Goal: Information Seeking & Learning: Learn about a topic

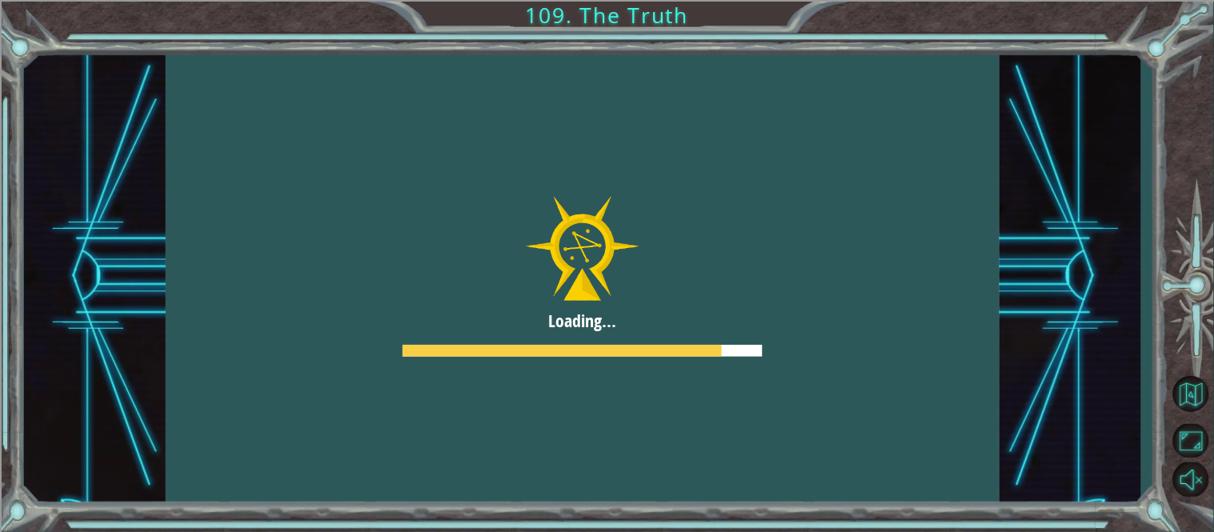
click at [540, 233] on div at bounding box center [583, 276] width 834 height 469
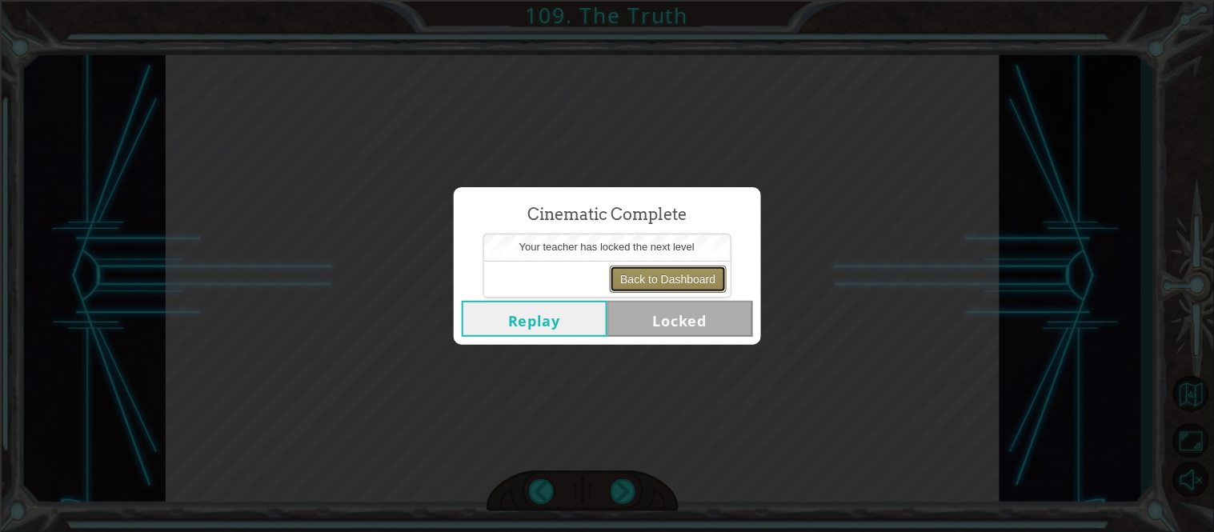
click at [696, 279] on button "Back to Dashboard" at bounding box center [668, 279] width 116 height 27
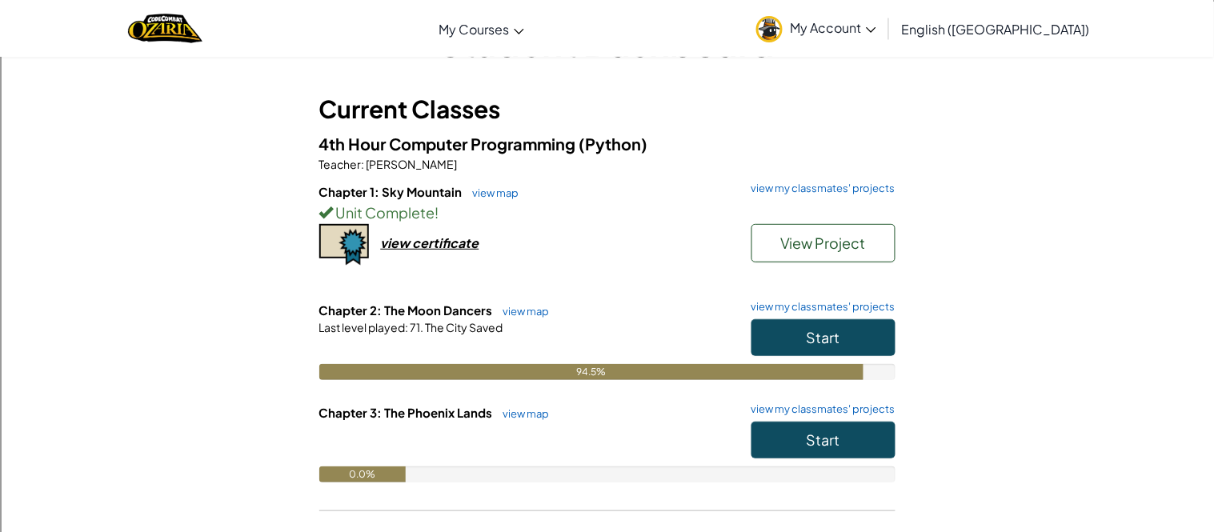
scroll to position [68, 0]
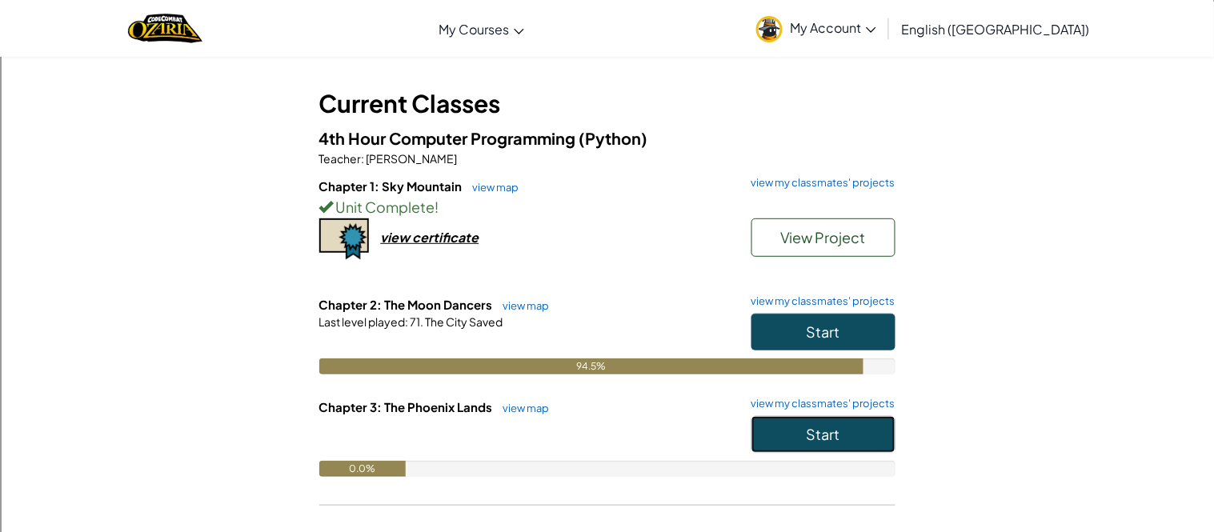
click at [864, 433] on button "Start" at bounding box center [824, 434] width 144 height 37
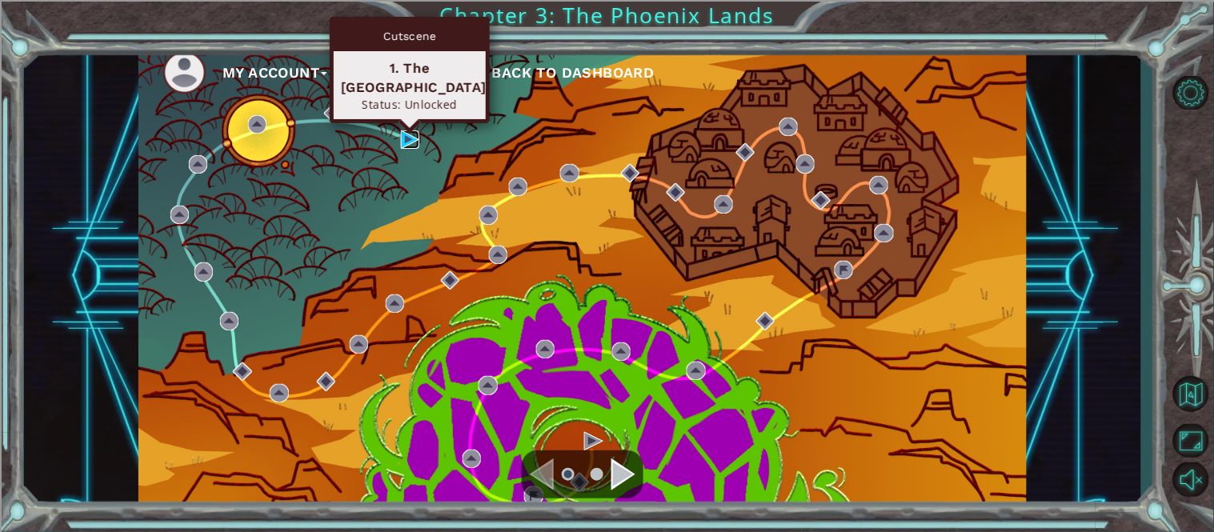
click at [411, 134] on img at bounding box center [410, 139] width 18 height 18
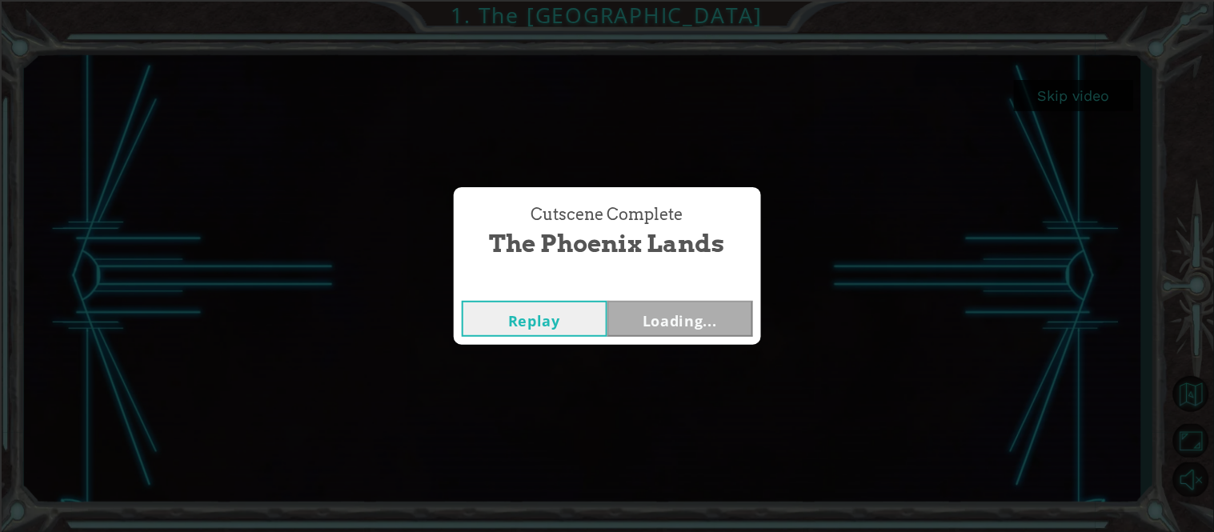
click at [788, 292] on div "Cutscene Complete The Phoenix Lands Replay Loading..." at bounding box center [607, 266] width 1214 height 532
click at [682, 306] on button "Next" at bounding box center [681, 319] width 146 height 36
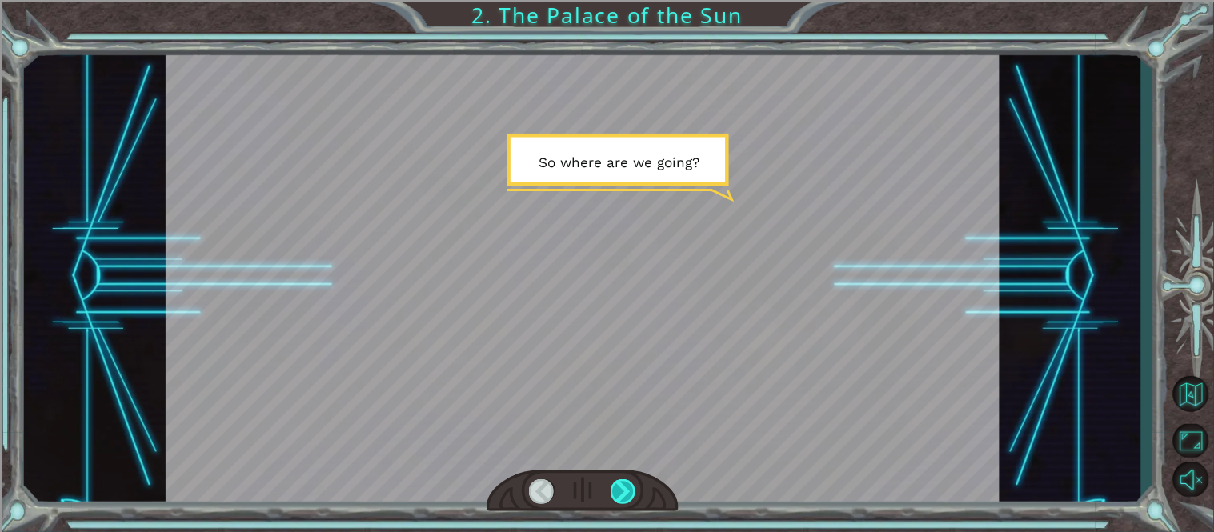
click at [619, 491] on div at bounding box center [624, 492] width 26 height 26
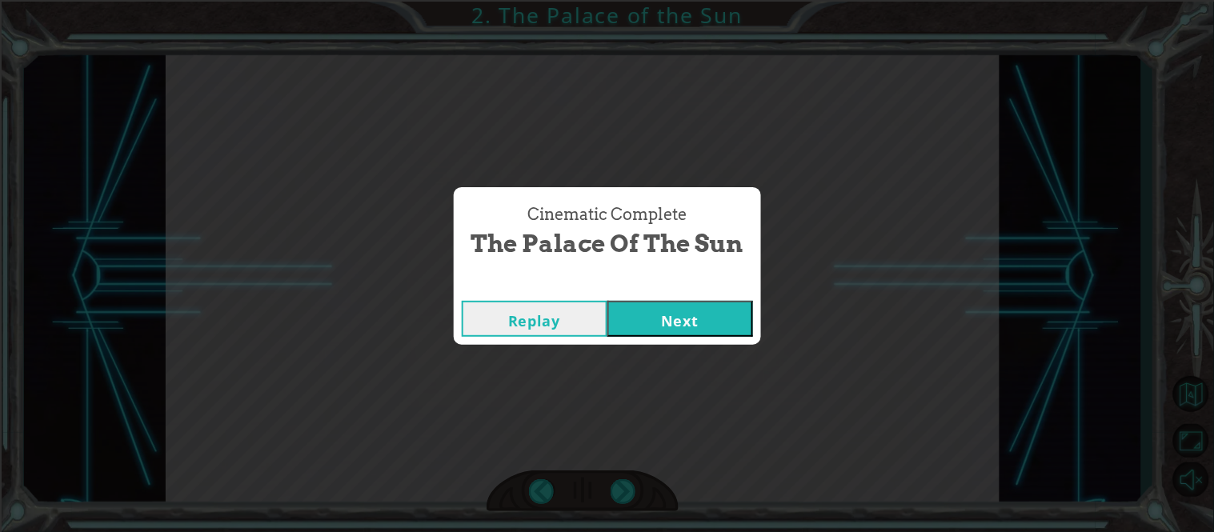
click at [712, 317] on button "Next" at bounding box center [681, 319] width 146 height 36
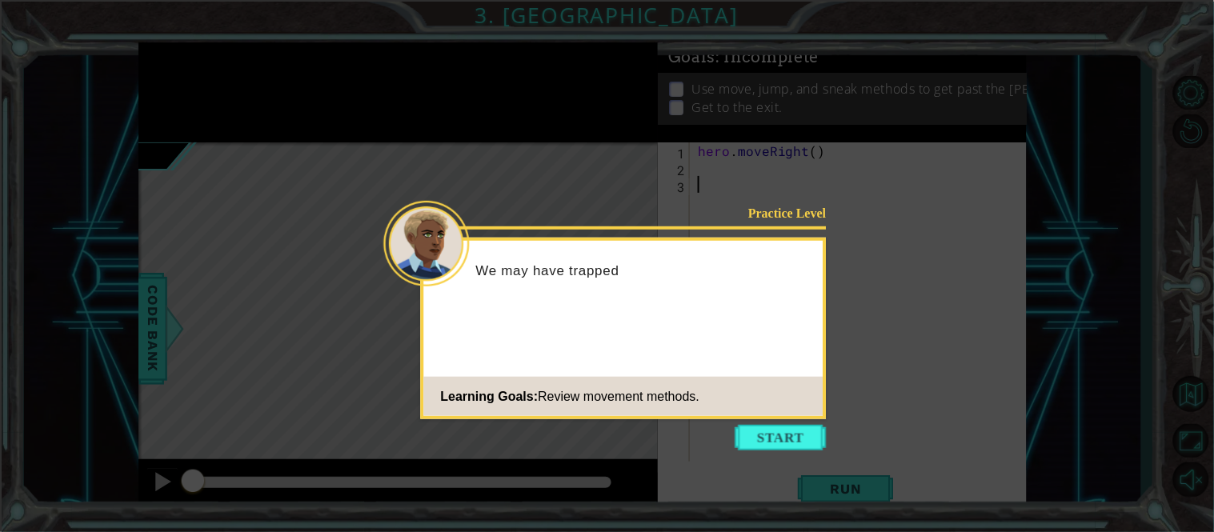
click at [800, 423] on icon at bounding box center [607, 266] width 1214 height 532
click at [804, 443] on button "Start" at bounding box center [781, 438] width 91 height 26
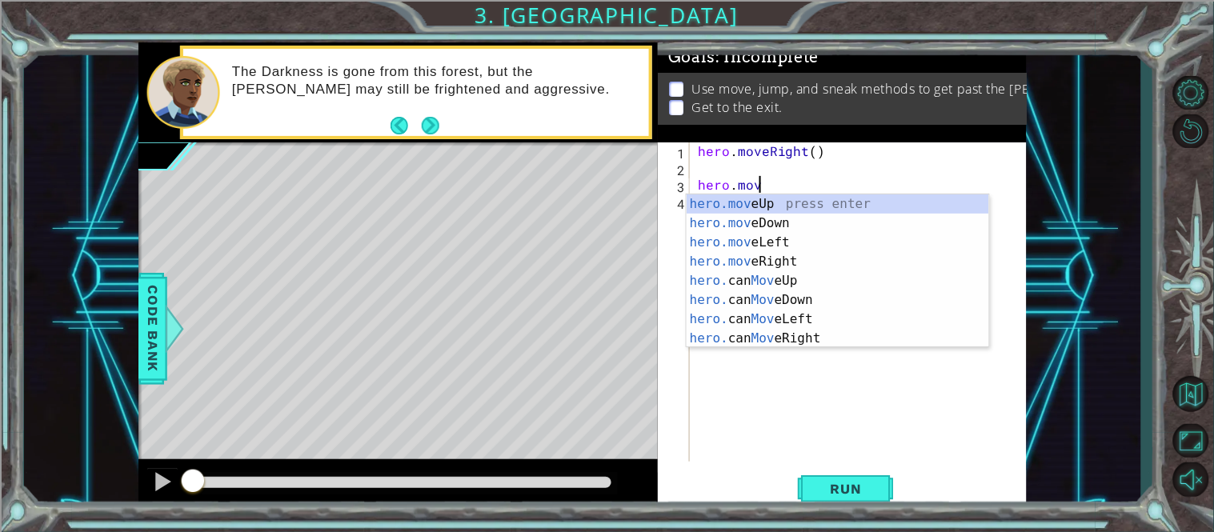
scroll to position [0, 3]
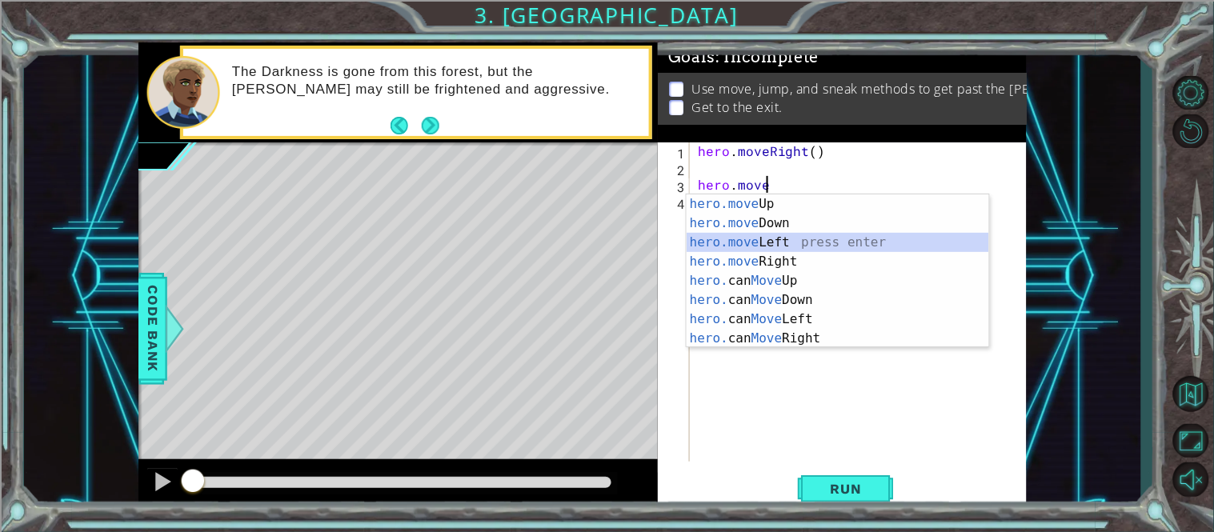
click at [812, 246] on div "hero.move Up press enter hero.move Down press enter hero.move Left press enter …" at bounding box center [838, 291] width 303 height 192
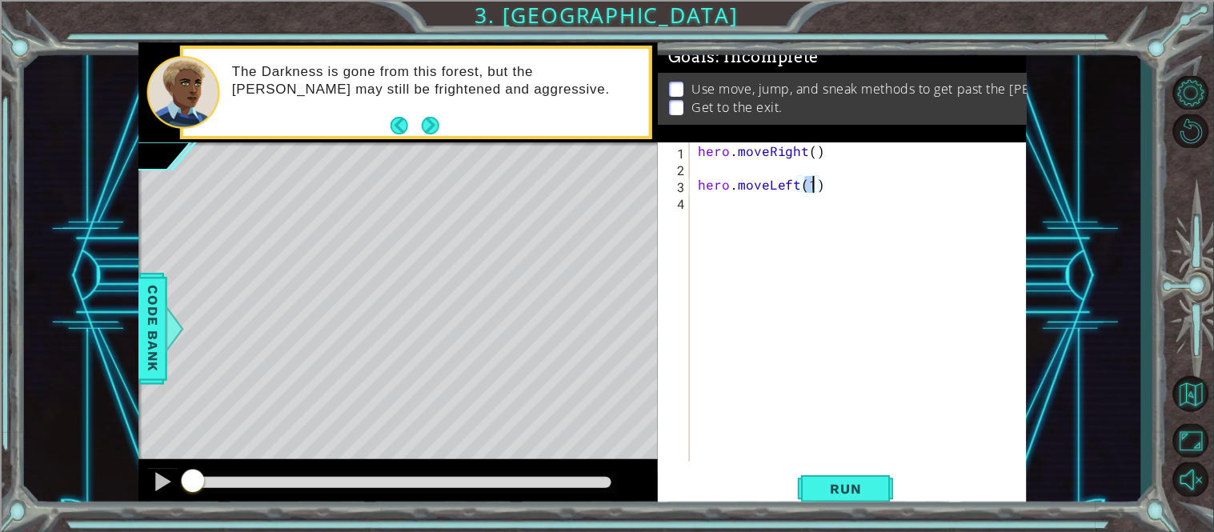
type textarea "hero.moveLeft(1)"
click at [833, 509] on div "hero.moveLeft(1) 1 2 3 4 hero . moveRight ( ) hero . moveLeft ( 1 ) ההההההההההה…" at bounding box center [842, 326] width 369 height 369
click at [829, 491] on span "Run" at bounding box center [846, 489] width 63 height 16
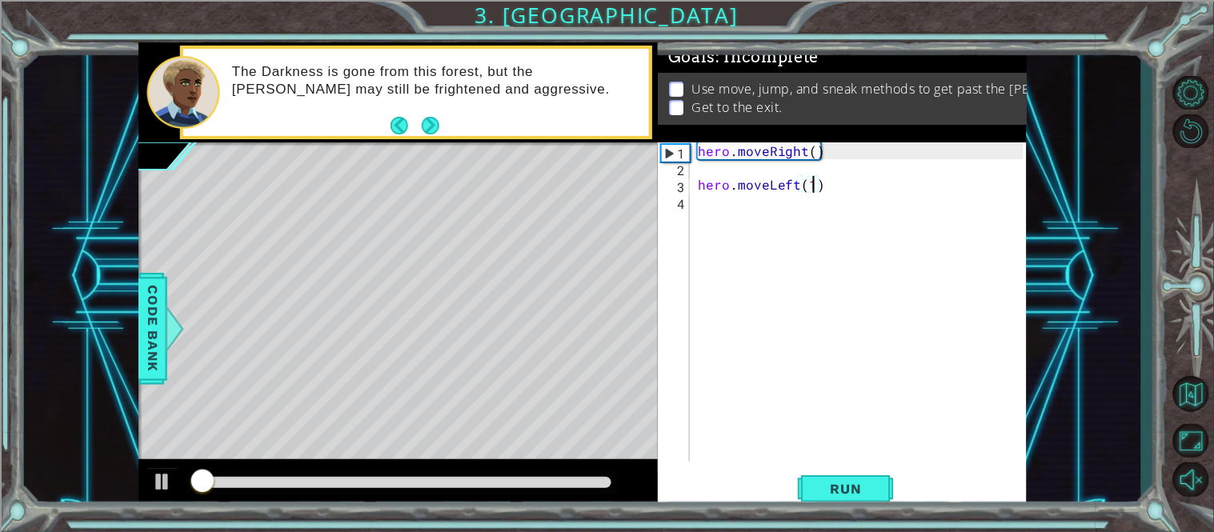
click at [717, 194] on div "hero . moveRight ( ) hero . moveLeft ( 1 )" at bounding box center [863, 318] width 337 height 353
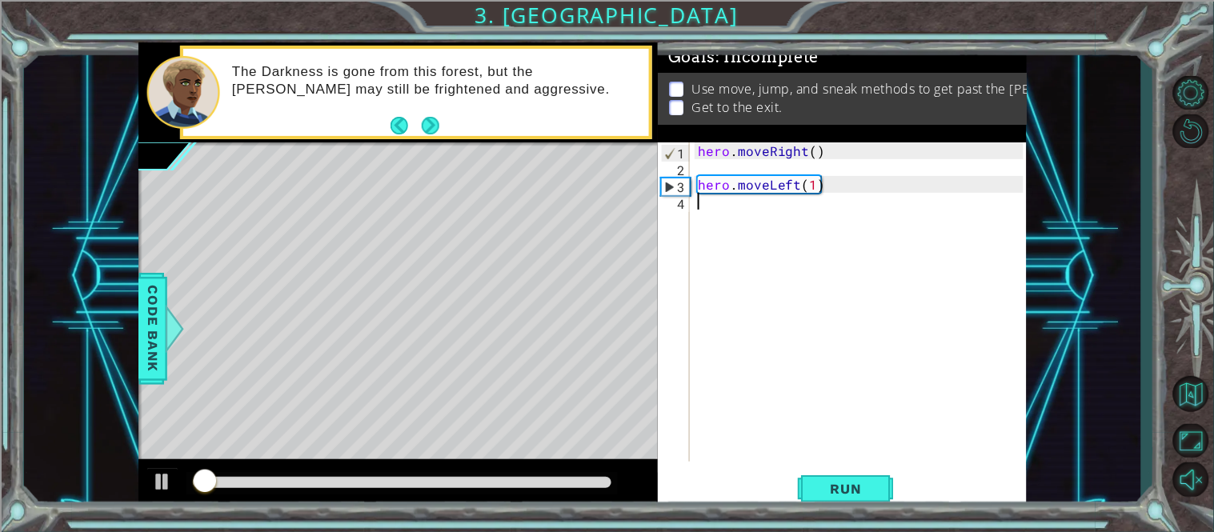
scroll to position [0, 0]
click at [851, 488] on span "Run" at bounding box center [846, 489] width 63 height 16
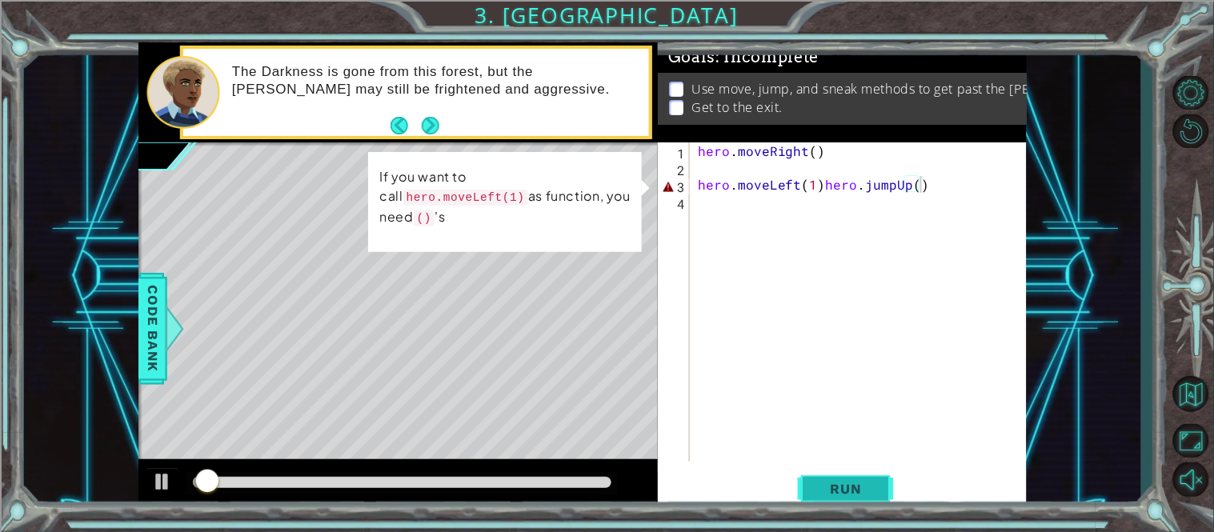
click at [851, 488] on span "Run" at bounding box center [846, 489] width 63 height 16
click at [912, 185] on div "hero . moveRight ( ) hero . moveLeft ( 1 ) hero . jumpUp ( )" at bounding box center [863, 318] width 337 height 353
drag, startPoint x: 953, startPoint y: 185, endPoint x: 820, endPoint y: 182, distance: 132.1
click at [820, 182] on div "hero . moveRight ( ) hero . moveLeft ( 1 ) hero . jumpUp ( )" at bounding box center [863, 318] width 337 height 353
type textarea "hero.moveLeft(1)"
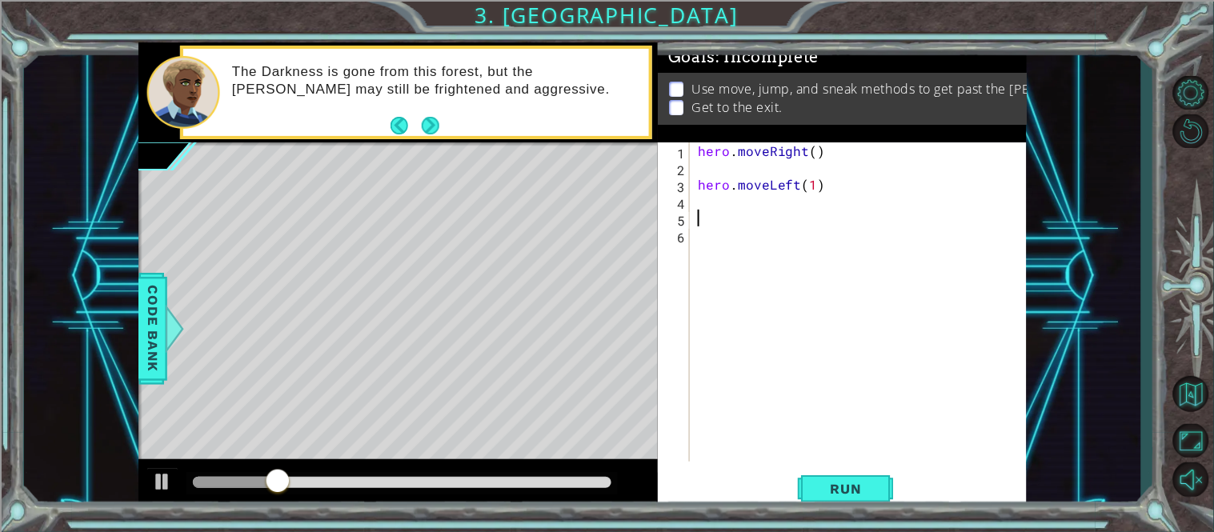
click at [820, 528] on div "1 ההההההההההההההההההההההההההההההההההההההההההההההההההההההההההההההההההההההההההההה…" at bounding box center [607, 266] width 1214 height 532
click at [821, 483] on span "Run" at bounding box center [846, 489] width 63 height 16
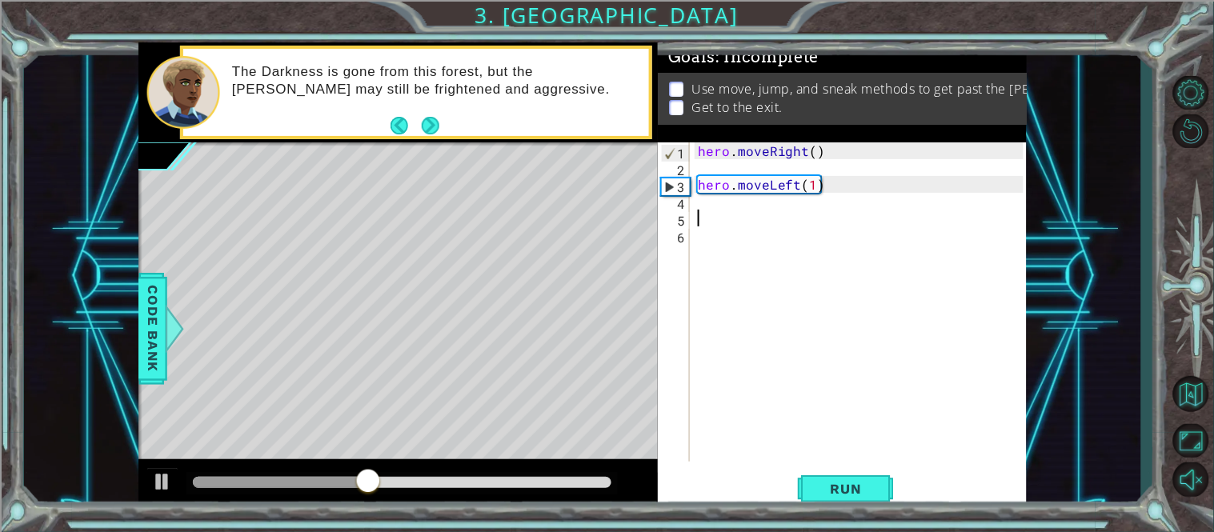
click at [871, 135] on div "Goals : Incomplete Use move, jump, and sneak methods to get past the Tengshe. G…" at bounding box center [842, 92] width 369 height 100
click at [855, 512] on div "1 ההההההההההההההההההההההההההההההההההההההההההההההההההההההההההההההההההההההההההההה…" at bounding box center [607, 266] width 1214 height 532
click at [841, 491] on span "Run" at bounding box center [846, 489] width 63 height 16
click at [820, 182] on div "hero . moveRight ( ) hero . moveLeft ( 1 )" at bounding box center [863, 318] width 337 height 353
click at [814, 181] on div "hero . moveRight ( ) hero . moveLeft ( 1 )" at bounding box center [863, 318] width 337 height 353
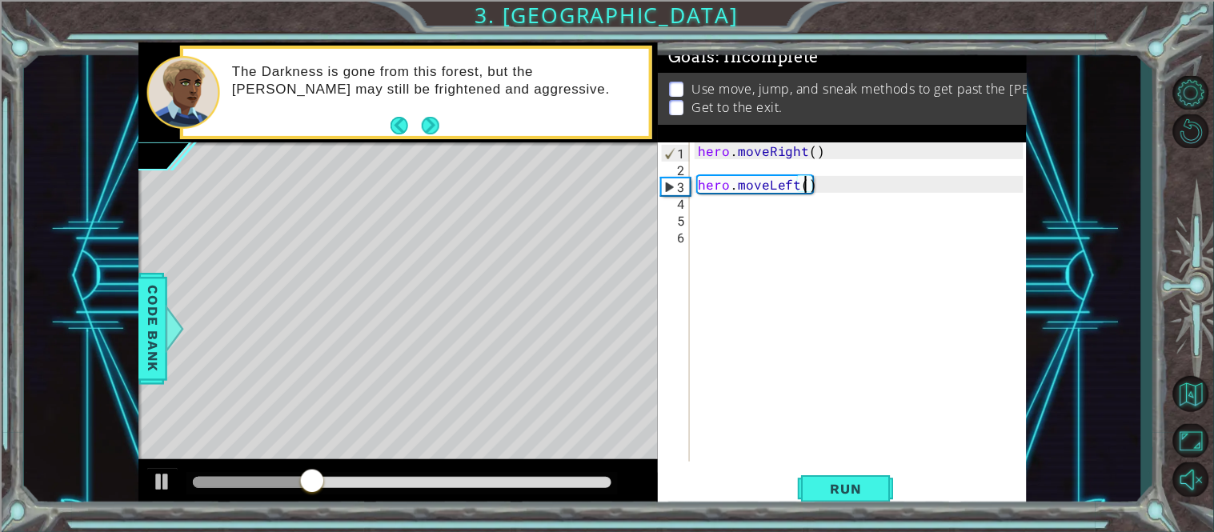
scroll to position [0, 6]
click at [819, 475] on button "Run" at bounding box center [846, 489] width 96 height 37
click at [798, 187] on div "hero . moveRight ( ) hero . moveLeft ( )" at bounding box center [863, 318] width 337 height 353
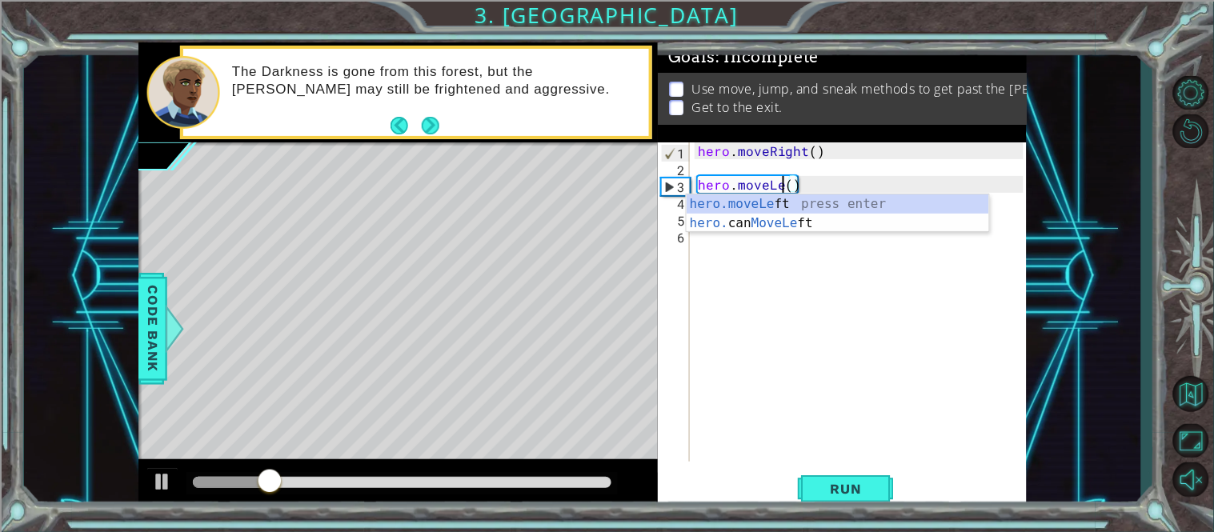
scroll to position [0, 4]
type textarea "hero.move()"
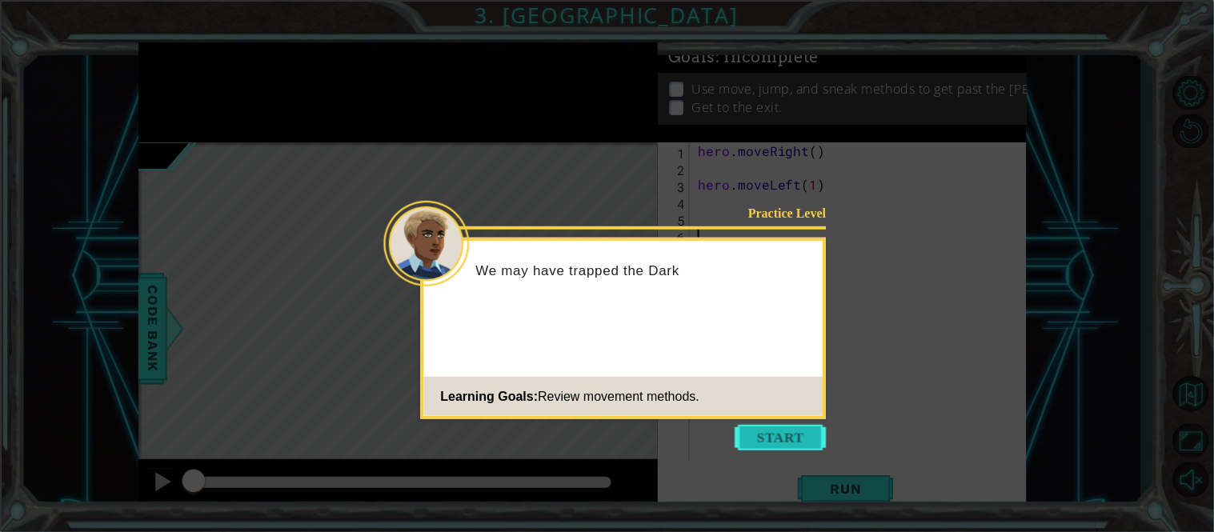
click at [796, 425] on button "Start" at bounding box center [781, 438] width 91 height 26
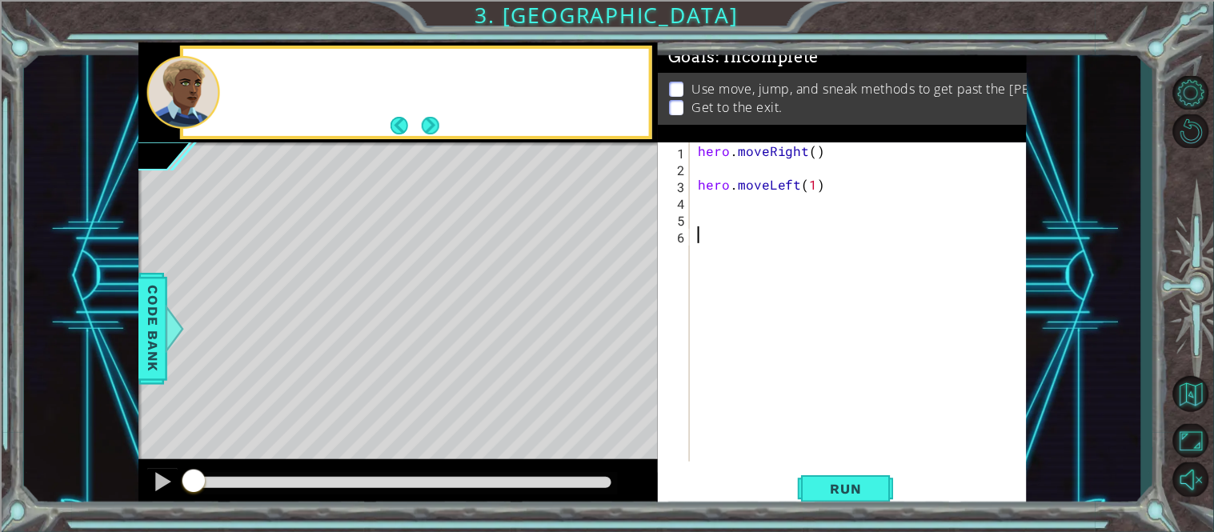
click at [796, 425] on div "hero . moveRight ( ) hero . moveLeft ( 1 )" at bounding box center [863, 318] width 337 height 353
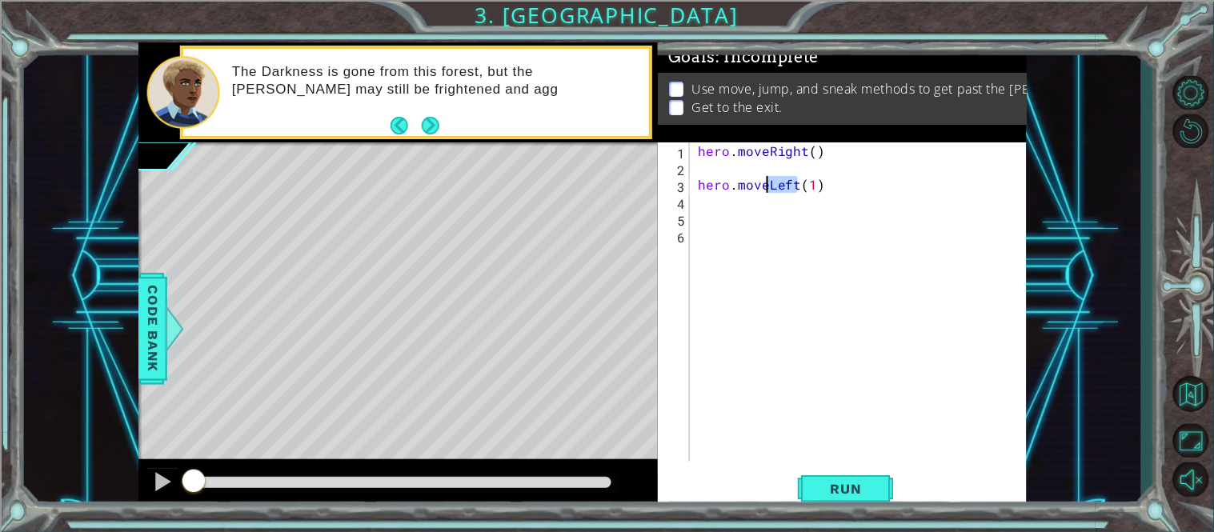
drag, startPoint x: 797, startPoint y: 183, endPoint x: 768, endPoint y: 179, distance: 30.0
click at [768, 179] on div "hero . moveRight ( ) hero . moveLeft ( 1 )" at bounding box center [863, 318] width 337 height 353
type textarea "hero.move(1)"
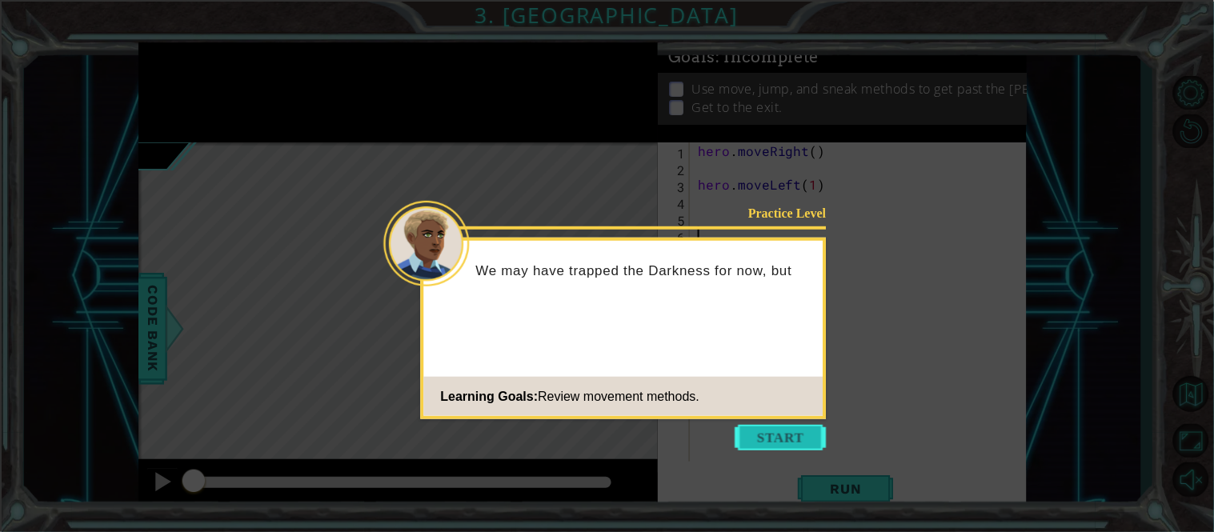
click at [776, 431] on button "Start" at bounding box center [781, 438] width 91 height 26
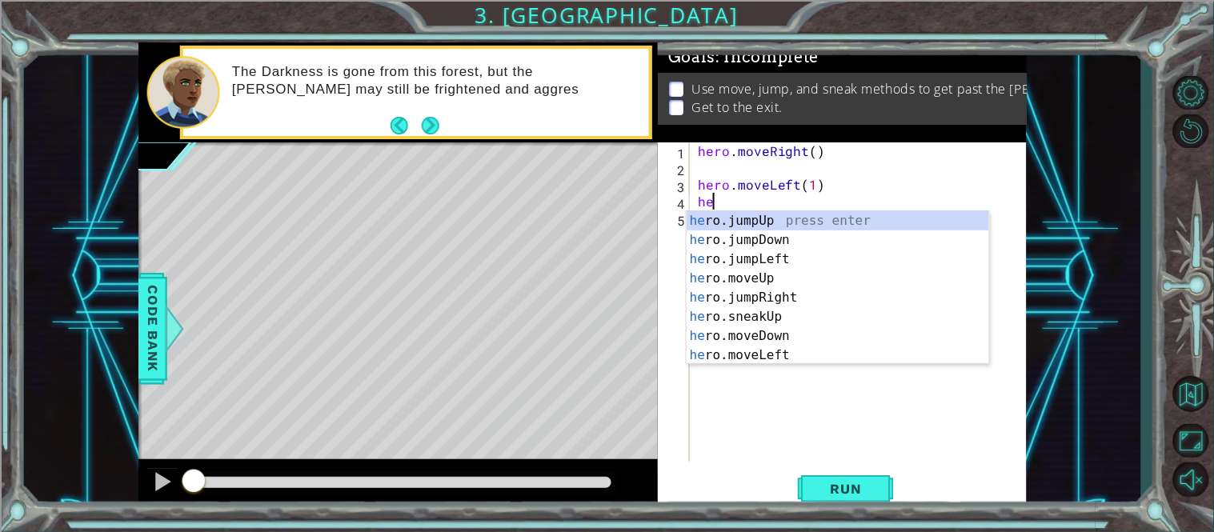
type textarea "h"
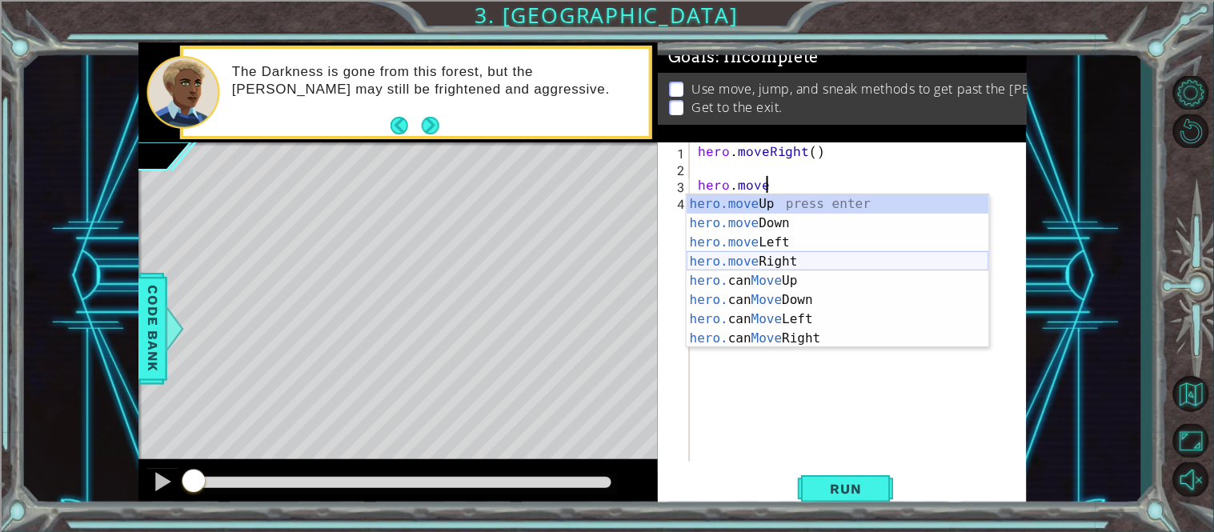
click at [744, 255] on div "hero.move Up press enter hero.move Down press enter hero.move Left press enter …" at bounding box center [838, 291] width 303 height 192
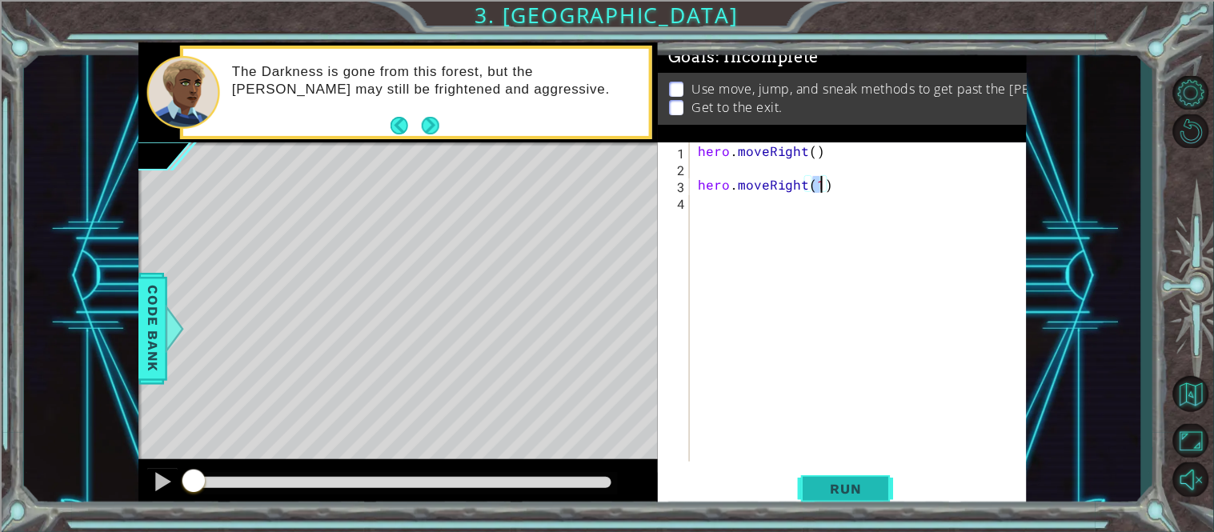
click at [817, 492] on span "Run" at bounding box center [846, 489] width 63 height 16
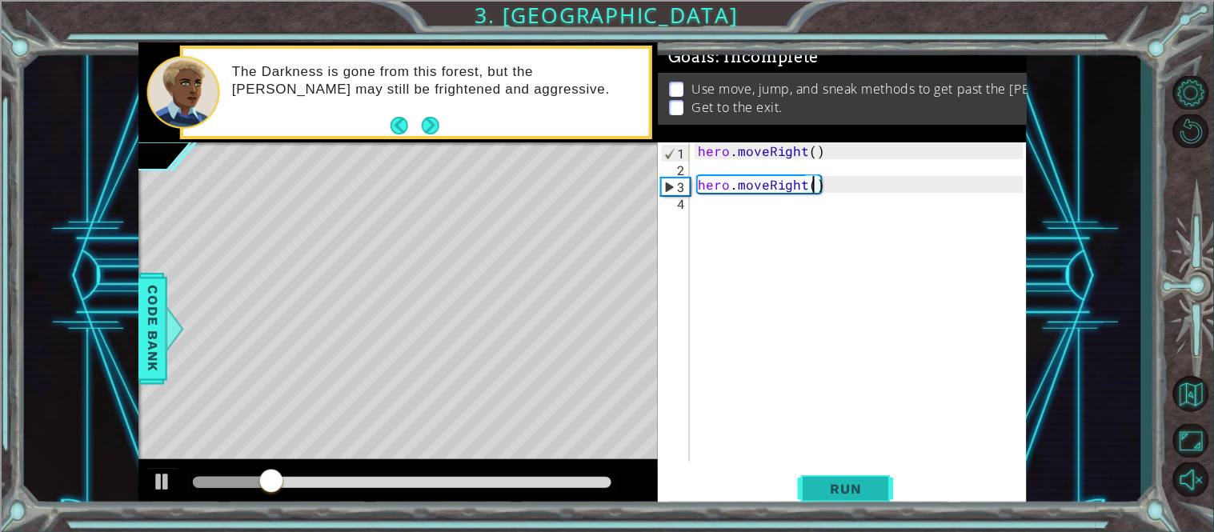
click at [807, 500] on button "Run" at bounding box center [846, 489] width 96 height 37
click at [804, 183] on div "hero . moveRight ( ) hero . moveRight ( )" at bounding box center [863, 318] width 337 height 353
click at [809, 483] on button "Run" at bounding box center [846, 489] width 96 height 37
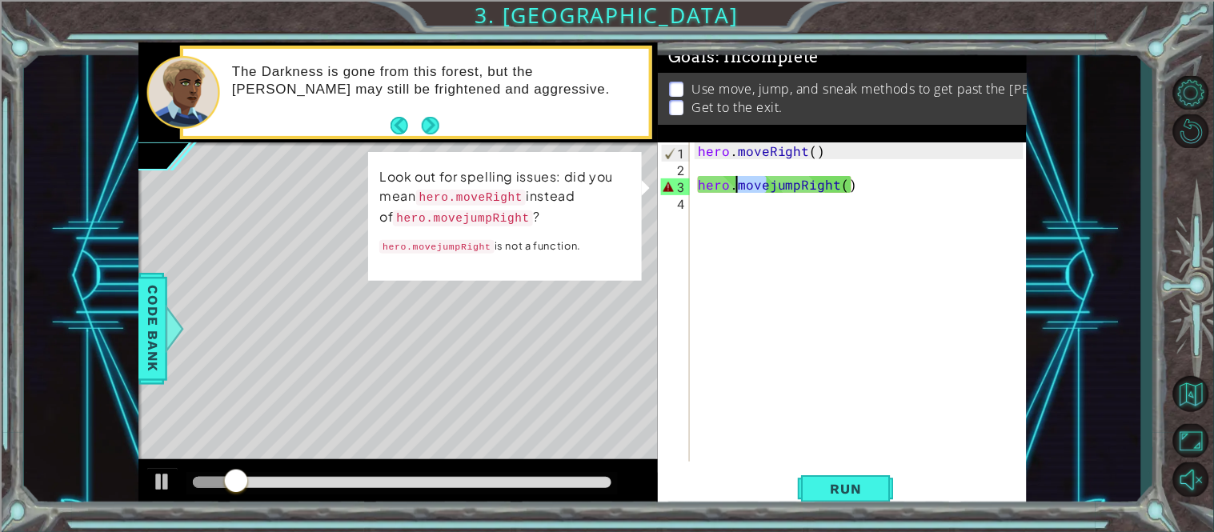
drag, startPoint x: 767, startPoint y: 181, endPoint x: 741, endPoint y: 181, distance: 25.6
click at [741, 181] on div "hero . moveRight ( ) hero . movejumpRight ( )" at bounding box center [863, 318] width 337 height 353
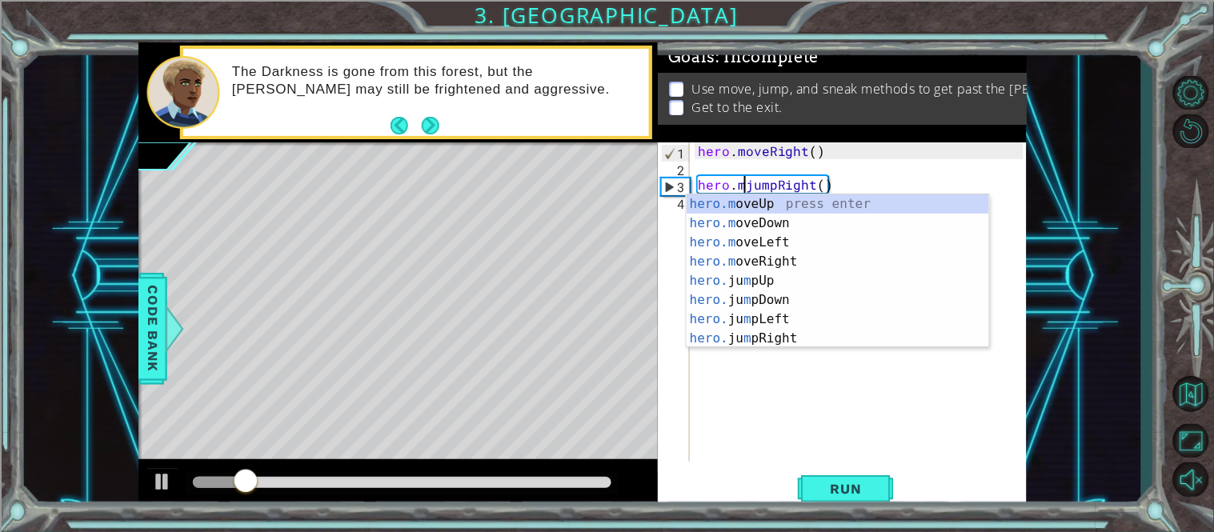
scroll to position [0, 6]
type textarea "hero.jumpRight()"
click at [826, 484] on span "Run" at bounding box center [846, 489] width 63 height 16
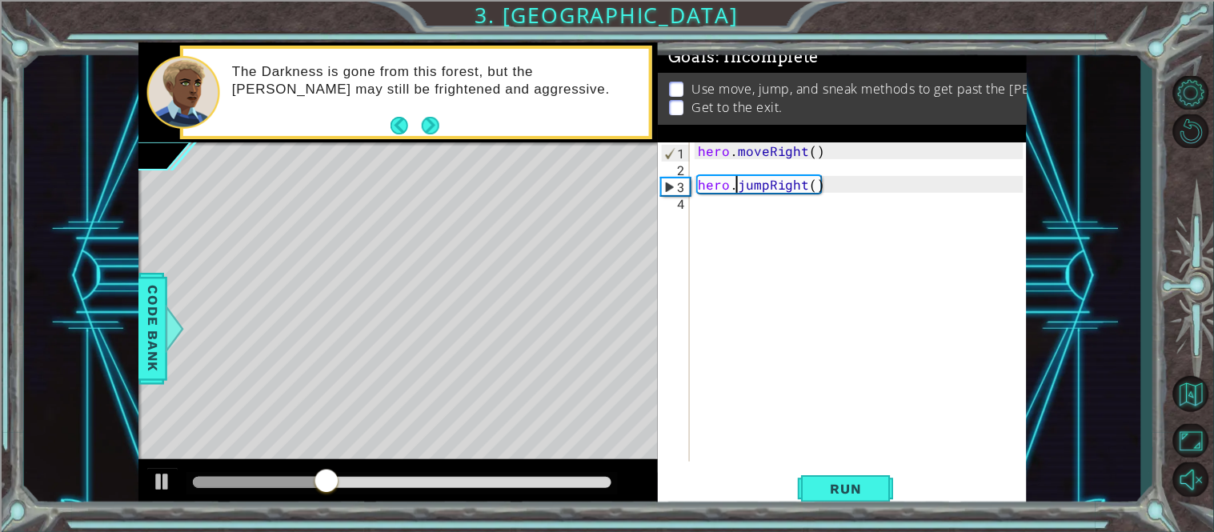
click at [703, 238] on div "hero . moveRight ( ) hero . jumpRight ( )" at bounding box center [863, 318] width 337 height 353
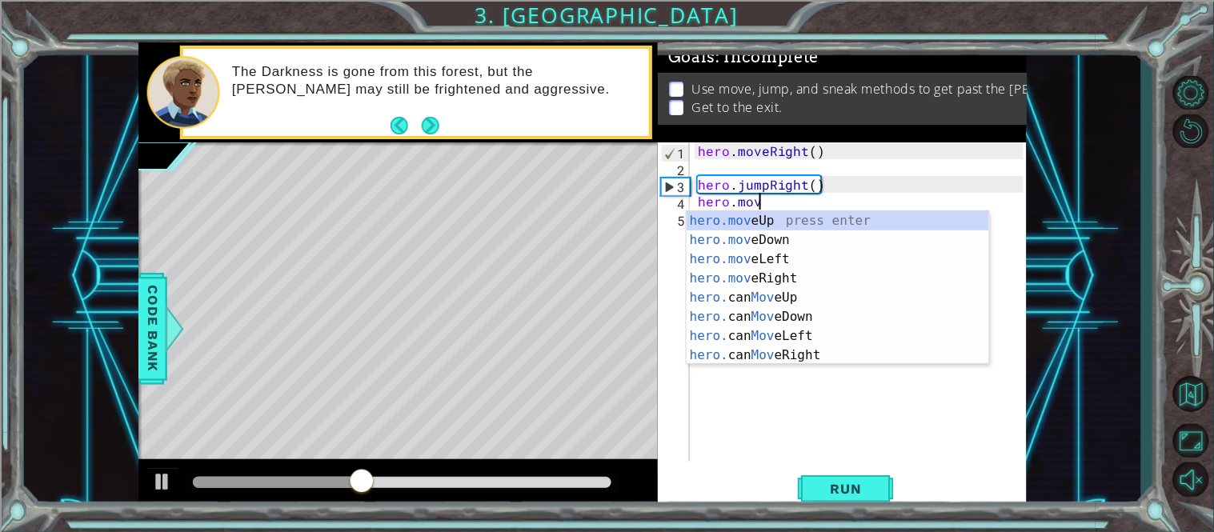
scroll to position [0, 3]
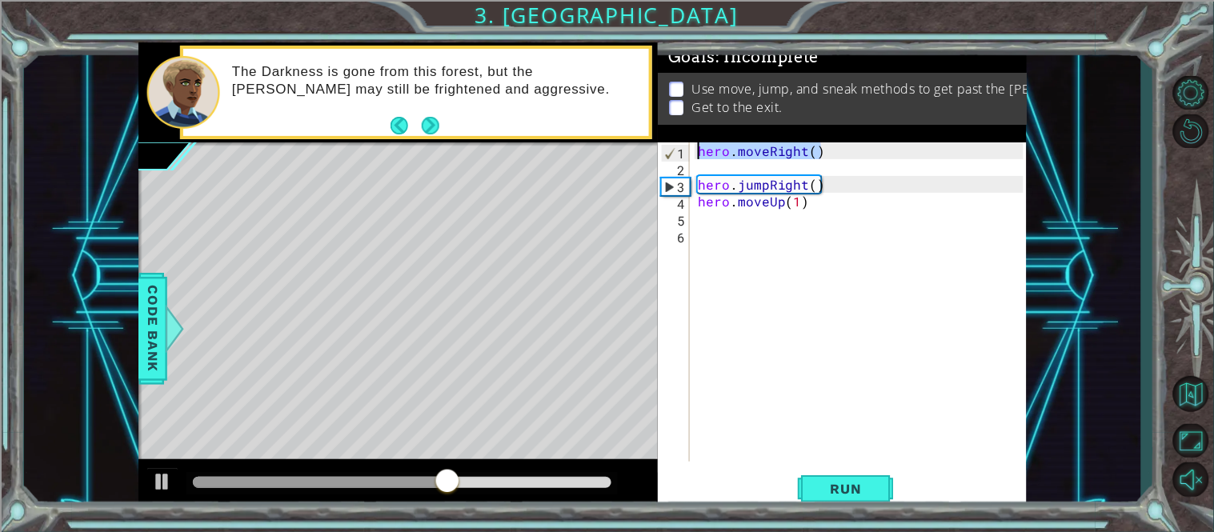
drag, startPoint x: 835, startPoint y: 150, endPoint x: 682, endPoint y: 130, distance: 154.1
click at [682, 130] on div "Goals : Incomplete Use move, jump, and sneak methods to get past the Tengshe. G…" at bounding box center [842, 276] width 369 height 468
type textarea "hero.moveRight()"
click at [819, 481] on span "Run" at bounding box center [846, 489] width 63 height 16
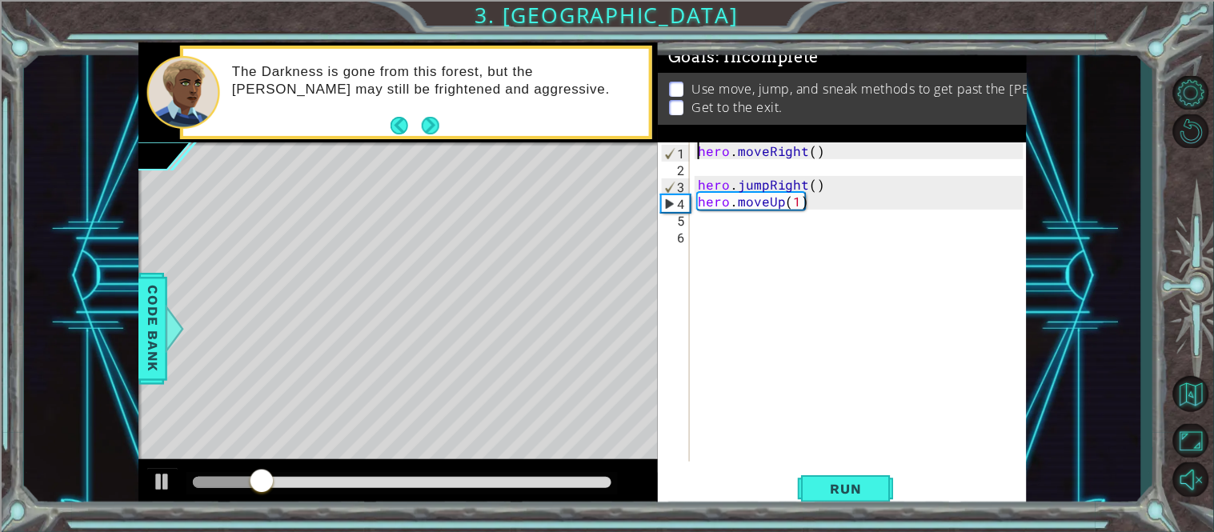
click at [708, 227] on div "hero . moveRight ( ) hero . jumpRight ( ) hero . moveUp ( 1 )" at bounding box center [863, 318] width 337 height 353
click at [697, 221] on div "hero . moveRight ( ) hero . jumpRight ( ) hero . moveUp ( 1 )" at bounding box center [863, 318] width 337 height 353
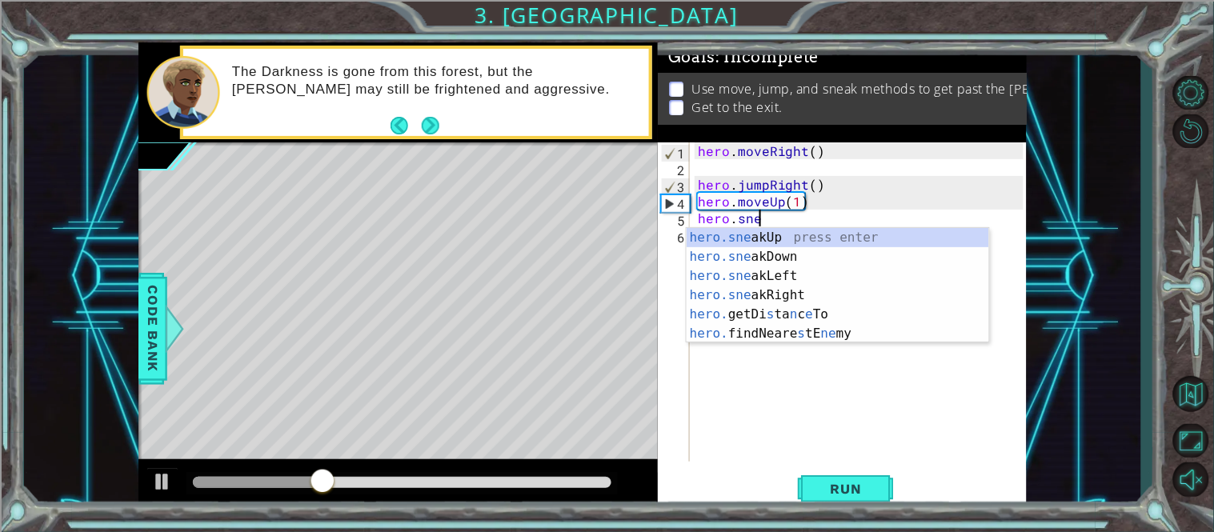
scroll to position [0, 3]
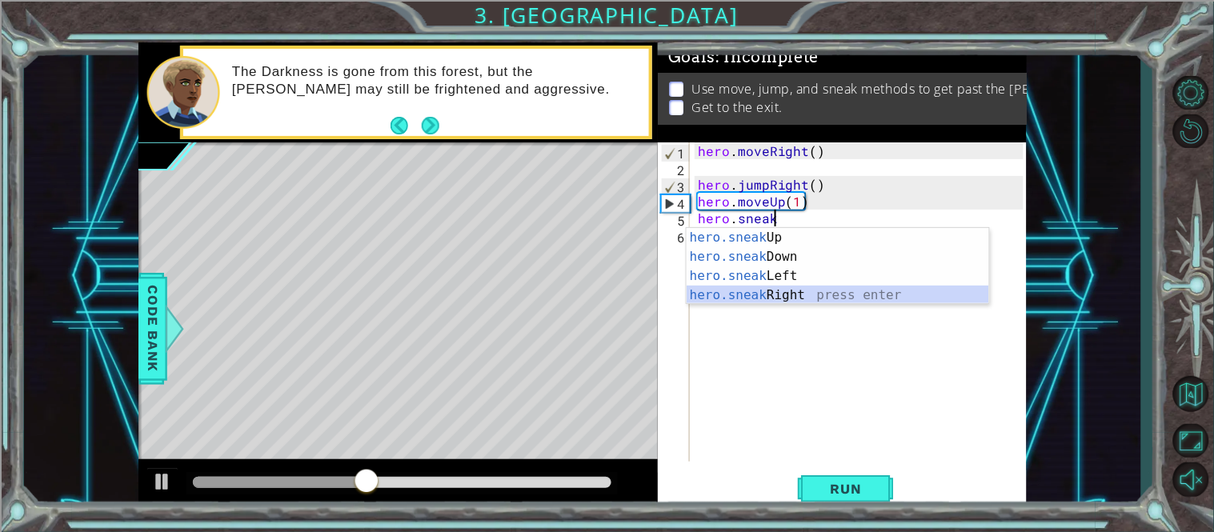
click at [759, 295] on div "hero.sneak Up press enter hero.sneak Down press enter hero.sneak Left press ent…" at bounding box center [838, 285] width 303 height 115
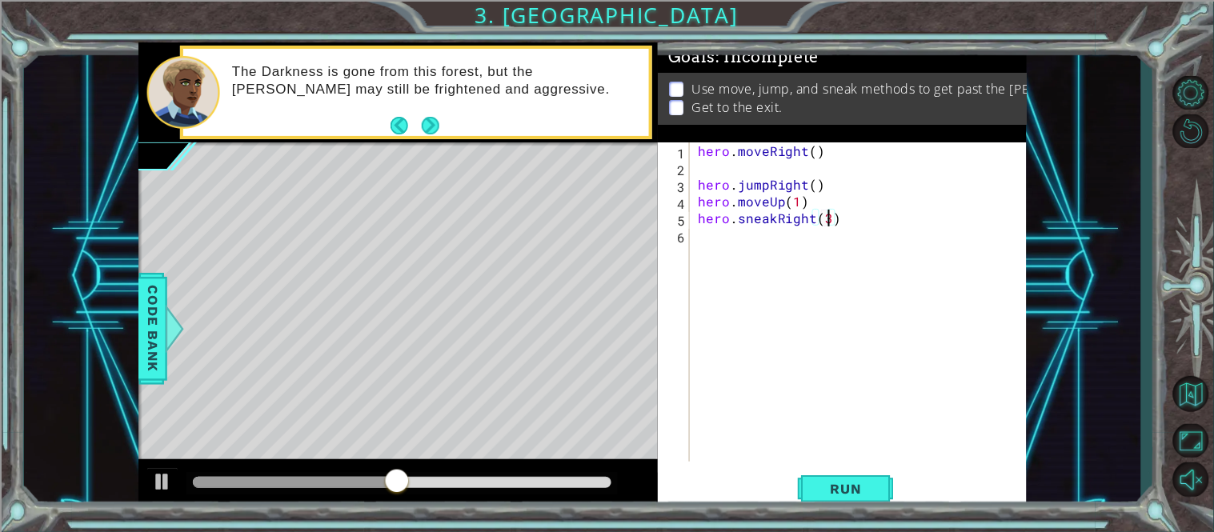
scroll to position [0, 6]
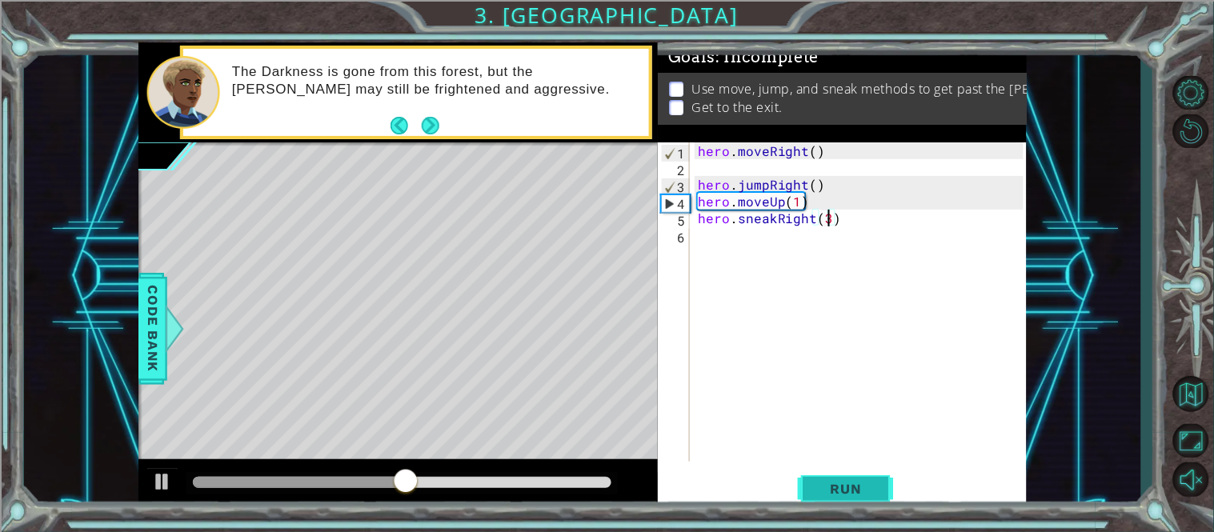
type textarea "hero.sneakRight(3)"
click at [827, 484] on span "Run" at bounding box center [846, 489] width 63 height 16
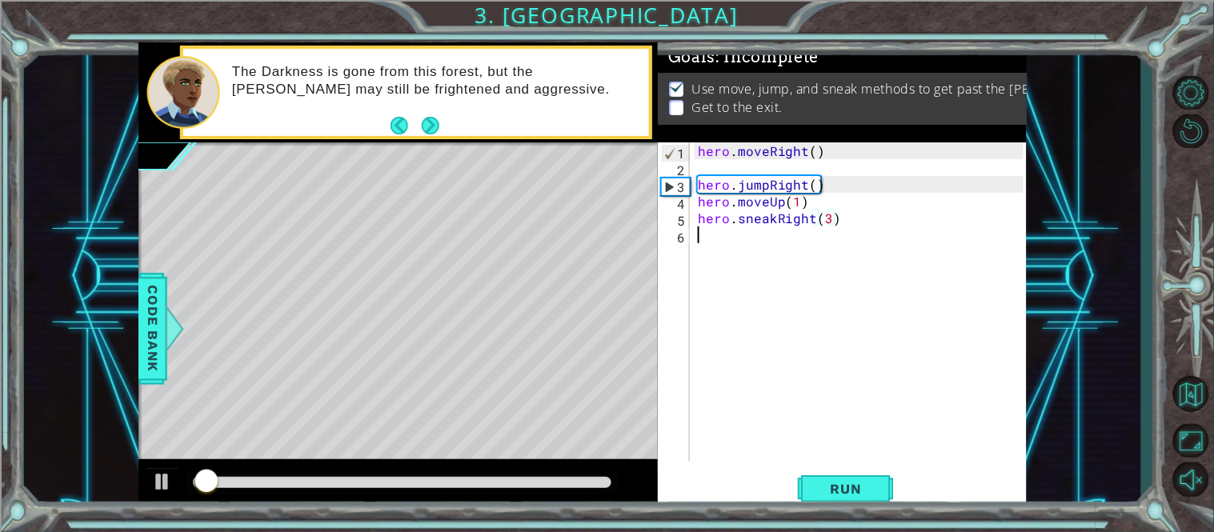
click at [706, 243] on div "hero . moveRight ( ) hero . jumpRight ( ) hero . moveUp ( 1 ) hero . sneakRight…" at bounding box center [863, 318] width 337 height 353
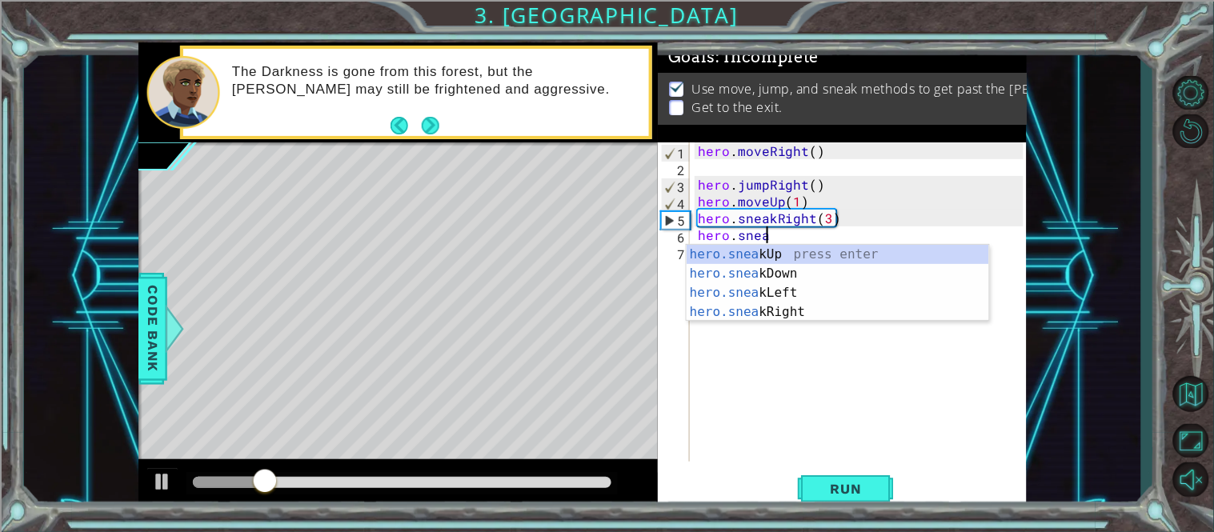
scroll to position [0, 3]
click at [755, 247] on div "hero.sneak Up press enter hero.sneak Down press enter hero.sneak Left press ent…" at bounding box center [838, 302] width 303 height 115
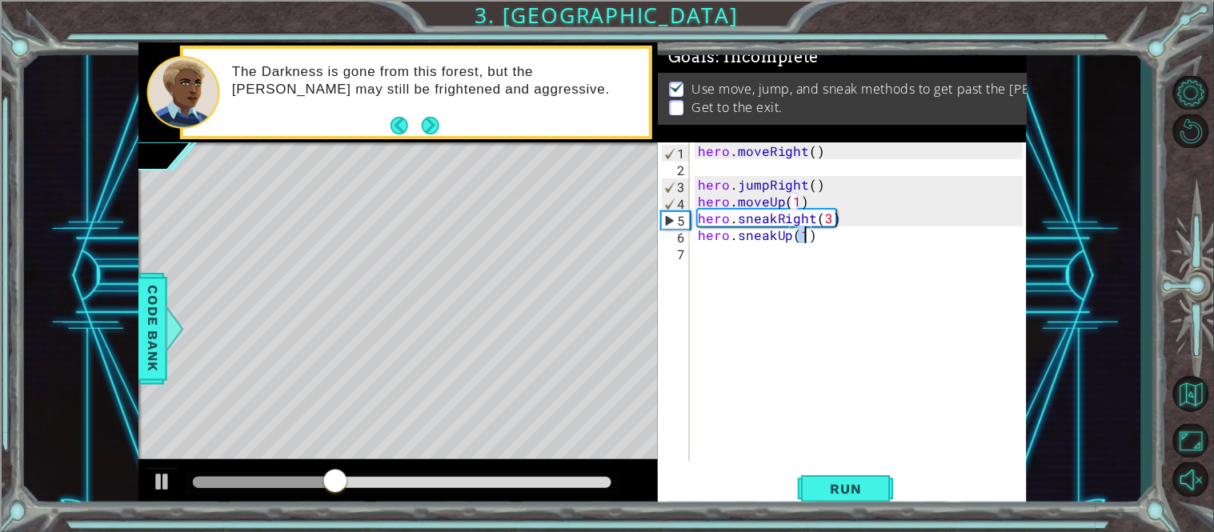
scroll to position [0, 6]
type textarea "hero.sneakUp(3)"
click at [837, 493] on span "Run" at bounding box center [846, 489] width 63 height 16
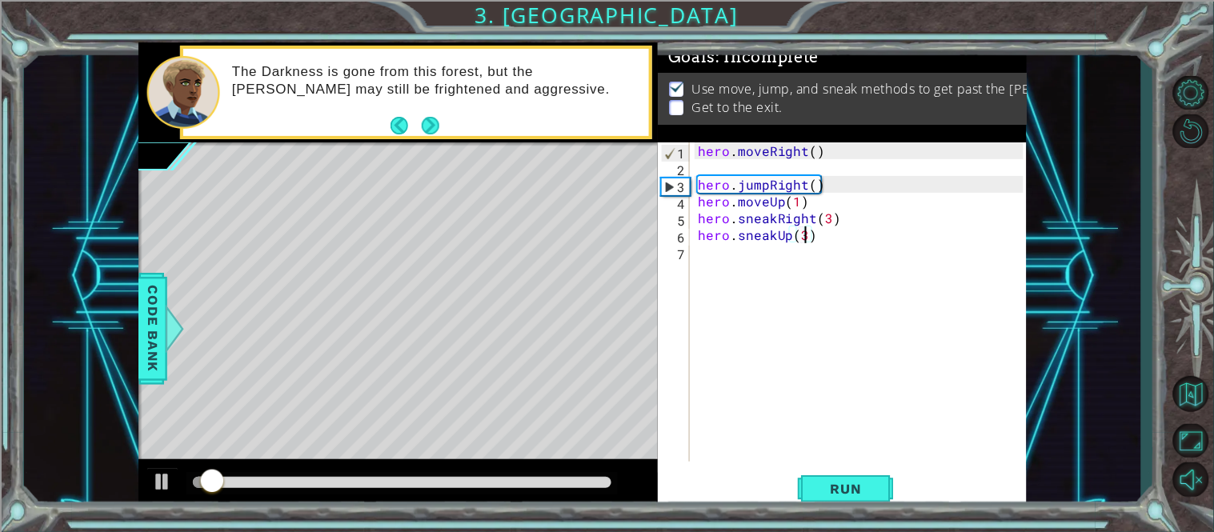
click at [723, 253] on div "hero . moveRight ( ) hero . jumpRight ( ) hero . moveUp ( 1 ) hero . sneakRight…" at bounding box center [863, 318] width 337 height 353
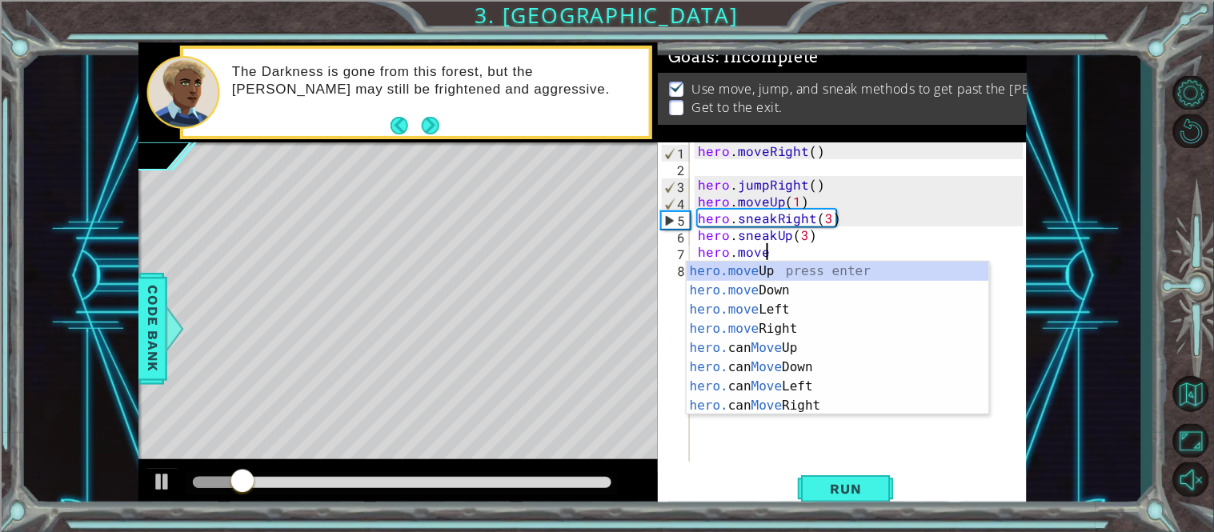
scroll to position [0, 3]
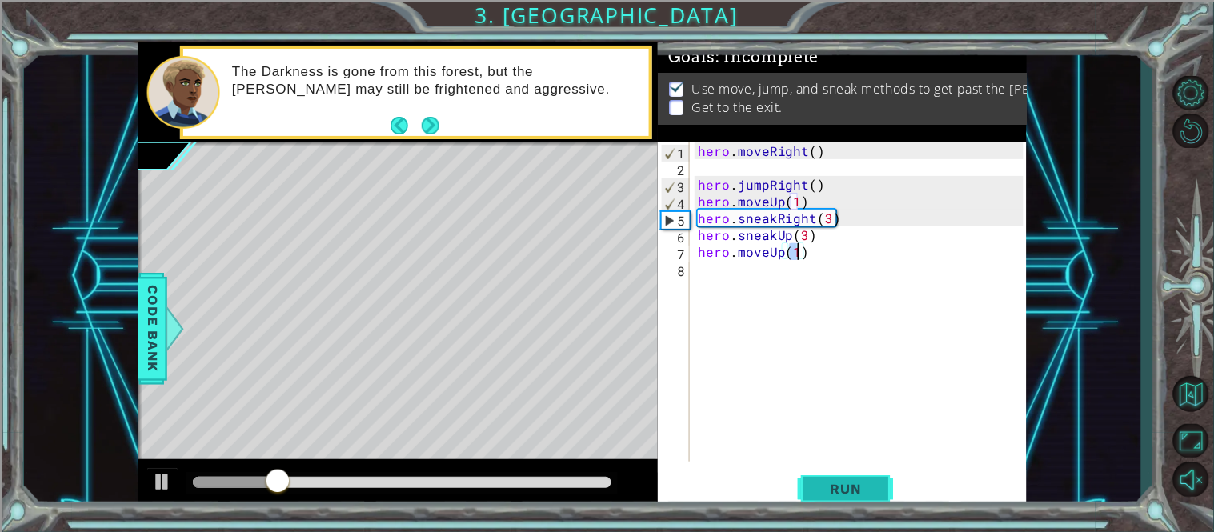
type textarea "hero.moveUp(1)"
click at [836, 483] on span "Run" at bounding box center [846, 489] width 63 height 16
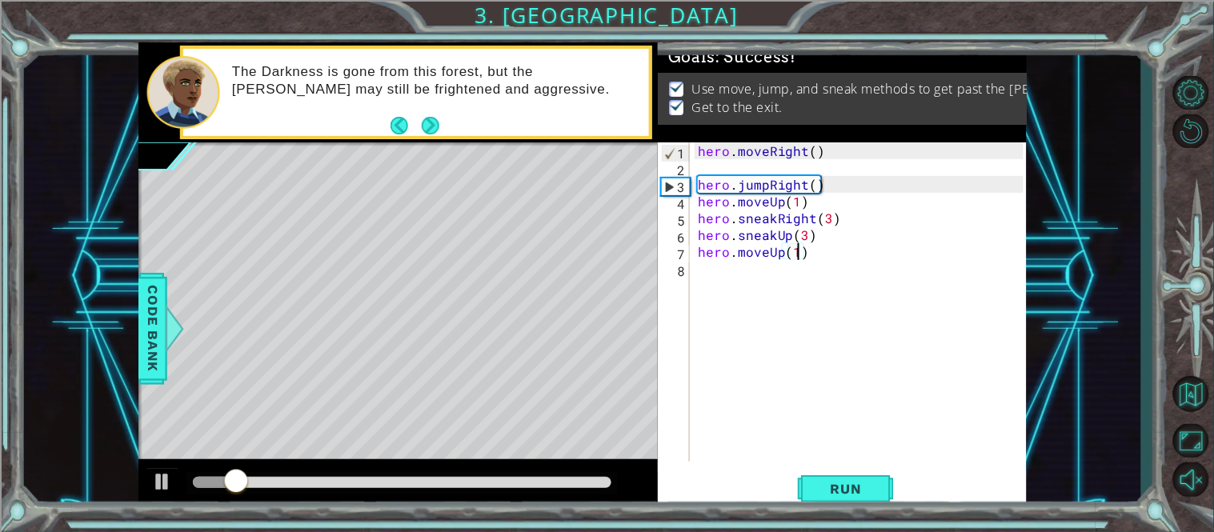
click at [578, 485] on div at bounding box center [402, 482] width 419 height 11
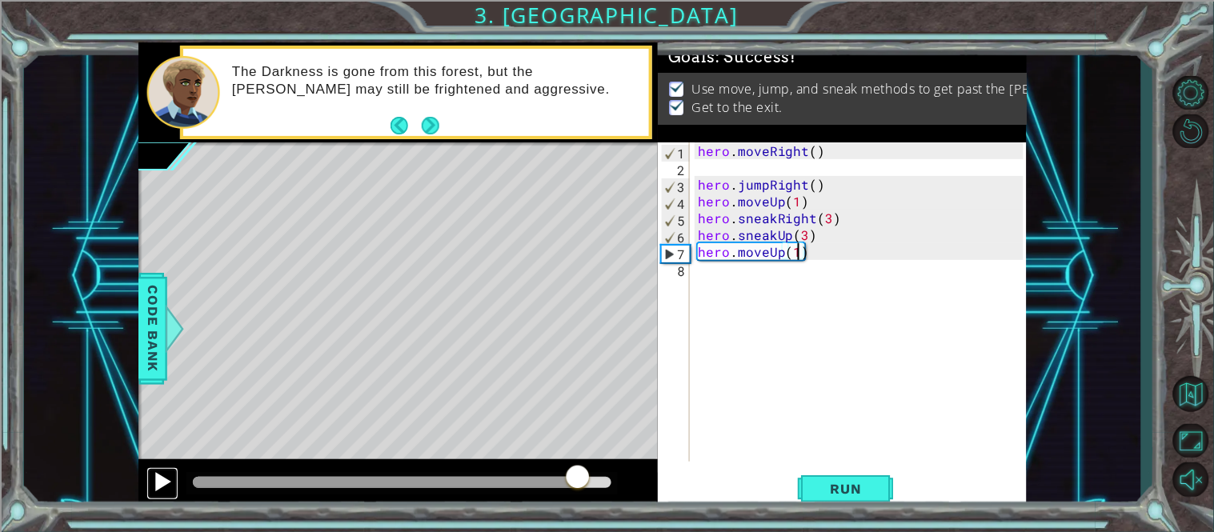
click at [166, 479] on div at bounding box center [162, 481] width 21 height 21
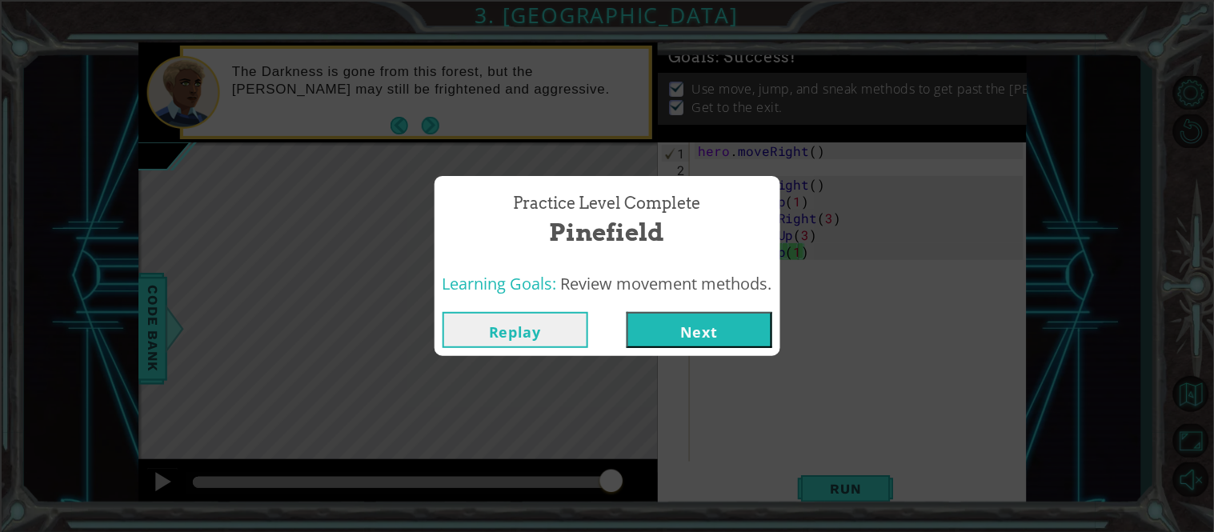
click at [712, 335] on button "Next" at bounding box center [700, 330] width 146 height 36
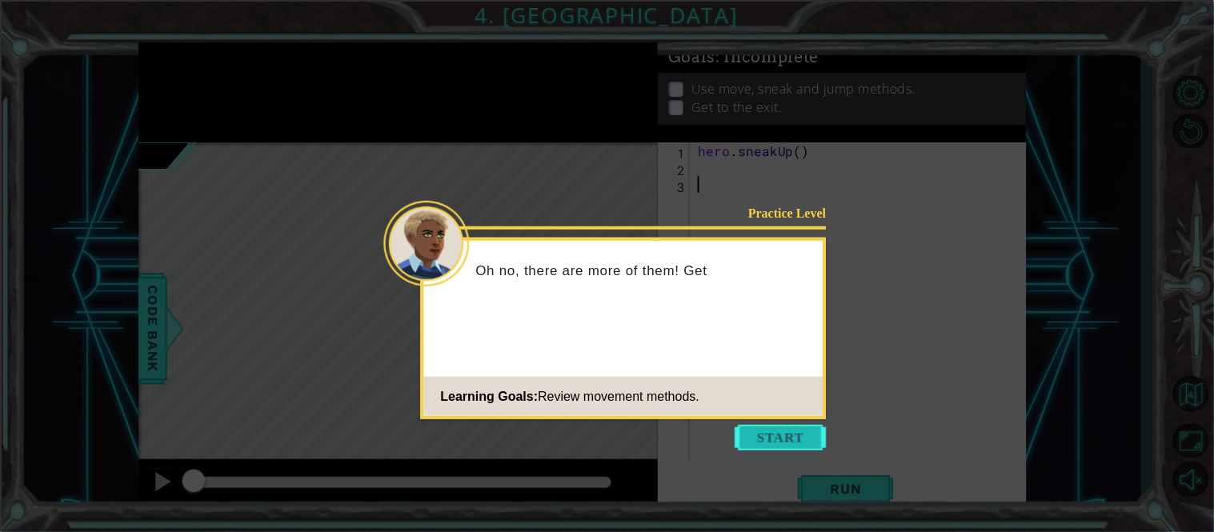
click at [776, 425] on button "Start" at bounding box center [781, 438] width 91 height 26
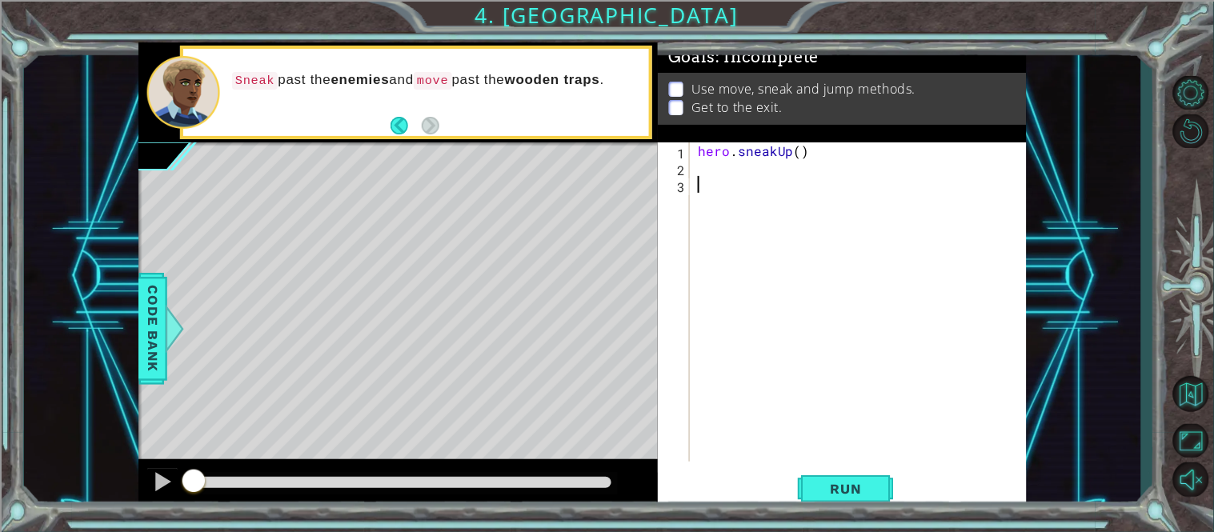
click at [727, 170] on div "hero . sneakUp ( )" at bounding box center [863, 318] width 337 height 353
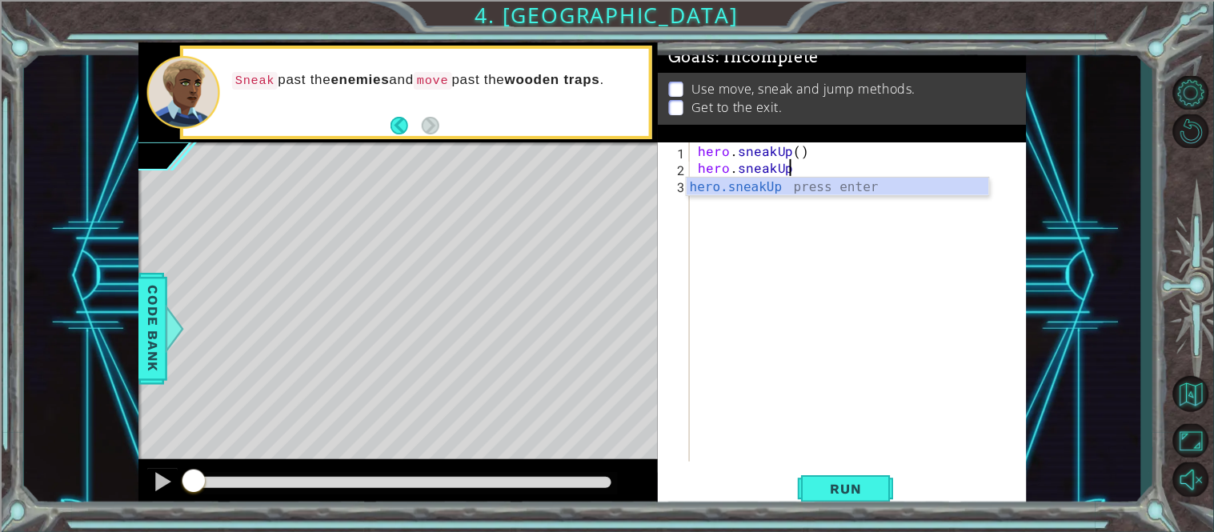
scroll to position [0, 4]
type textarea "hero.sneakUp("
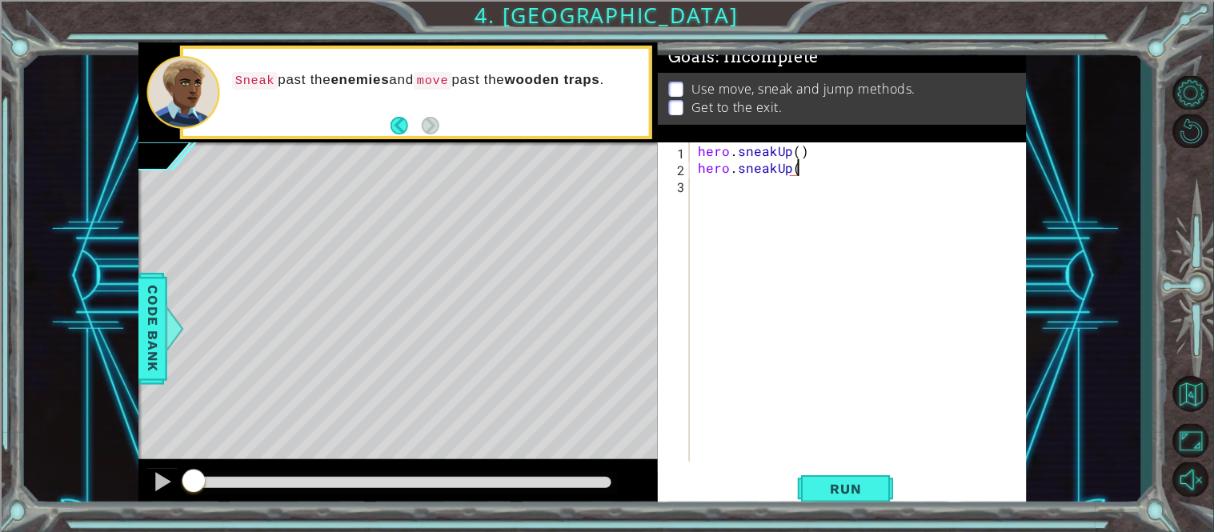
click at [942, 347] on div "hero . sneakUp ( ) hero . sneakUp (" at bounding box center [863, 318] width 337 height 353
type textarea "3"
type textarea "hero.sneakUp(3)"
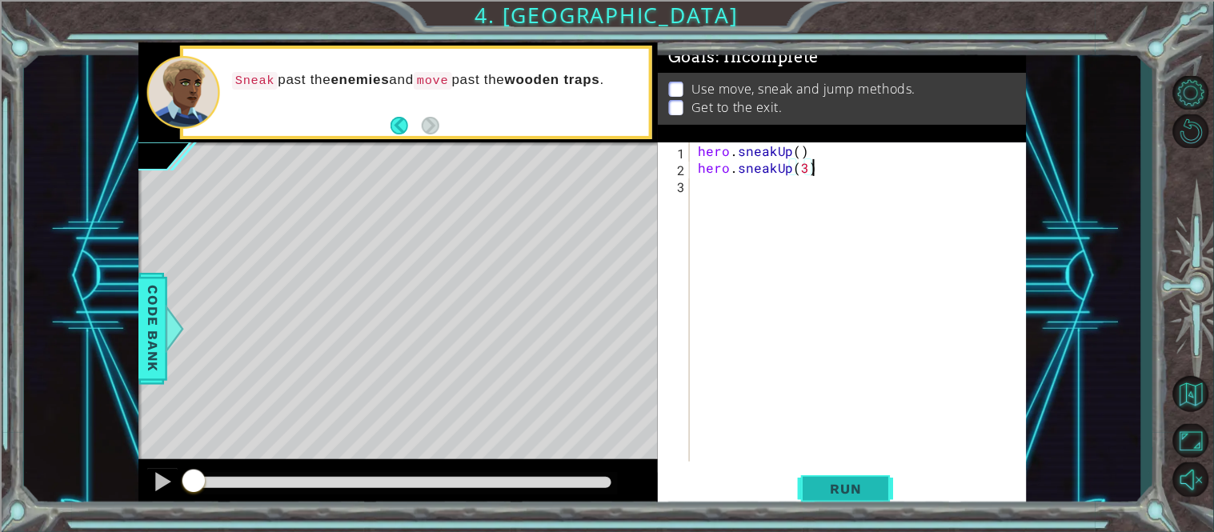
click at [798, 486] on button "Run" at bounding box center [846, 489] width 96 height 37
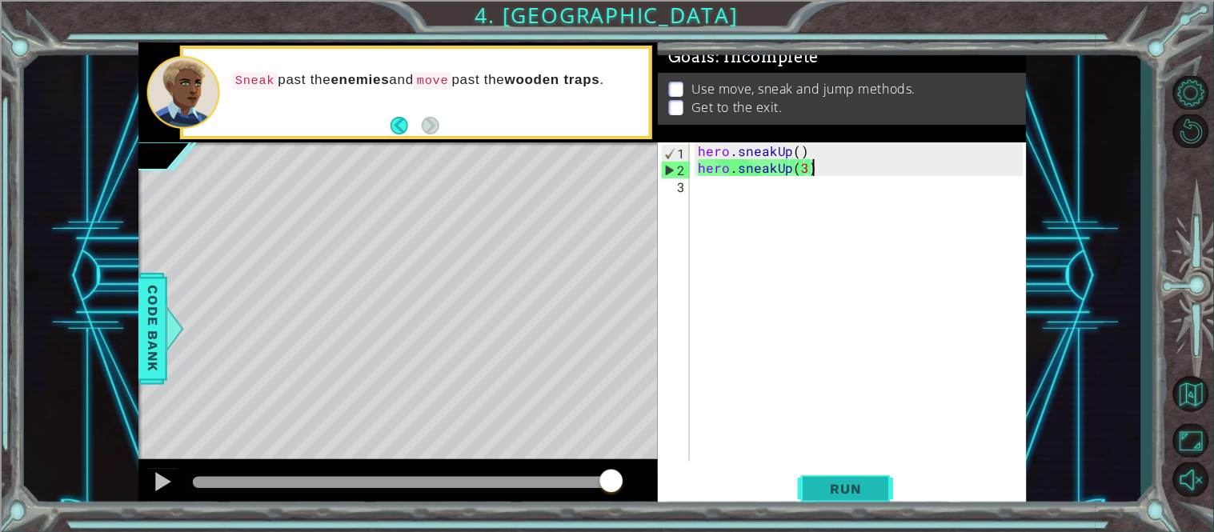
click at [825, 476] on button "Run" at bounding box center [846, 489] width 96 height 37
drag, startPoint x: 834, startPoint y: 165, endPoint x: 664, endPoint y: 169, distance: 169.7
click at [664, 169] on div "hero.sneakUp(3) 1 2 3 hero . sneakUp ( ) hero . sneakUp ( 3 ) ההההההההההההההההה…" at bounding box center [841, 301] width 366 height 319
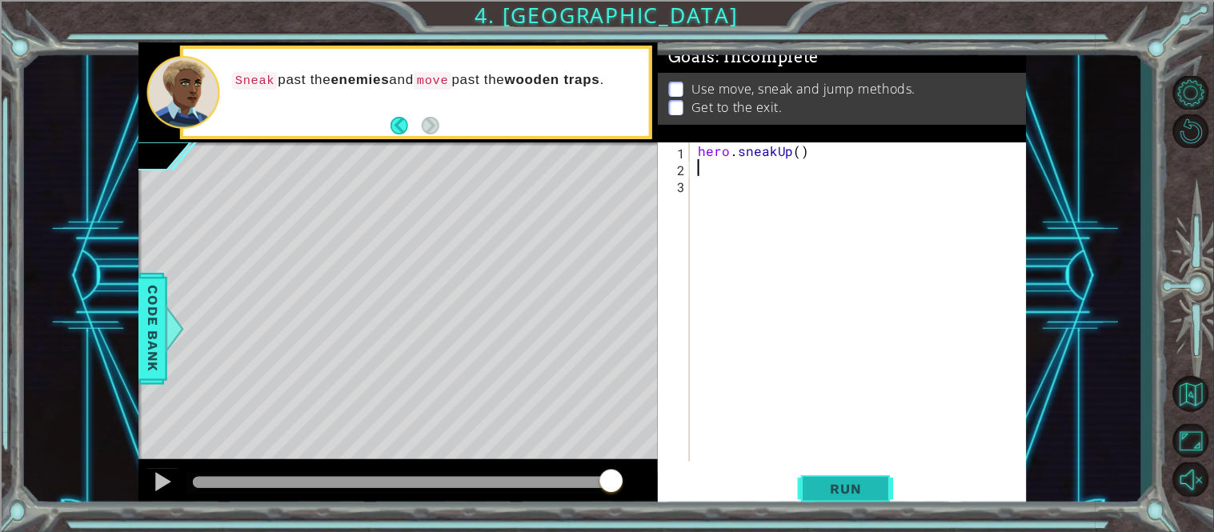
click at [836, 497] on span "Run" at bounding box center [846, 489] width 63 height 16
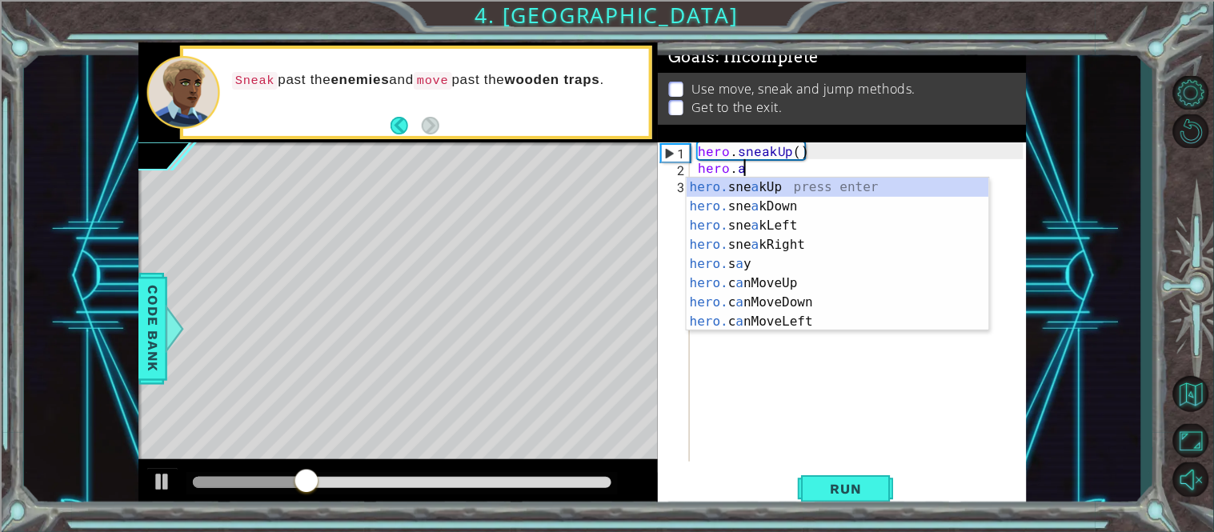
scroll to position [0, 2]
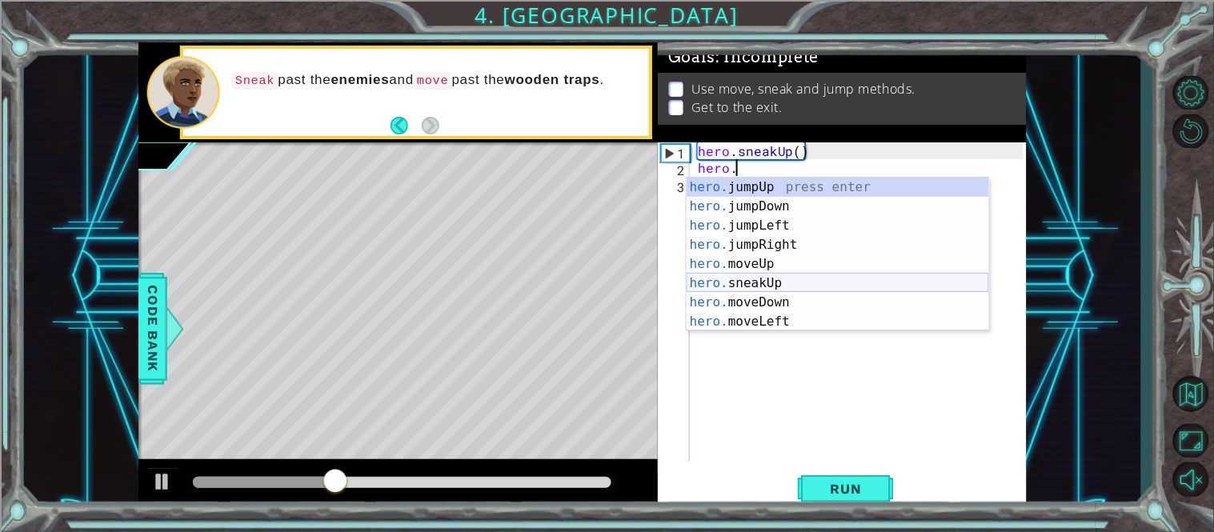
click at [768, 286] on div "hero. jumpUp press enter hero. jumpDown press enter hero. jumpLeft press enter …" at bounding box center [838, 274] width 303 height 192
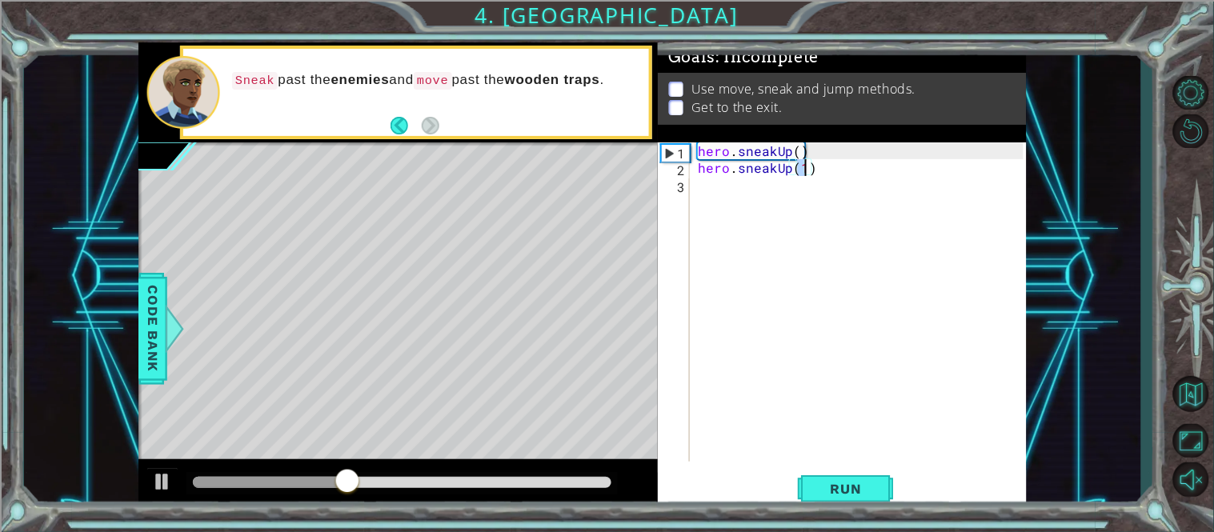
click at [788, 167] on div "hero . sneakUp ( ) hero . sneakUp ( 1 )" at bounding box center [863, 318] width 337 height 353
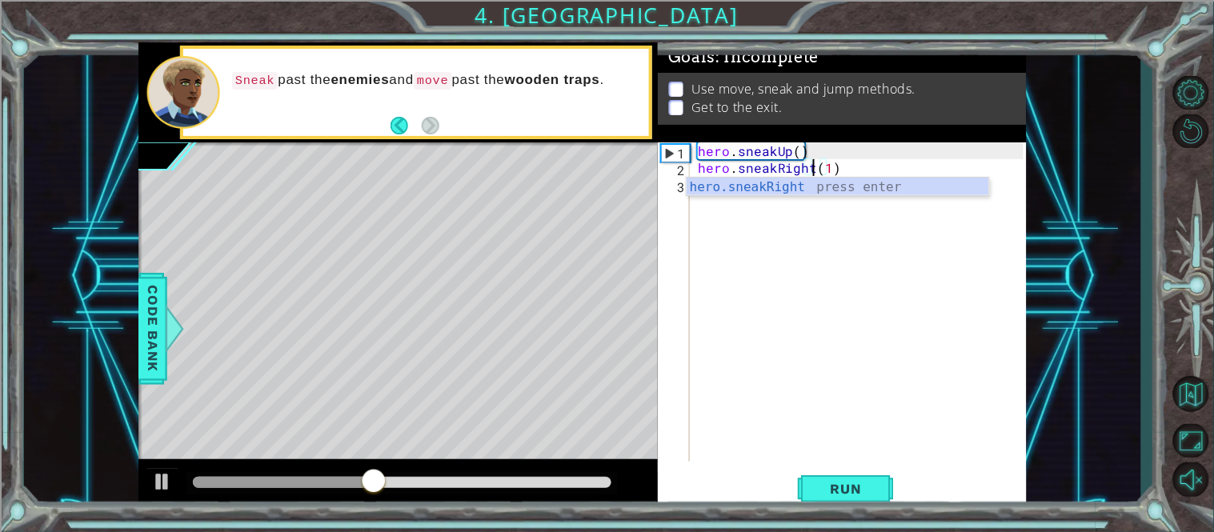
scroll to position [0, 6]
click at [830, 168] on div "hero . sneakUp ( ) hero . sneakRight ( 1 )" at bounding box center [863, 318] width 337 height 353
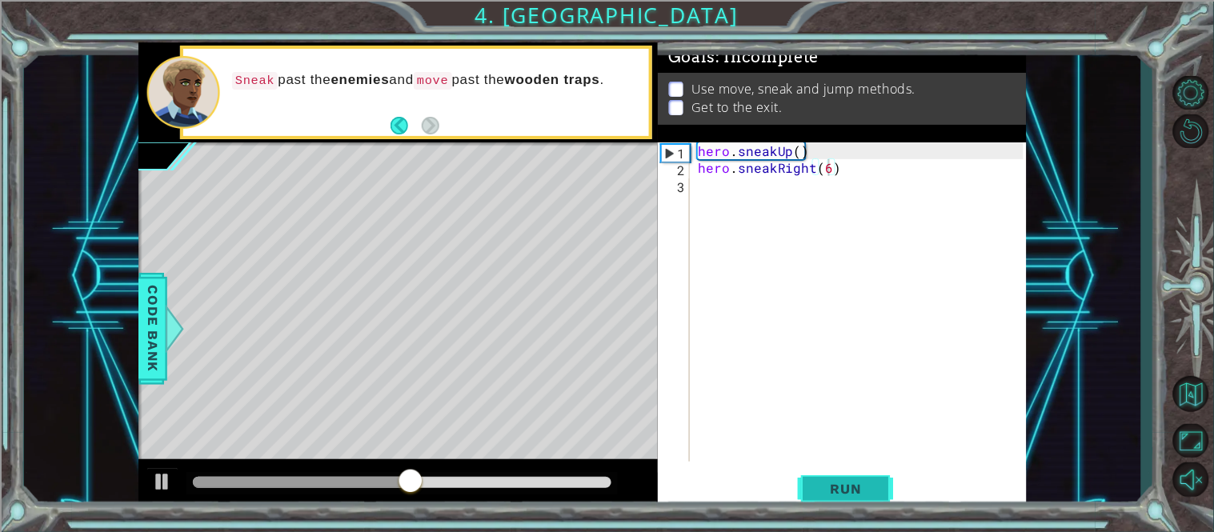
click at [820, 494] on span "Run" at bounding box center [846, 489] width 63 height 16
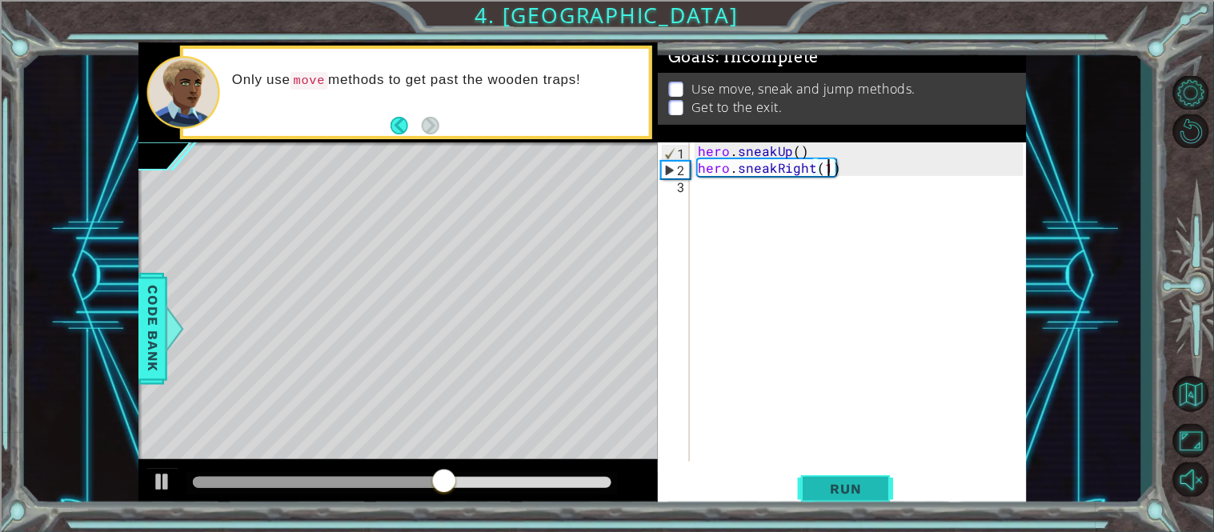
scroll to position [0, 8]
click at [828, 486] on span "Run" at bounding box center [846, 489] width 63 height 16
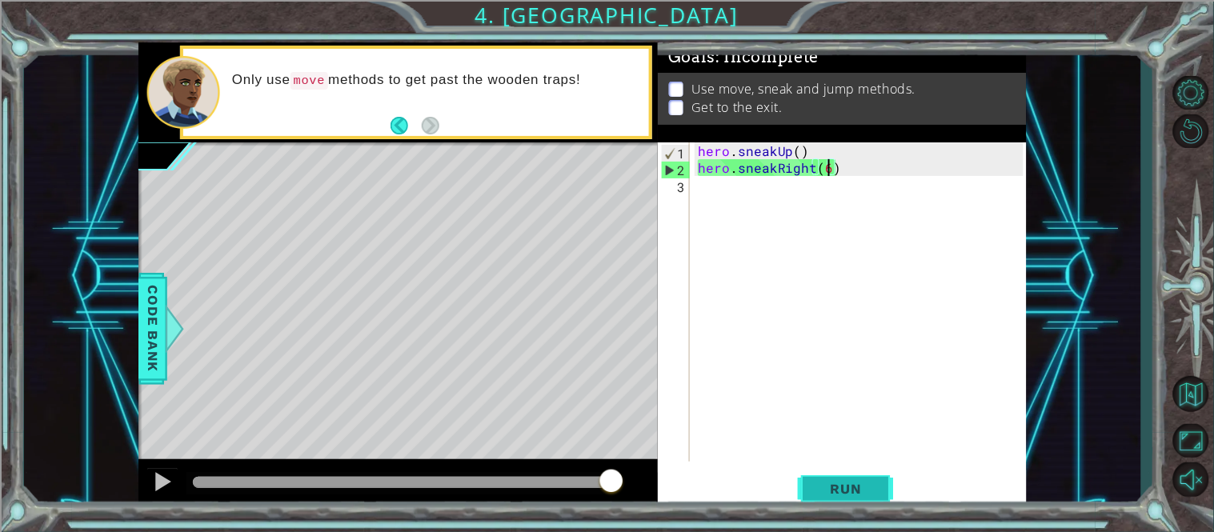
click at [829, 486] on span "Run" at bounding box center [846, 489] width 63 height 16
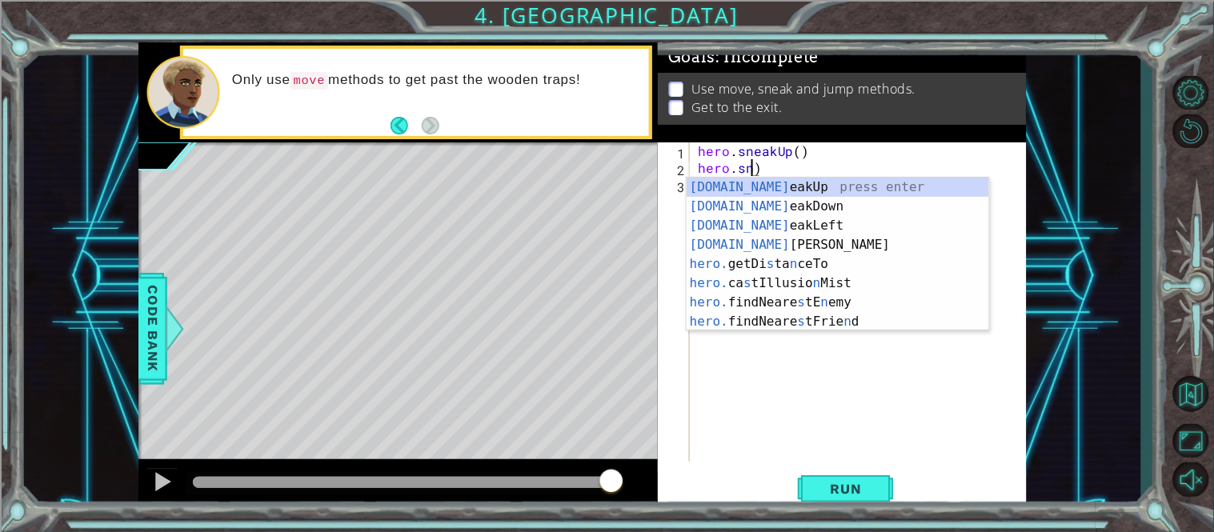
scroll to position [0, 3]
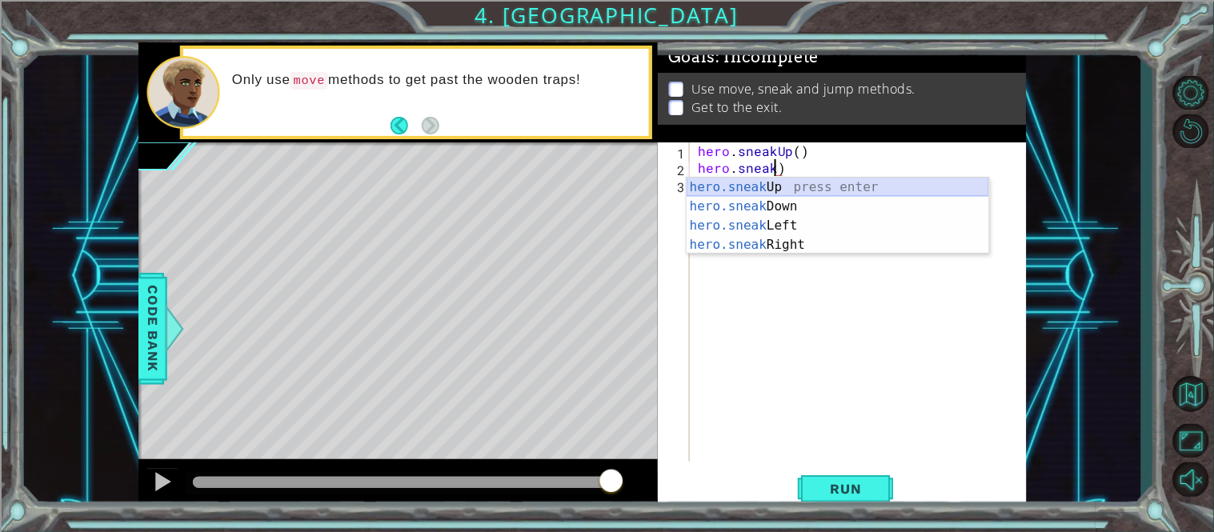
click at [852, 185] on div "hero.sneak Up press enter hero.sneak Down press enter hero.sneak Left press ent…" at bounding box center [838, 235] width 303 height 115
type textarea "hero.sneakUp(1)"
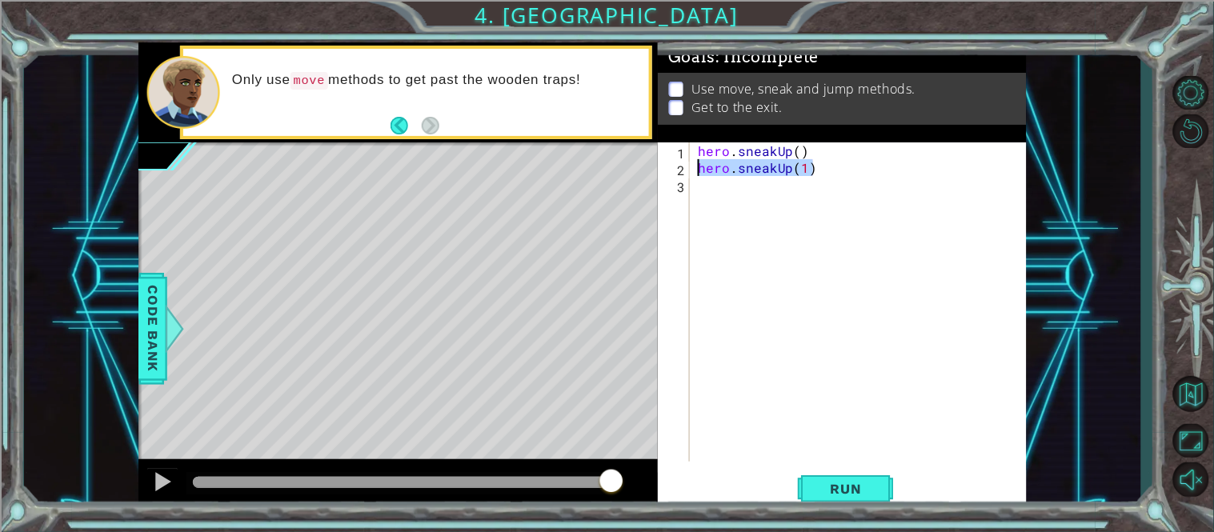
drag, startPoint x: 820, startPoint y: 162, endPoint x: 684, endPoint y: 162, distance: 136.1
click at [684, 162] on div "hero.sneakUp(1) 1 2 3 hero . sneakUp ( ) hero . sneakUp ( 1 ) ההההההההההההההההה…" at bounding box center [841, 301] width 366 height 319
click at [819, 479] on button "Run" at bounding box center [846, 489] width 96 height 37
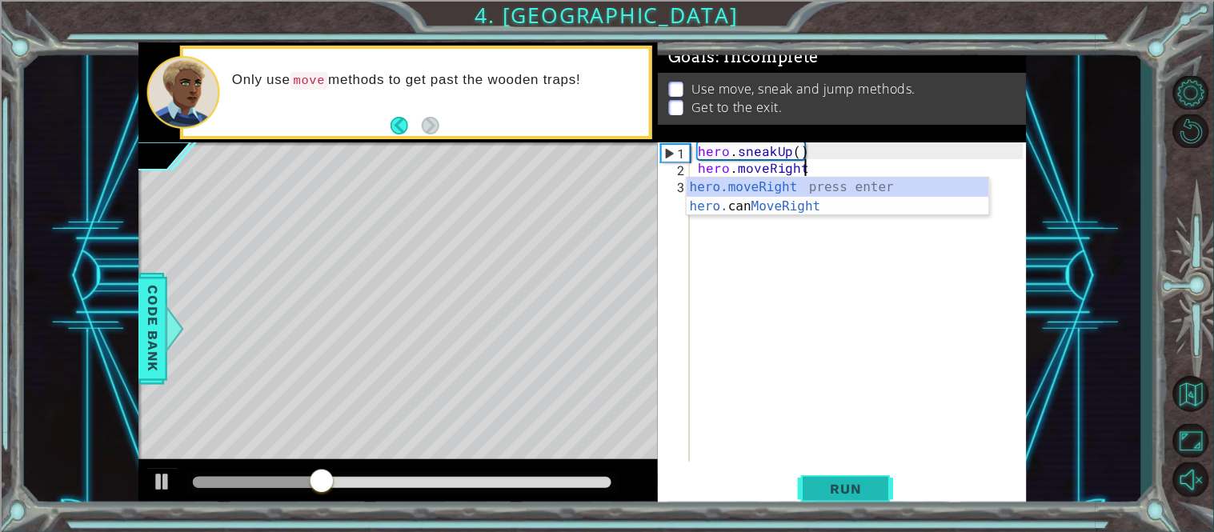
scroll to position [0, 6]
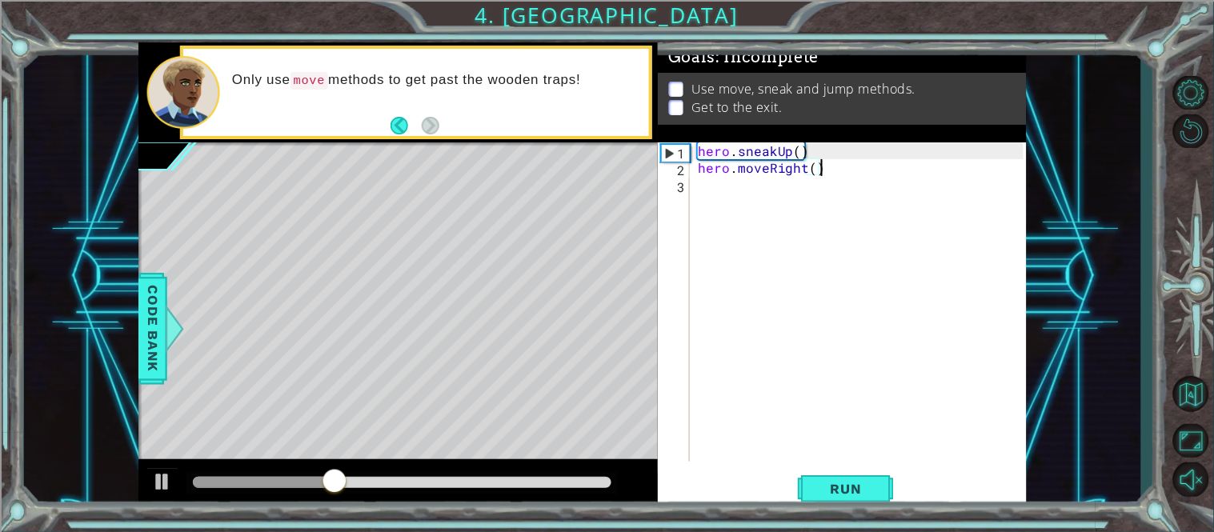
click at [832, 470] on div "hero.moveRight() 1 2 3 hero . sneakUp ( ) hero . moveRight ( ) הההההההההההההההה…" at bounding box center [842, 326] width 369 height 369
click at [831, 485] on span "Run" at bounding box center [846, 489] width 63 height 16
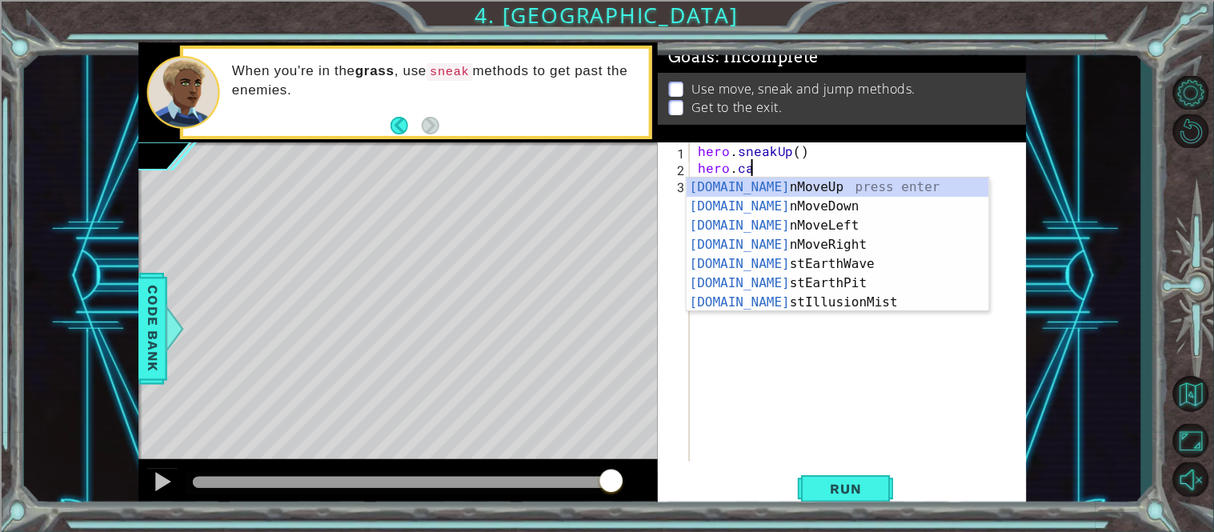
scroll to position [0, 2]
type textarea "hero.cas"
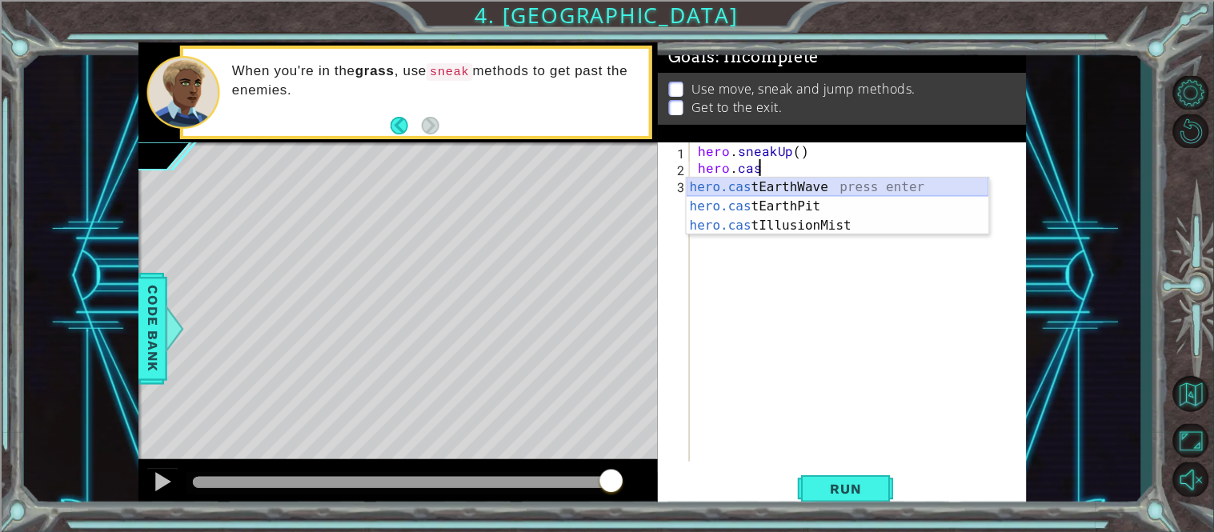
click at [805, 196] on div "hero.cas tEarthWave press enter hero.cas tEarthPit press enter hero.cas tIllusi…" at bounding box center [838, 226] width 303 height 96
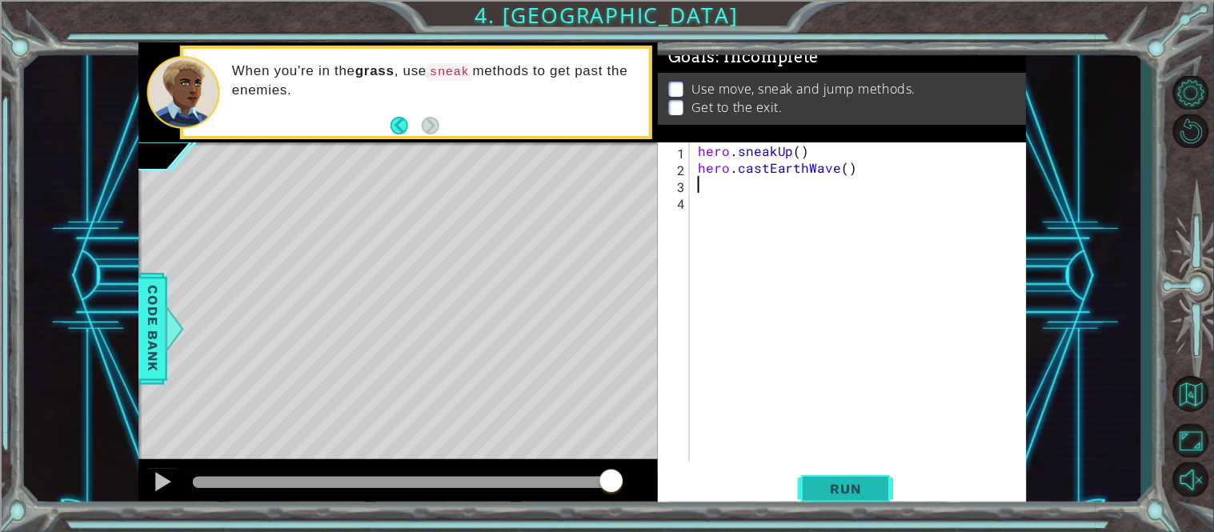
click at [824, 487] on span "Run" at bounding box center [846, 489] width 63 height 16
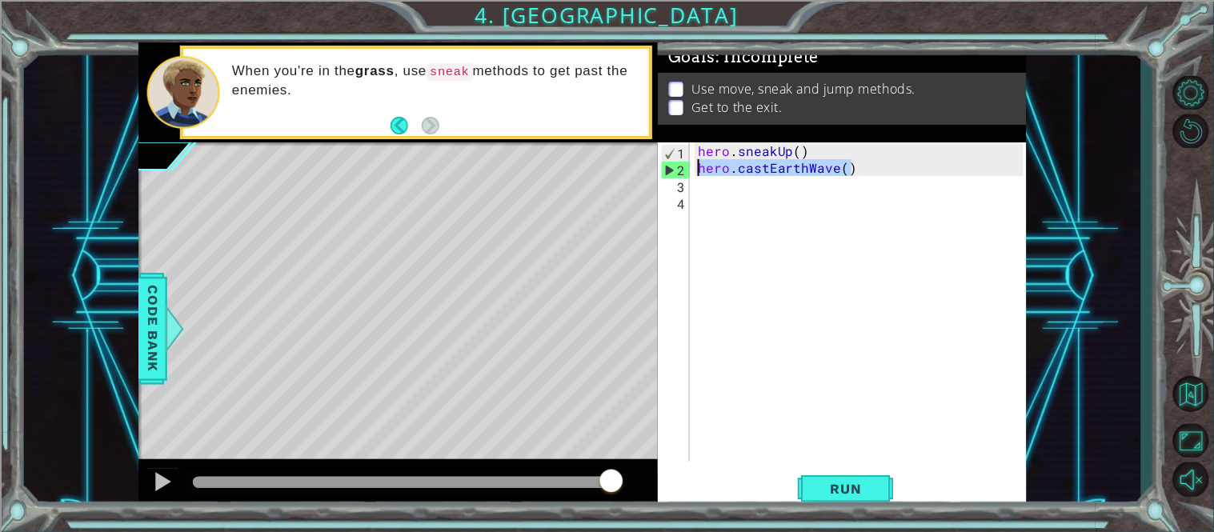
drag, startPoint x: 855, startPoint y: 171, endPoint x: 691, endPoint y: 171, distance: 164.1
click at [691, 171] on div "1 2 3 4 hero . sneakUp ( ) hero . castEarthWave ( ) ההההההההההההההההההההההההההה…" at bounding box center [841, 301] width 366 height 319
type textarea "hero.castEarthWave()"
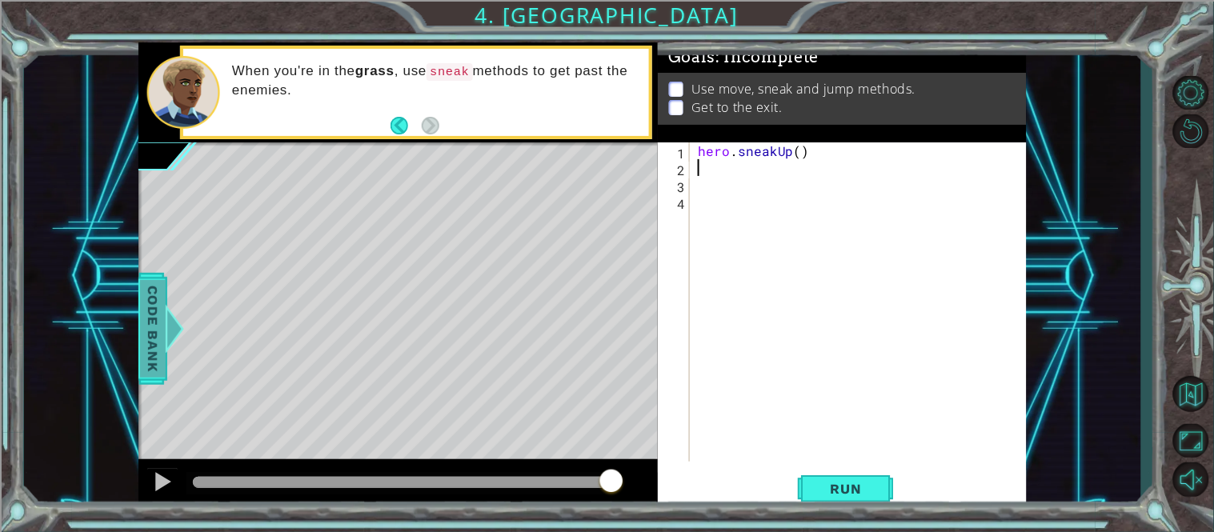
click at [152, 296] on span "Code Bank" at bounding box center [153, 329] width 26 height 98
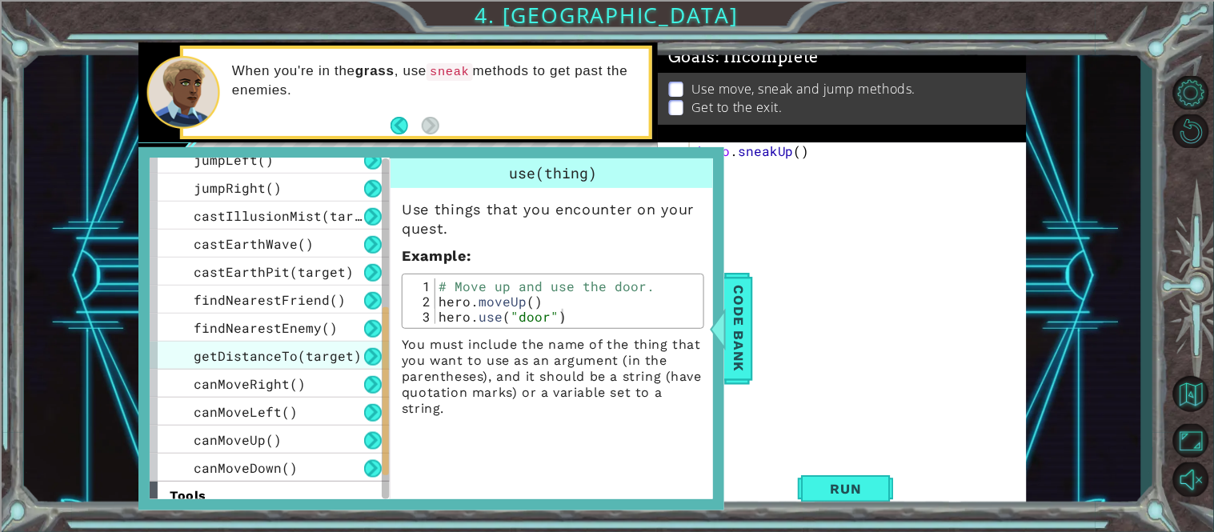
scroll to position [442, 0]
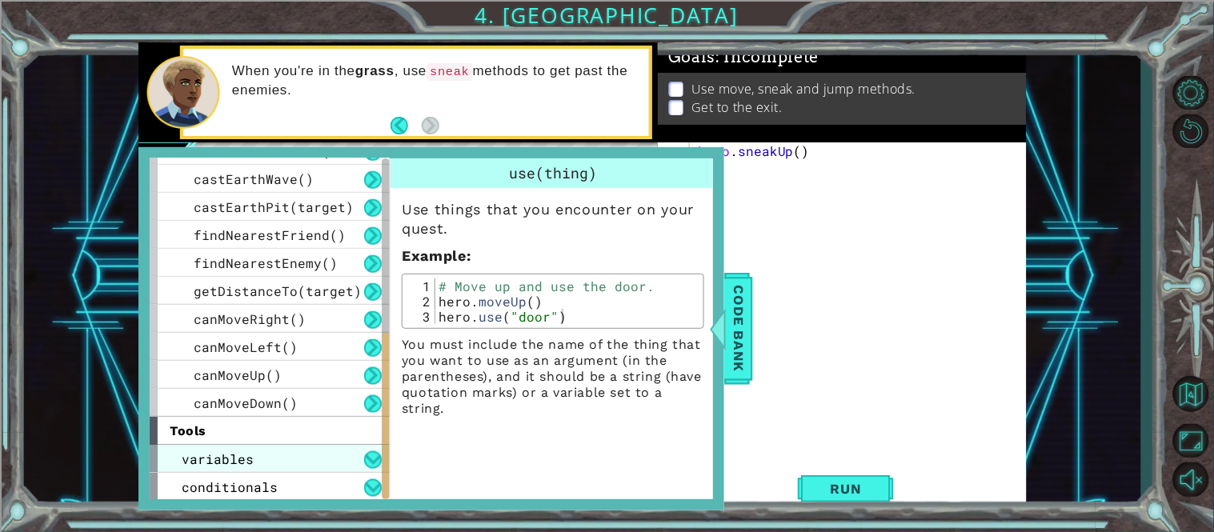
click at [315, 461] on div "variables" at bounding box center [270, 459] width 240 height 28
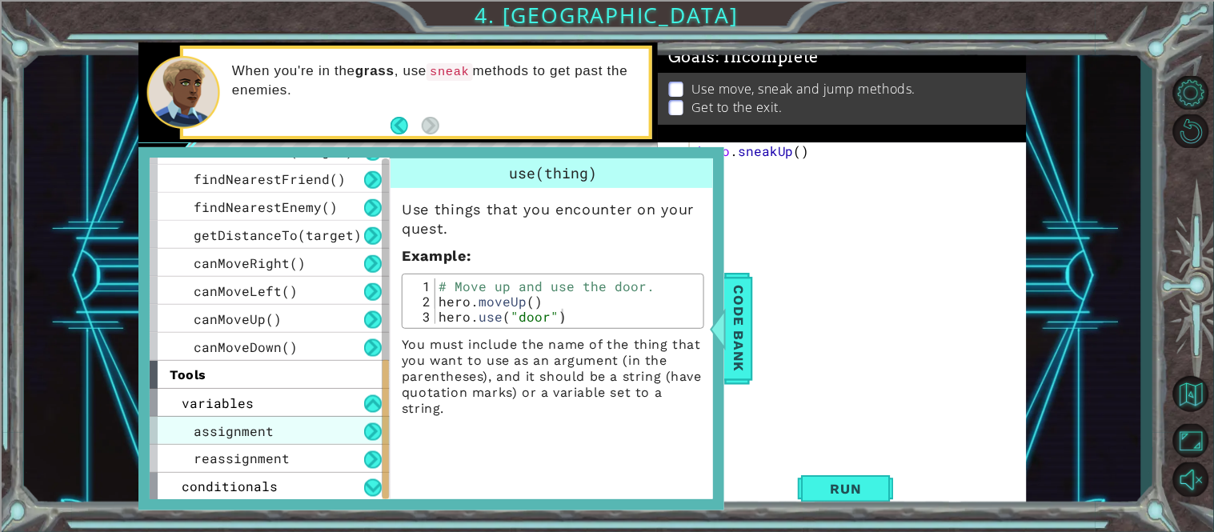
click at [282, 432] on div "assignment" at bounding box center [270, 431] width 240 height 28
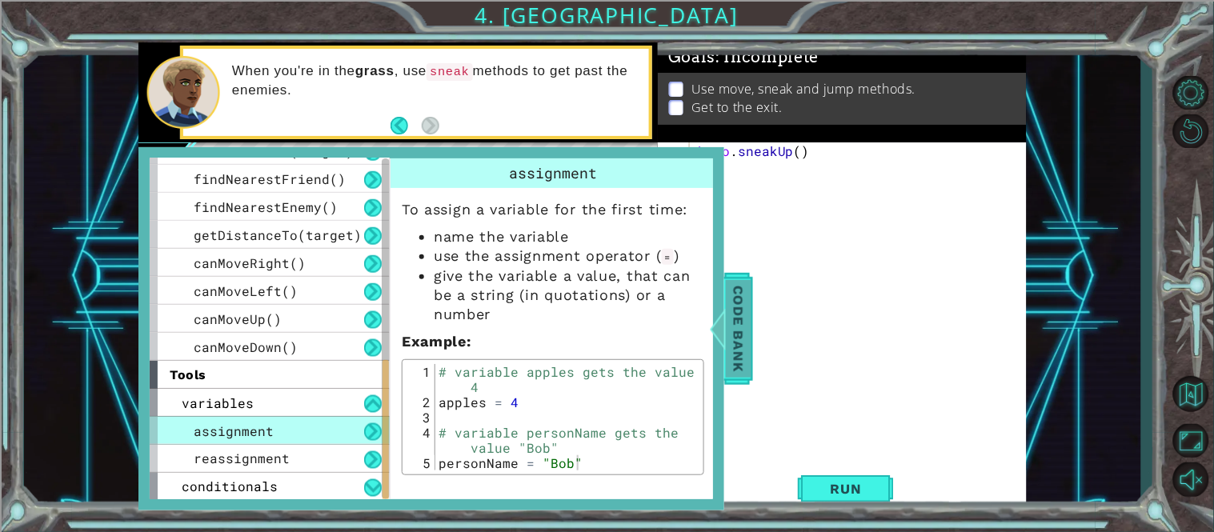
click at [742, 299] on span "Code Bank" at bounding box center [739, 329] width 26 height 98
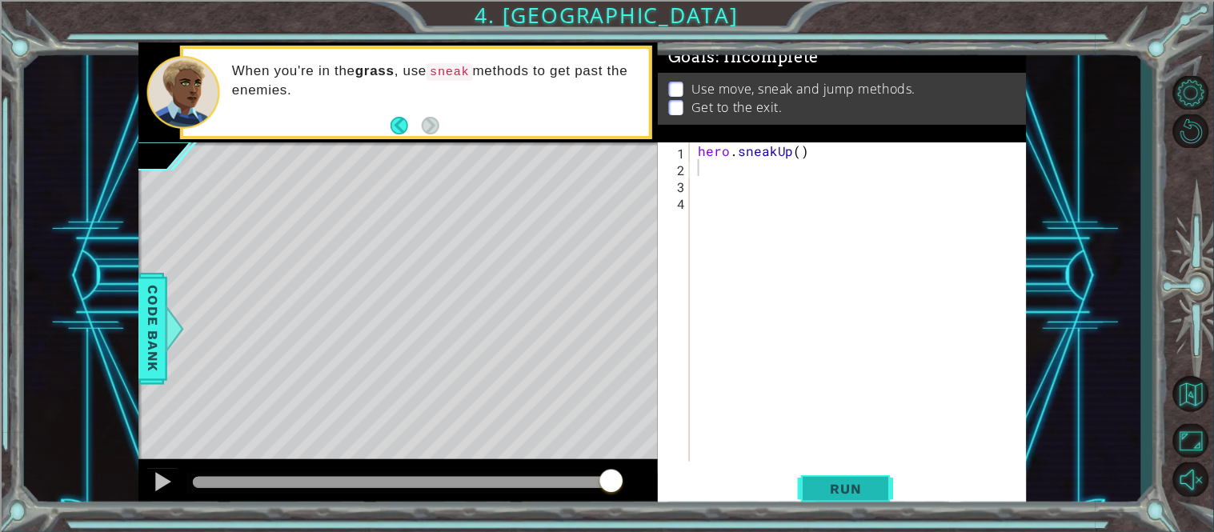
click at [828, 491] on span "Run" at bounding box center [846, 489] width 63 height 16
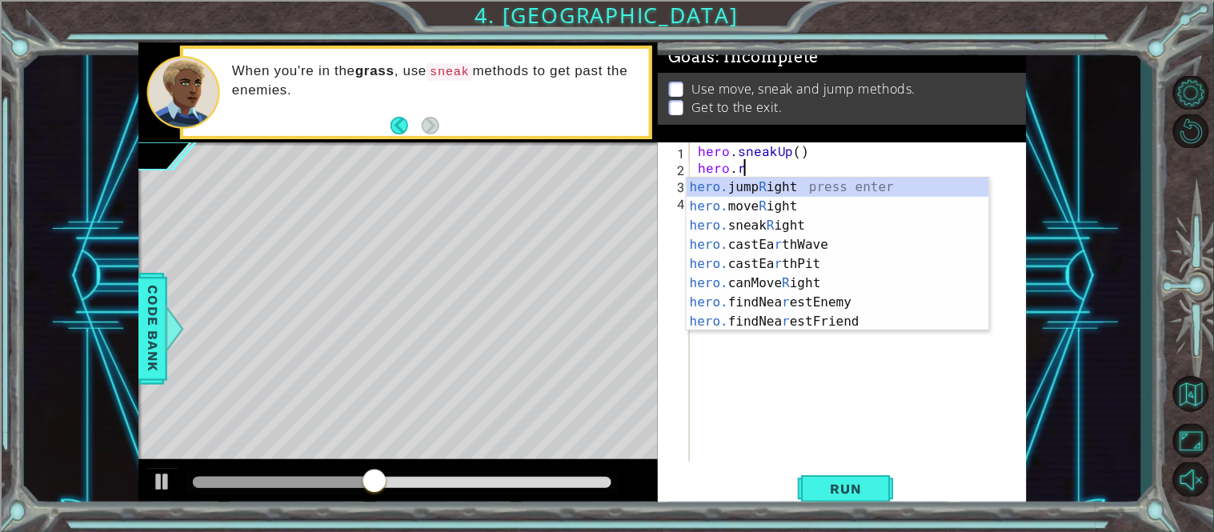
scroll to position [0, 2]
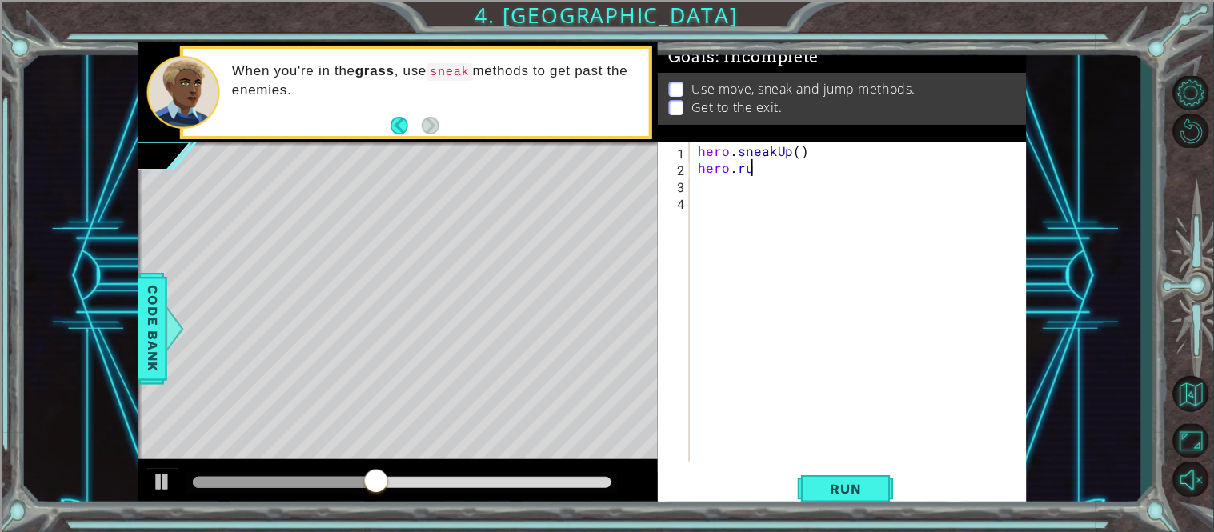
type textarea "hero.run"
click at [835, 484] on span "Run" at bounding box center [846, 489] width 63 height 16
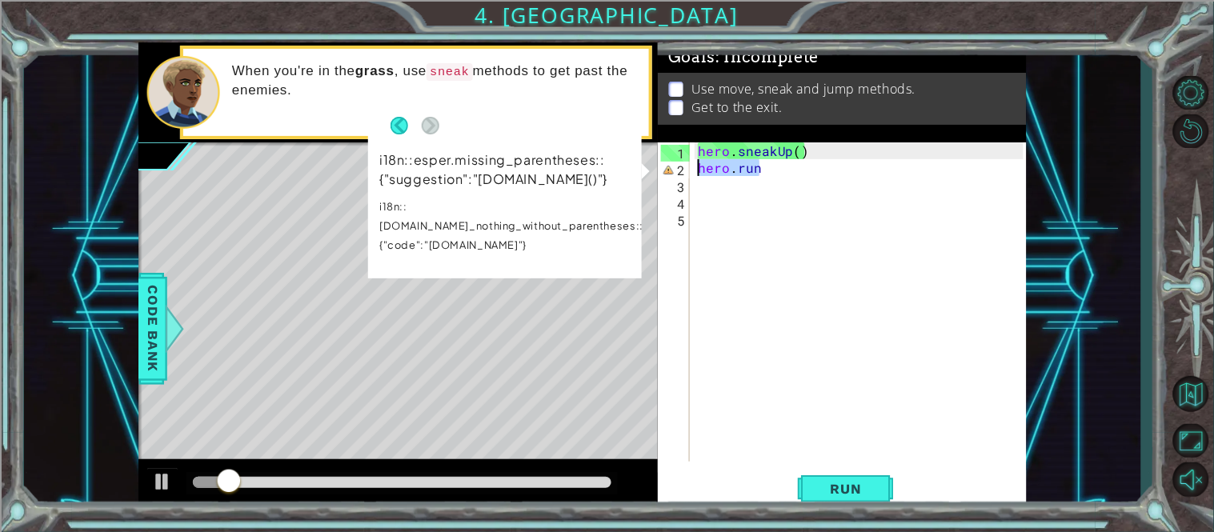
drag, startPoint x: 787, startPoint y: 166, endPoint x: 672, endPoint y: 174, distance: 115.5
click at [672, 174] on div "1 2 3 4 5 hero . sneakUp ( ) hero . run ההההההההההההההההההההההההההההההההההההההה…" at bounding box center [841, 301] width 366 height 319
click at [736, 166] on div "hero . sneakUp ( ) hero . run" at bounding box center [859, 301] width 329 height 319
click at [761, 169] on div "hero . sneakUp ( ) hero . run" at bounding box center [863, 318] width 337 height 353
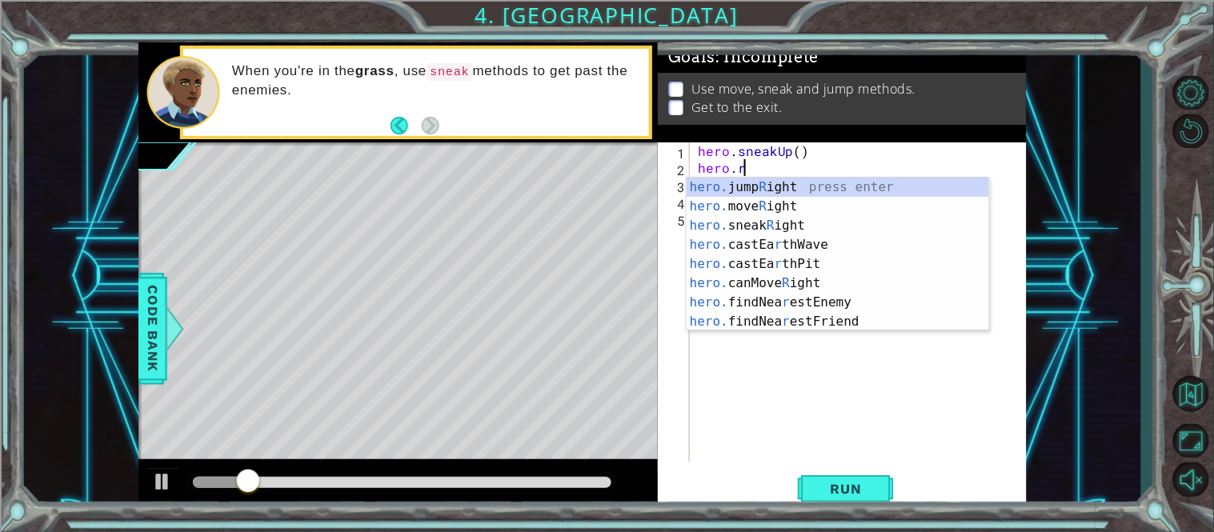
scroll to position [0, 2]
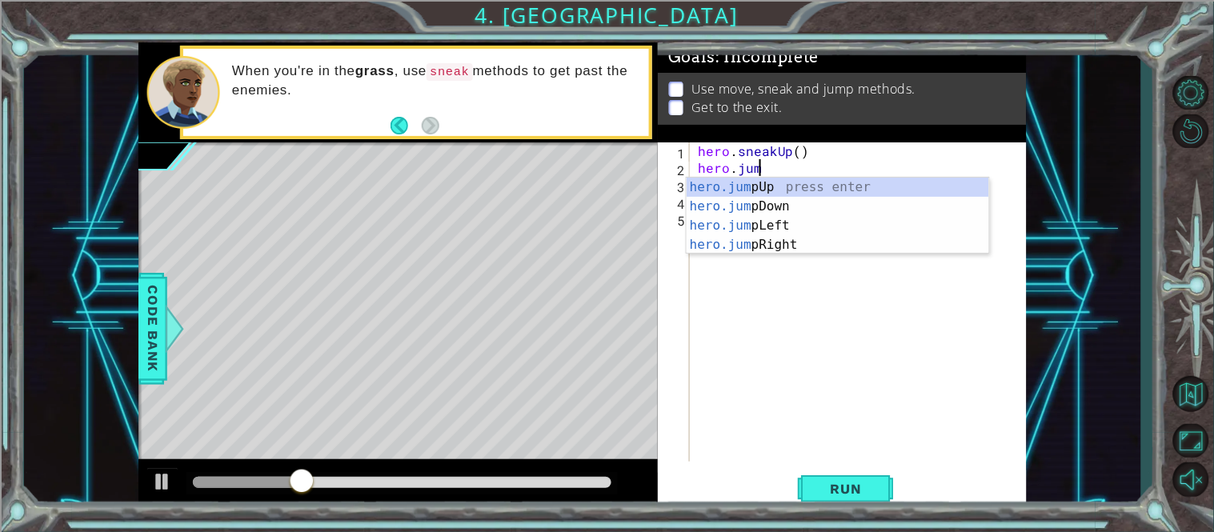
type textarea "hero.jump"
click at [790, 195] on div "hero.jump Up press enter hero.jump Down press enter hero.jump Left press enter …" at bounding box center [838, 235] width 303 height 115
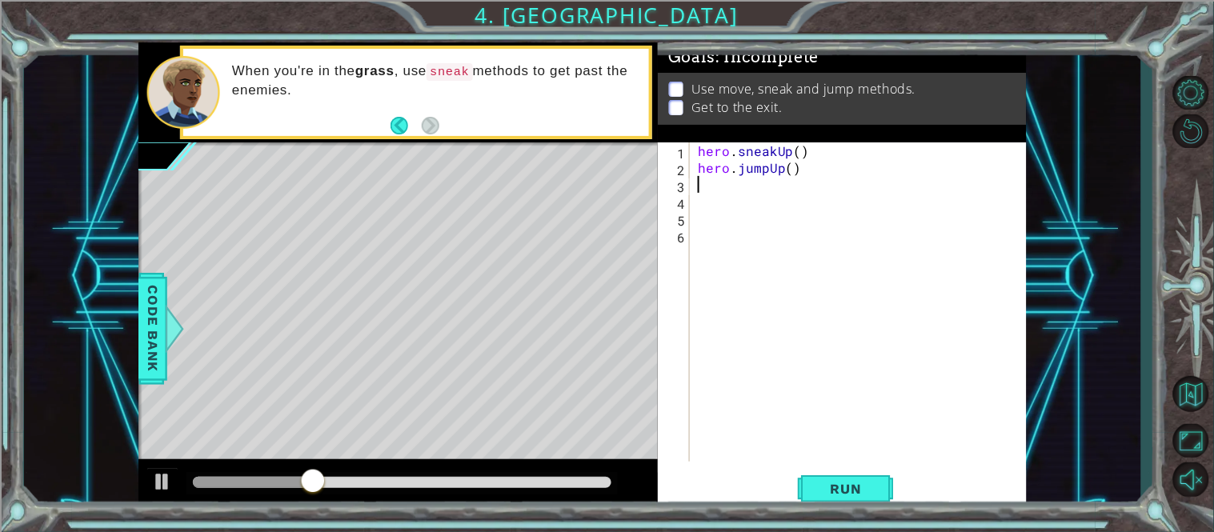
scroll to position [0, 0]
click at [811, 493] on button "Run" at bounding box center [846, 489] width 96 height 37
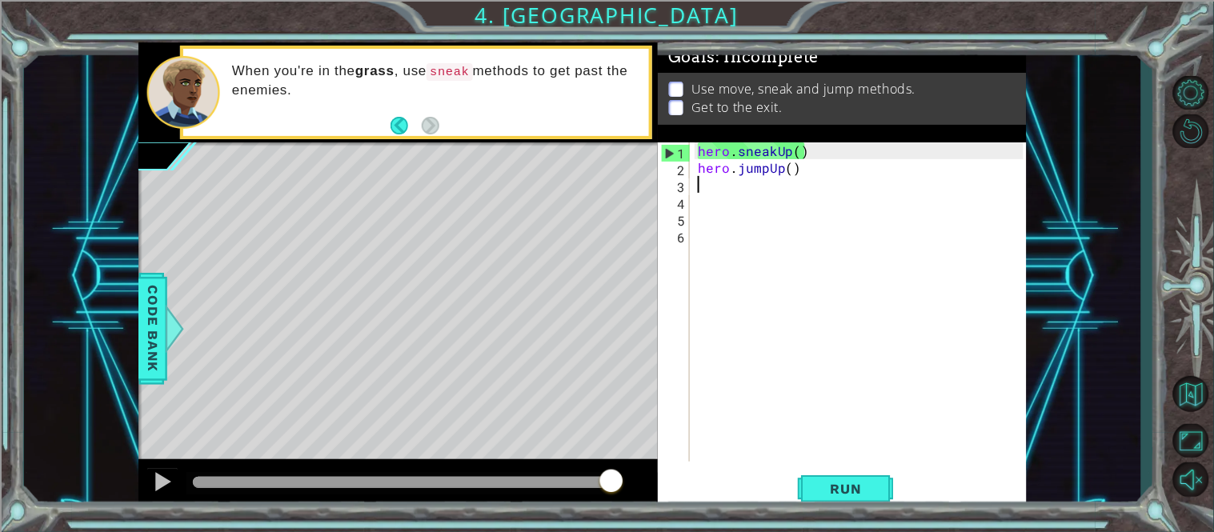
click at [788, 148] on div "hero . sneakUp ( ) hero . jumpUp ( )" at bounding box center [863, 318] width 337 height 353
click at [800, 140] on div "Goals : Incomplete Use move, sneak and jump methods. Get to the exit." at bounding box center [842, 92] width 369 height 100
click at [804, 150] on div "( ) hero . jumpUp ( )" at bounding box center [863, 318] width 337 height 353
type textarea "("
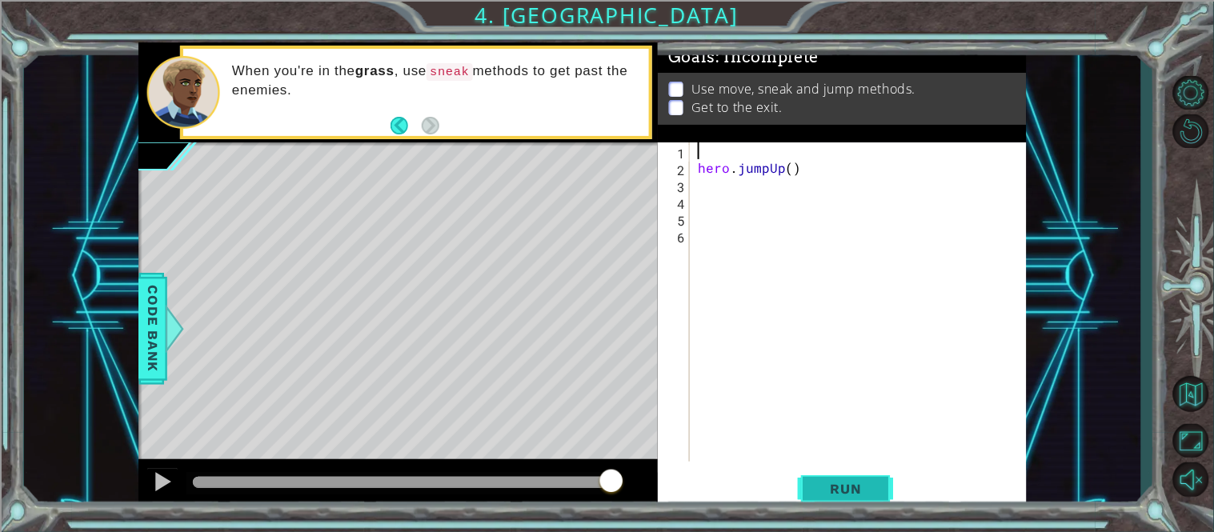
click at [835, 487] on span "Run" at bounding box center [846, 489] width 63 height 16
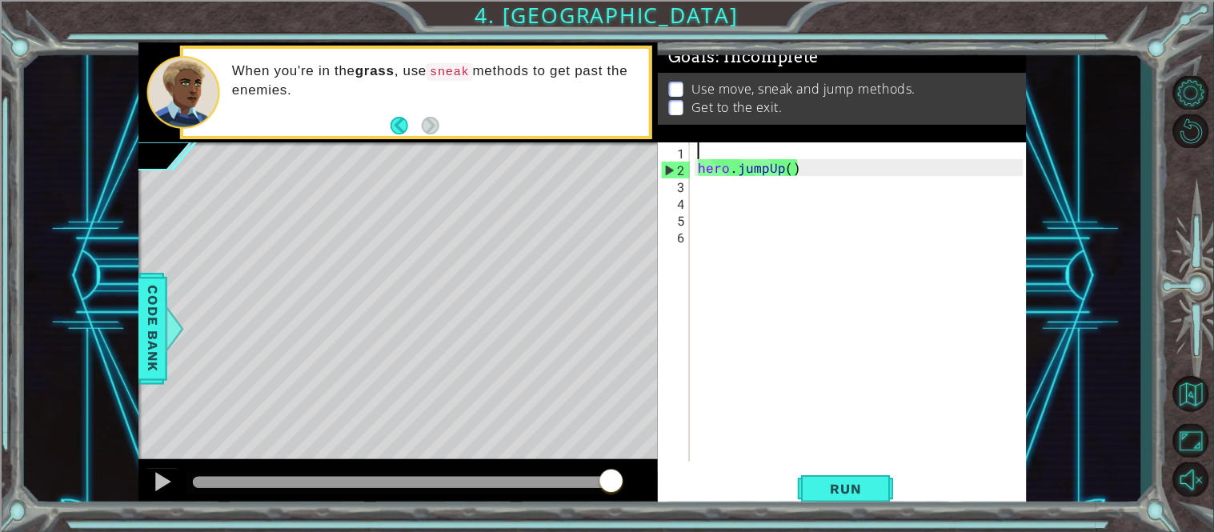
click at [801, 179] on div "hero . jumpUp ( )" at bounding box center [863, 318] width 337 height 353
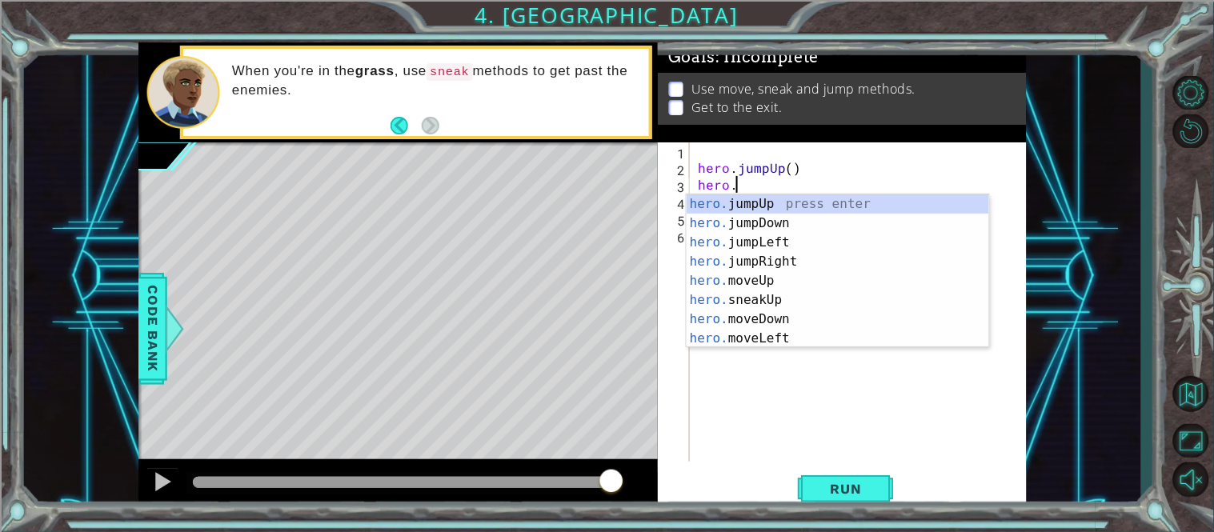
scroll to position [0, 2]
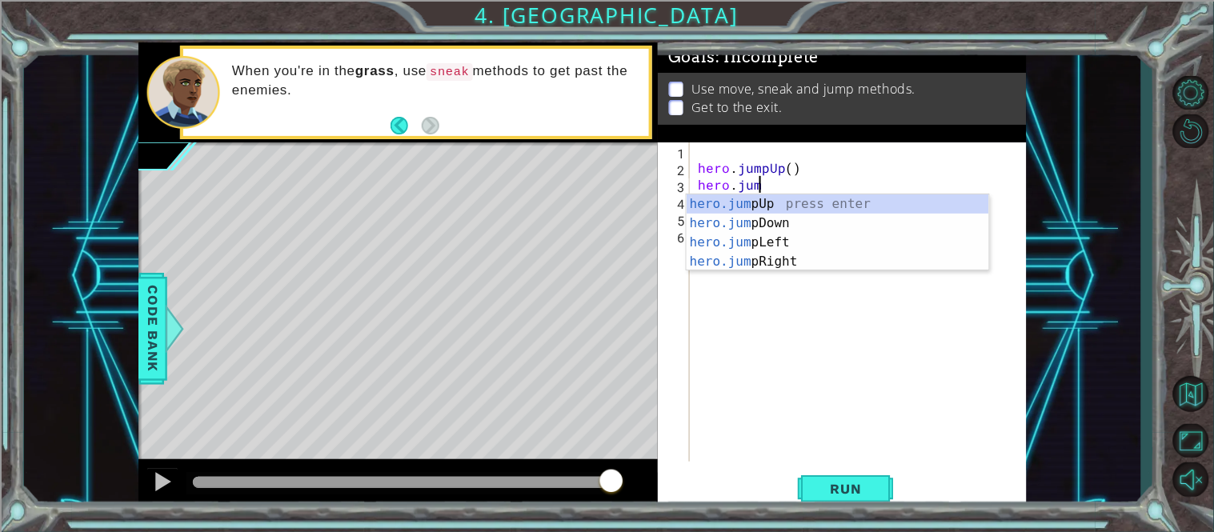
type textarea "hero.jump"
click at [773, 206] on div "hero.jump Up press enter hero.jump Down press enter hero.jump Left press enter …" at bounding box center [838, 252] width 303 height 115
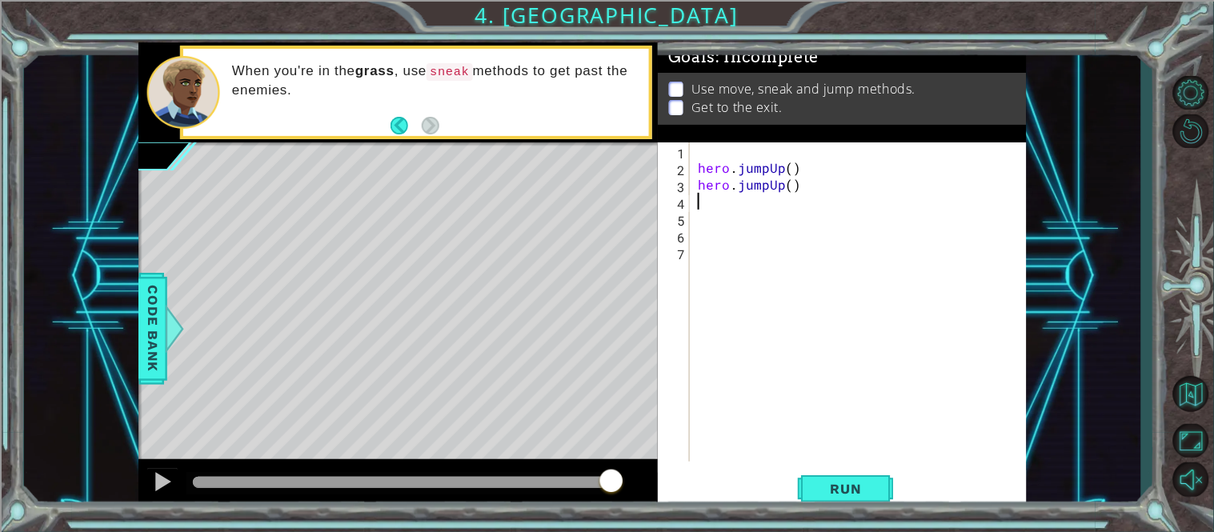
scroll to position [0, 0]
click at [824, 479] on button "Run" at bounding box center [846, 489] width 96 height 37
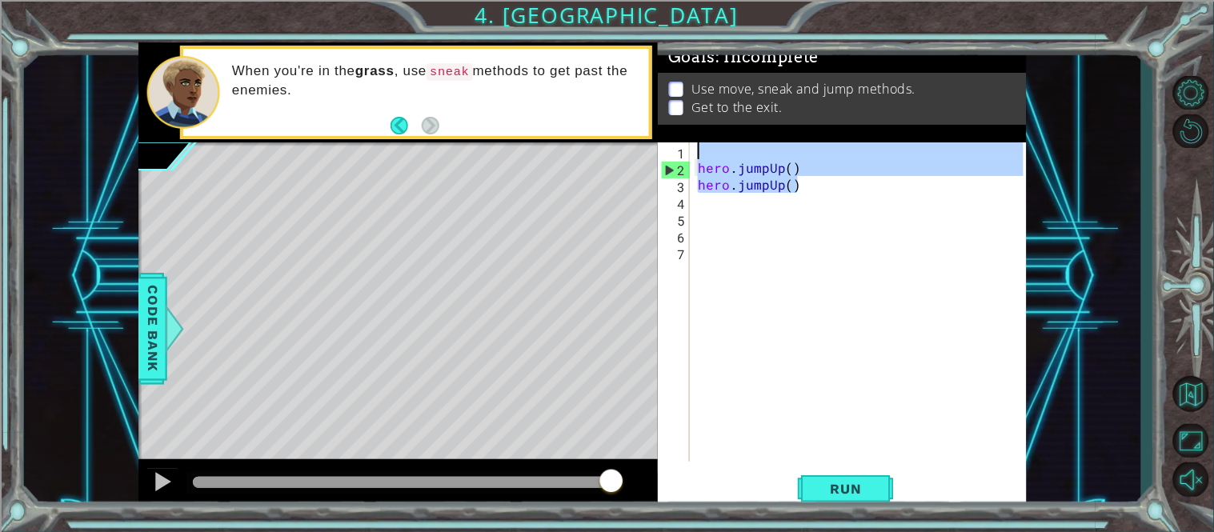
click at [616, 154] on div "1 ההההההההההההההההההההההההההההההההההההההההההההההההההההההההההההההההההההההההההההה…" at bounding box center [582, 276] width 889 height 468
type textarea "hero.jumpUp()"
click at [1187, 146] on button "Restart Level" at bounding box center [1191, 131] width 46 height 34
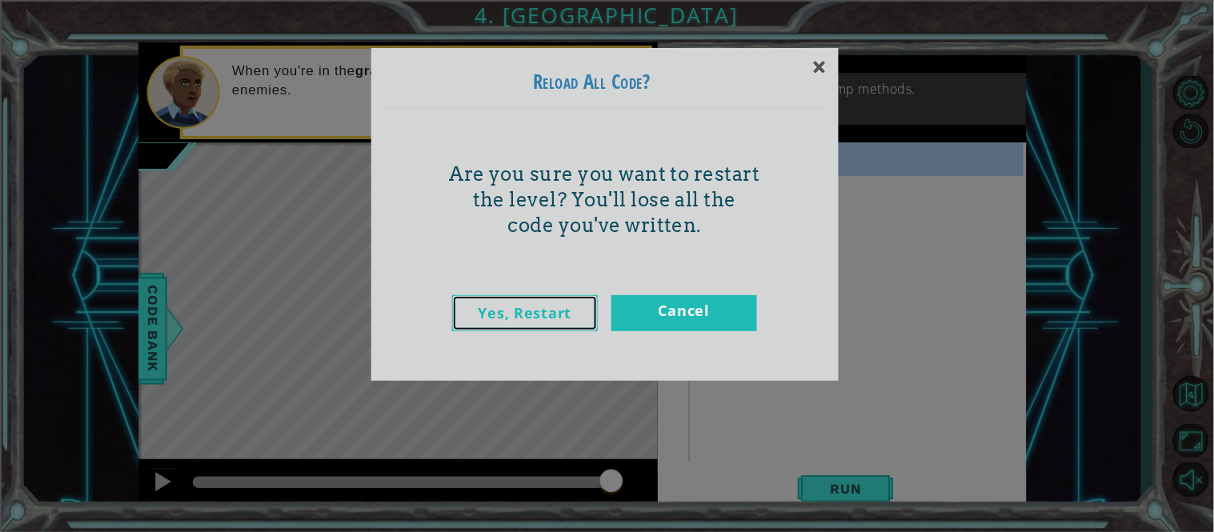
click at [500, 315] on link "Yes, Restart" at bounding box center [525, 313] width 146 height 36
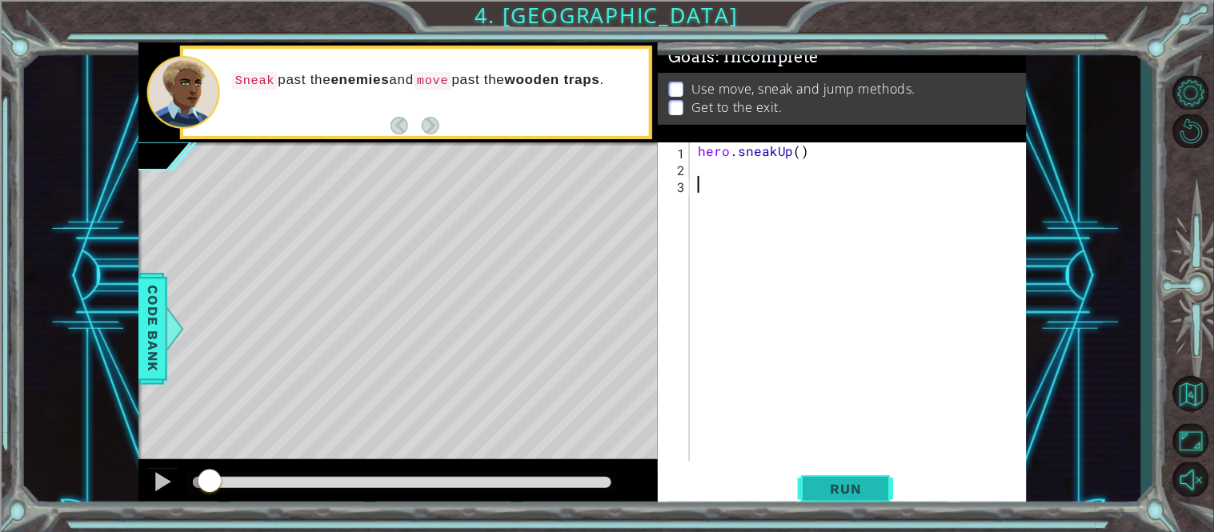
click at [818, 491] on span "Run" at bounding box center [846, 489] width 63 height 16
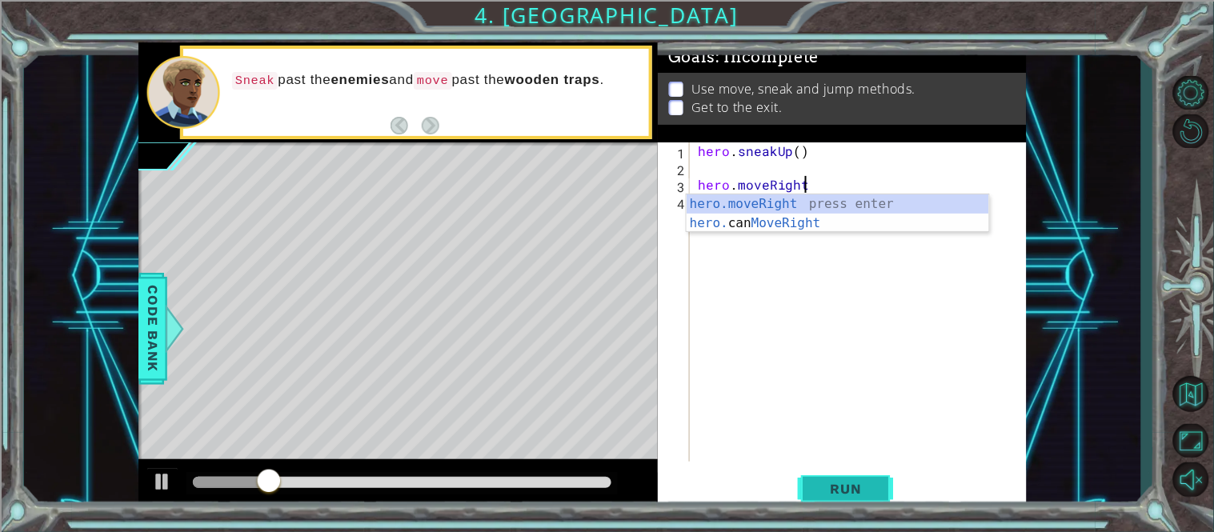
scroll to position [0, 5]
click at [810, 203] on div "hero.moveRight press enter hero. can MoveRight press enter" at bounding box center [838, 233] width 303 height 77
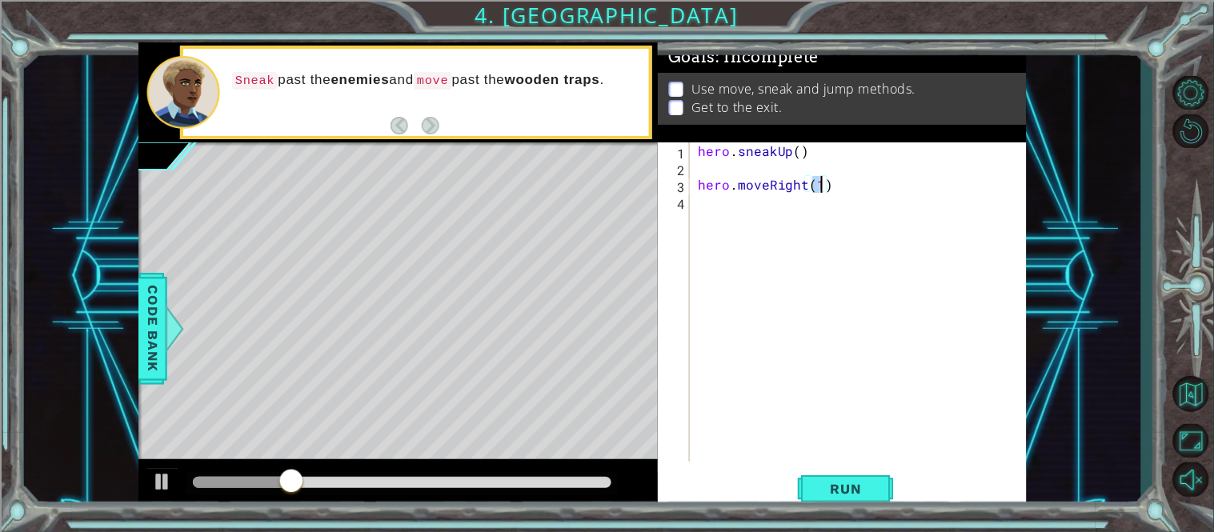
scroll to position [0, 6]
click at [804, 478] on button "Run" at bounding box center [846, 489] width 96 height 37
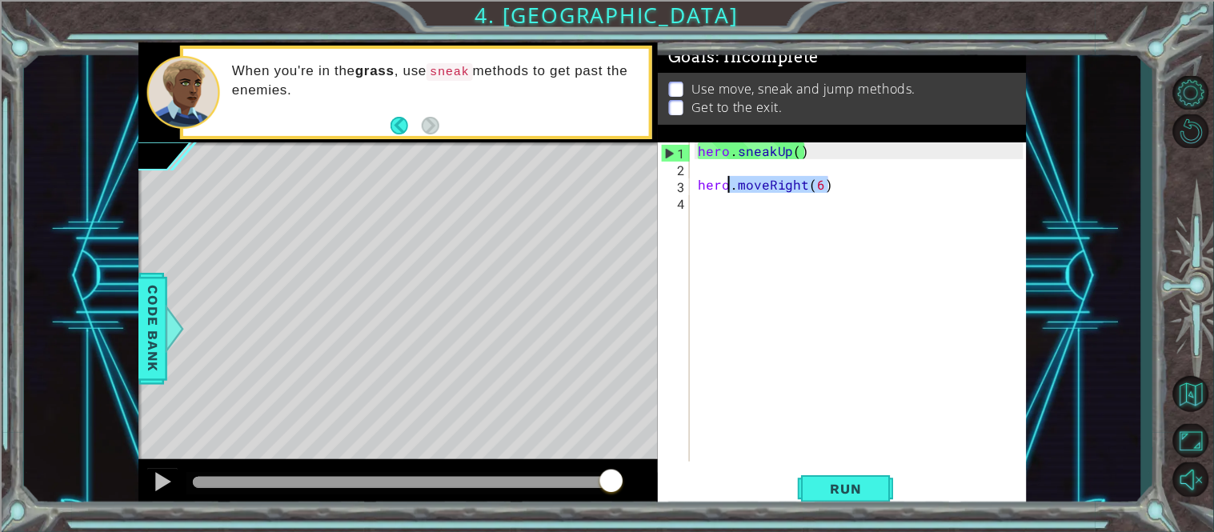
drag, startPoint x: 828, startPoint y: 186, endPoint x: 732, endPoint y: 185, distance: 96.1
click at [732, 185] on div "hero . sneakUp ( ) hero . moveRight ( 6 )" at bounding box center [863, 318] width 337 height 353
click at [734, 186] on div "hero . sneakUp ( ) hero . moveRight ( 6 )" at bounding box center [859, 301] width 329 height 319
drag, startPoint x: 734, startPoint y: 185, endPoint x: 974, endPoint y: 206, distance: 241.0
click at [974, 206] on div "hero . sneakUp ( ) hero . moveRight ( 6 )" at bounding box center [863, 318] width 337 height 353
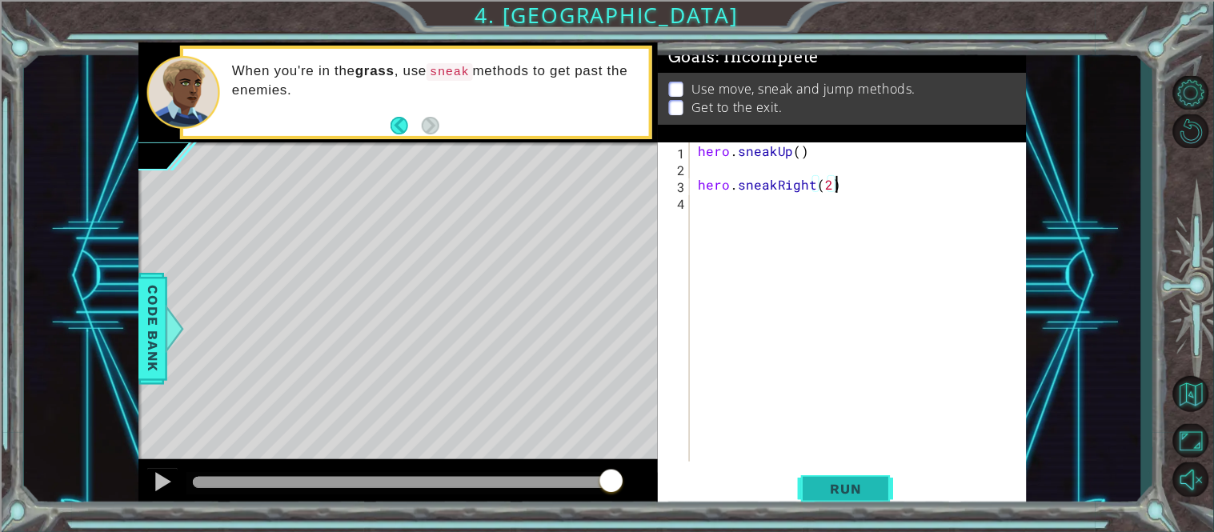
type textarea "hero.sneakRight(2)"
click at [829, 500] on button "Run" at bounding box center [846, 489] width 96 height 37
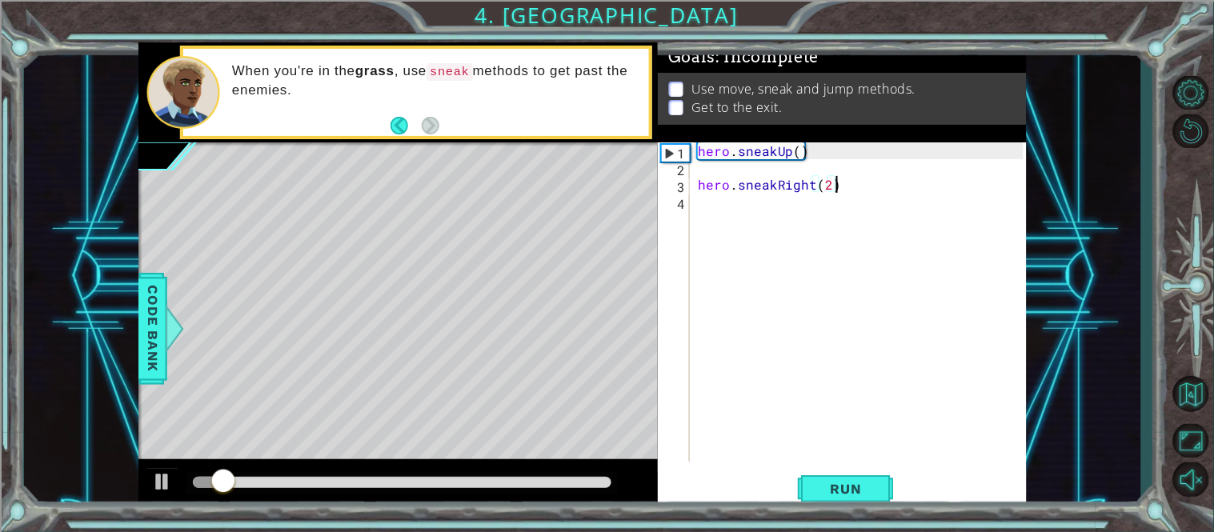
click at [728, 211] on div "hero . sneakUp ( ) hero . sneakRight ( 2 )" at bounding box center [863, 318] width 337 height 353
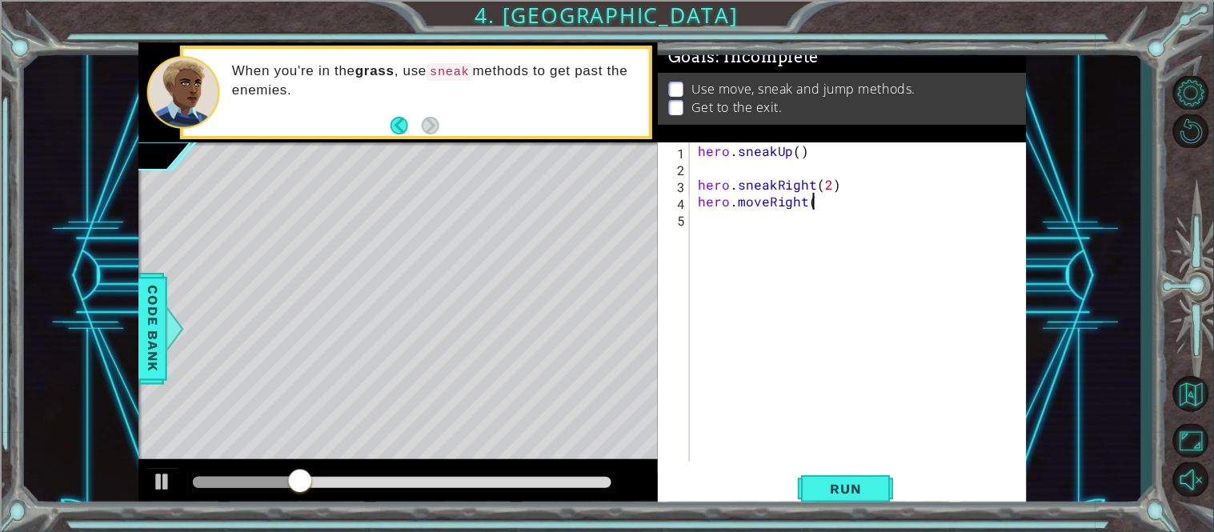
scroll to position [0, 6]
click at [813, 208] on div "hero . sneakUp ( ) hero . sneakRight ( 2 ) hero . moveRight ( )" at bounding box center [863, 318] width 337 height 353
type textarea "hero.moveRight()"
click at [830, 480] on button "Run" at bounding box center [846, 489] width 96 height 37
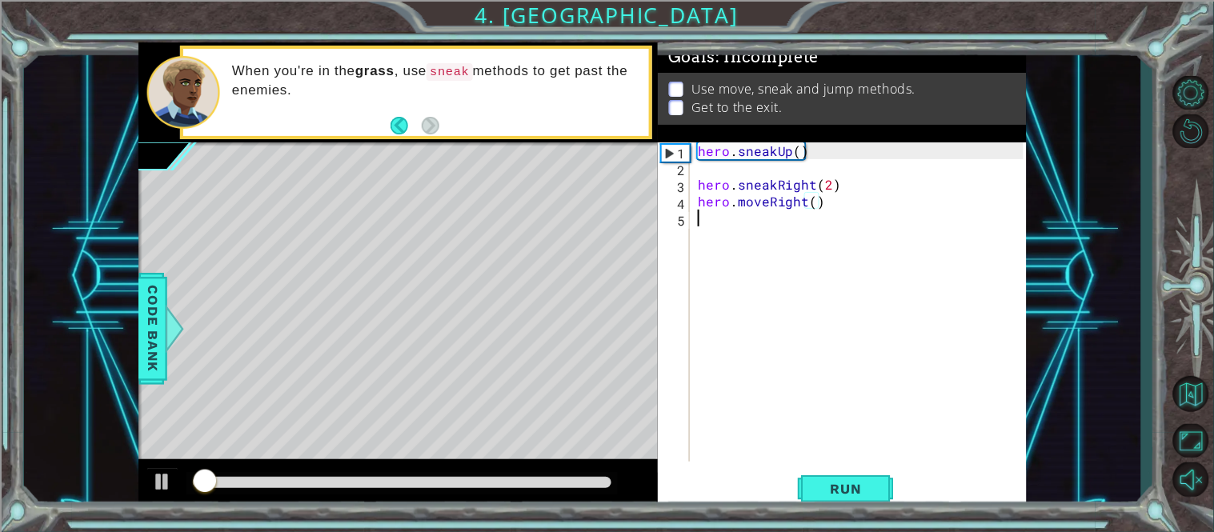
click at [744, 246] on div "hero . sneakUp ( ) hero . sneakRight ( 2 ) hero . moveRight ( )" at bounding box center [863, 318] width 337 height 353
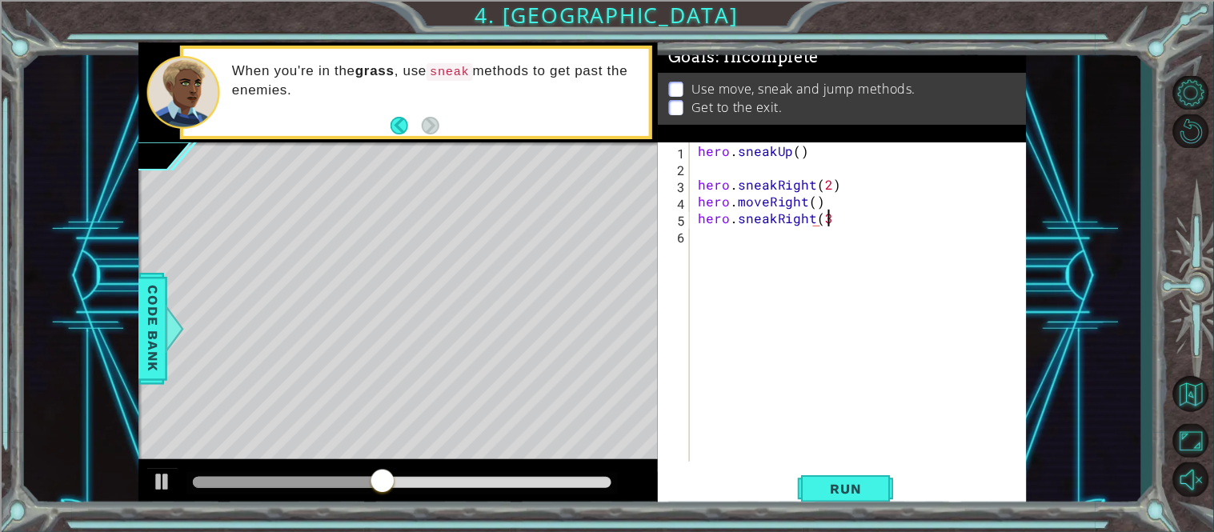
scroll to position [0, 6]
type textarea "hero.sneakRight(3)"
click at [828, 482] on span "Run" at bounding box center [846, 489] width 63 height 16
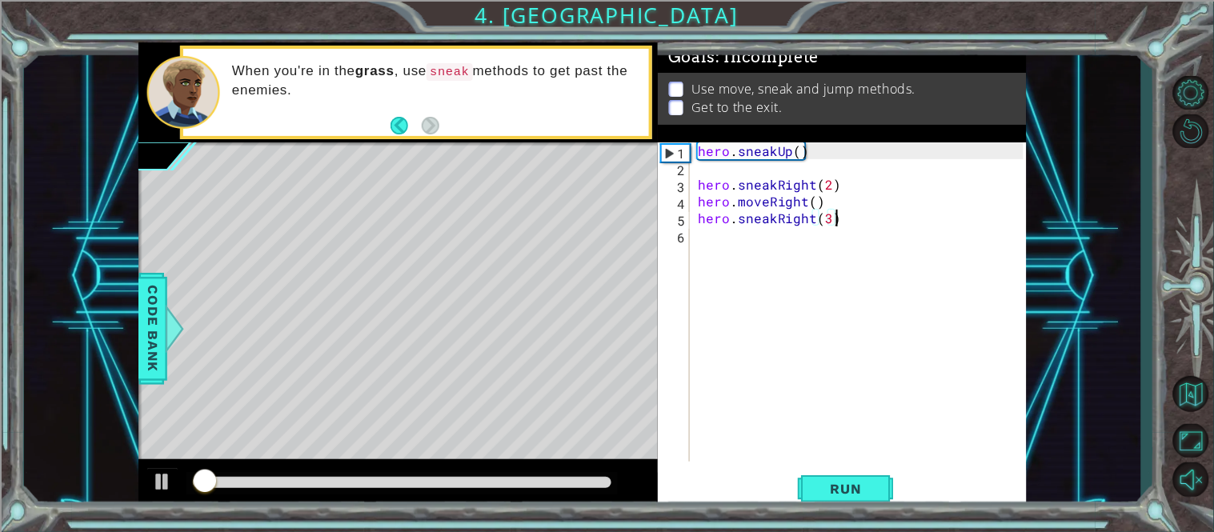
click at [765, 255] on div "hero . sneakUp ( ) hero . sneakRight ( 2 ) hero . moveRight ( ) hero . sneakRig…" at bounding box center [863, 318] width 337 height 353
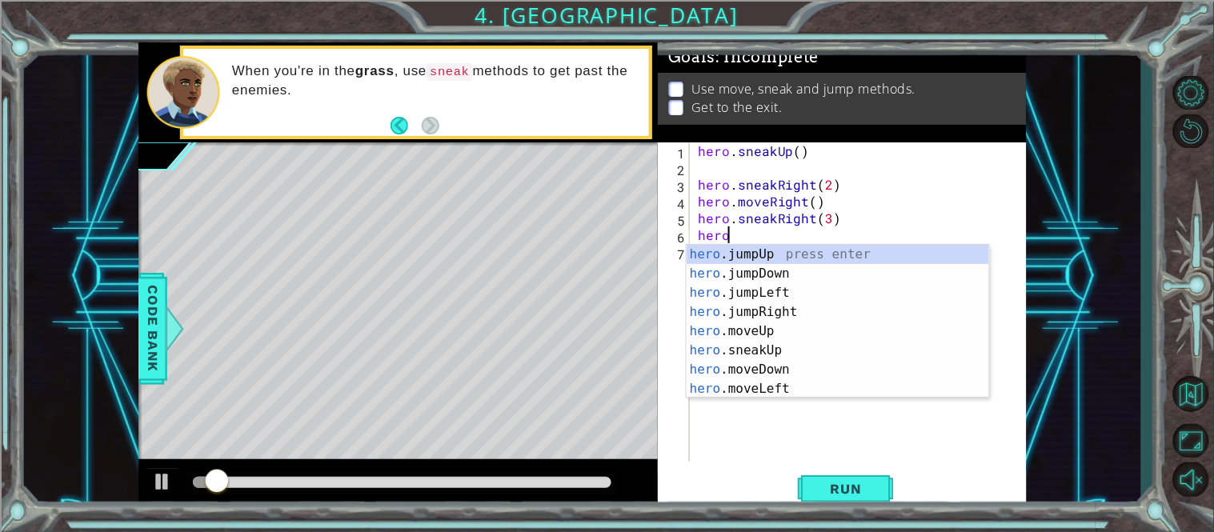
scroll to position [0, 2]
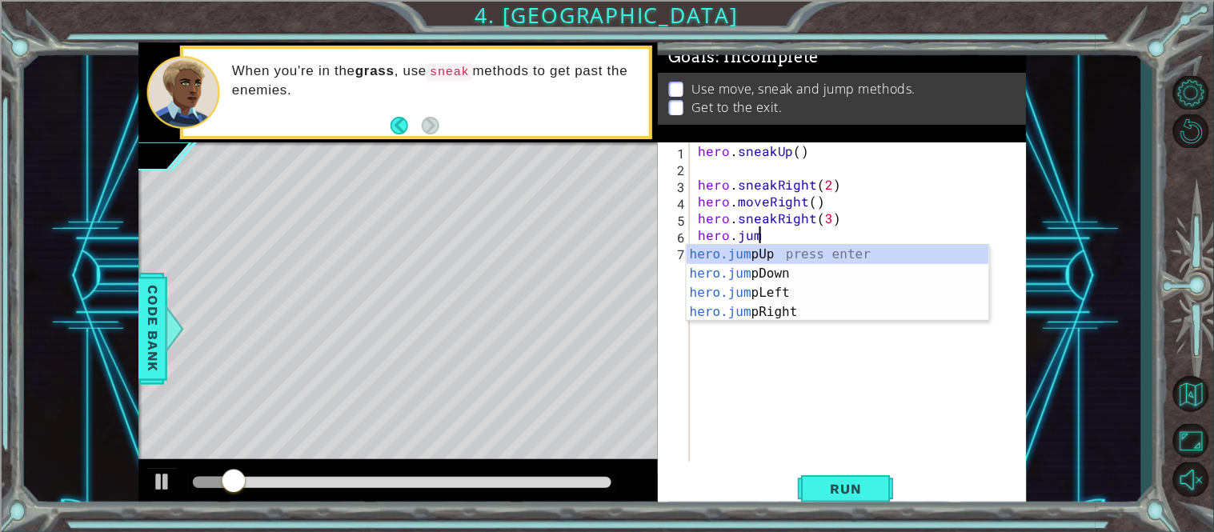
type textarea "hero.jump"
click at [795, 251] on div "hero.jump Up press enter hero.jump Down press enter hero.jump Left press enter …" at bounding box center [838, 302] width 303 height 115
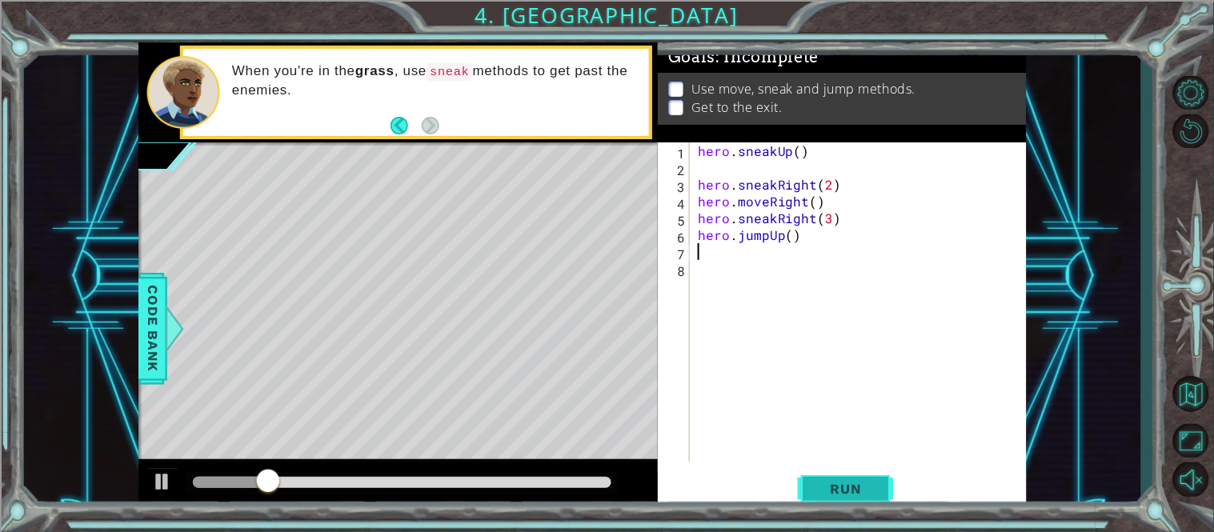
click at [827, 498] on button "Run" at bounding box center [846, 489] width 96 height 37
type textarea "hero.moveUp()"
click at [824, 489] on span "Run" at bounding box center [846, 489] width 63 height 16
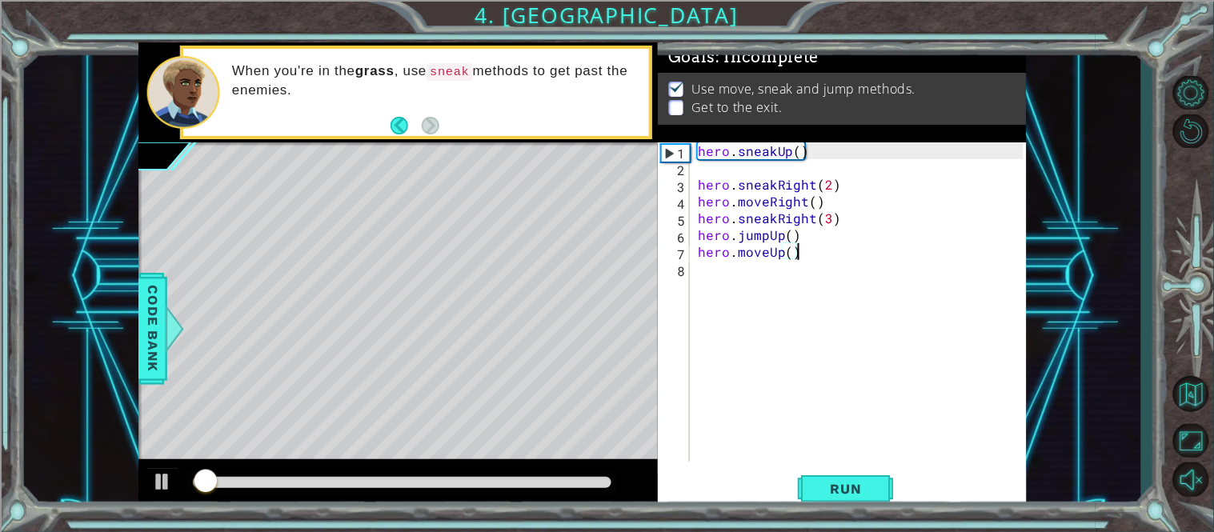
click at [712, 268] on div "hero . sneakUp ( ) hero . sneakRight ( 2 ) hero . moveRight ( ) hero . sneakRig…" at bounding box center [863, 318] width 337 height 353
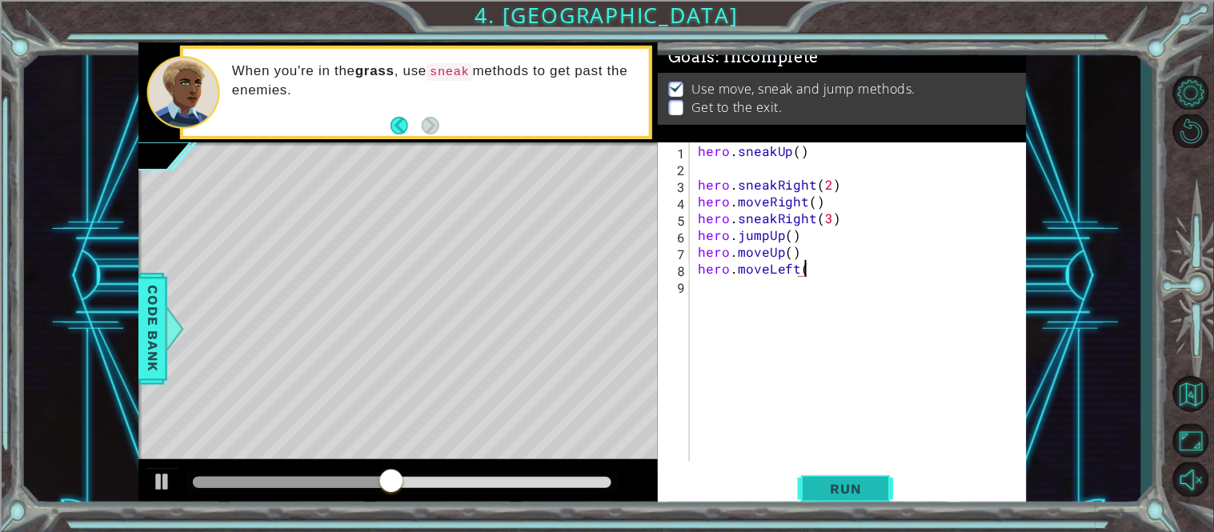
scroll to position [0, 6]
type textarea "hero.moveLeft(3)"
click at [820, 483] on span "Run" at bounding box center [846, 489] width 63 height 16
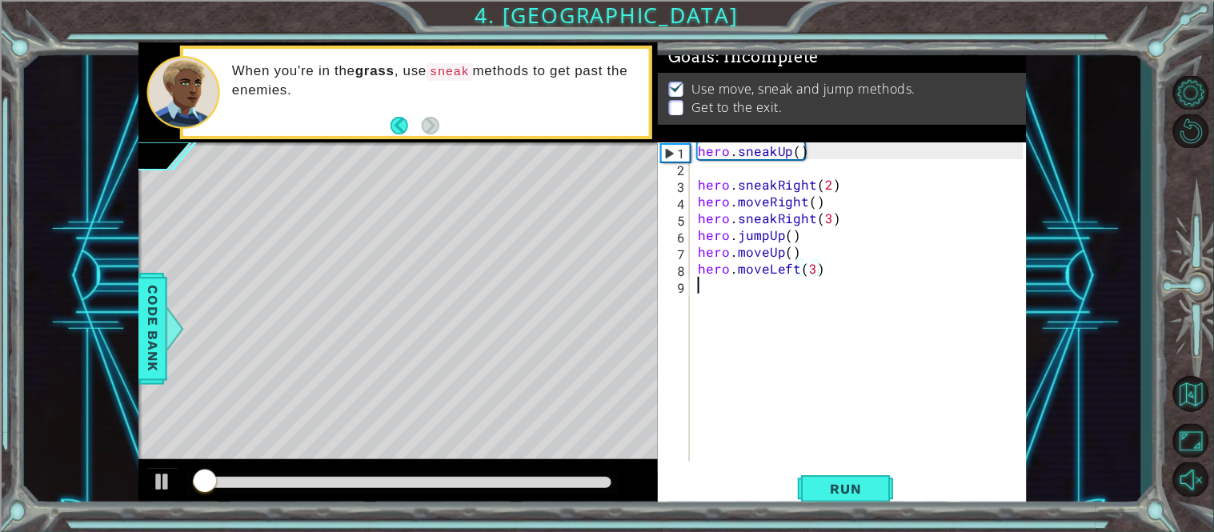
click at [802, 305] on div "hero . sneakUp ( ) hero . sneakRight ( 2 ) hero . moveRight ( ) hero . sneakRig…" at bounding box center [863, 318] width 337 height 353
type textarea "g"
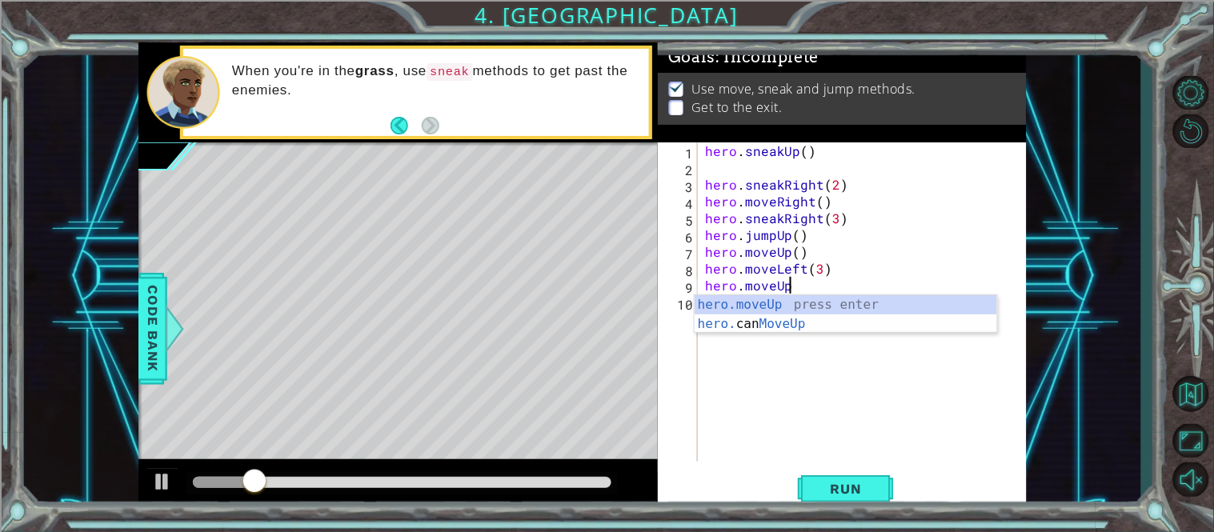
scroll to position [0, 4]
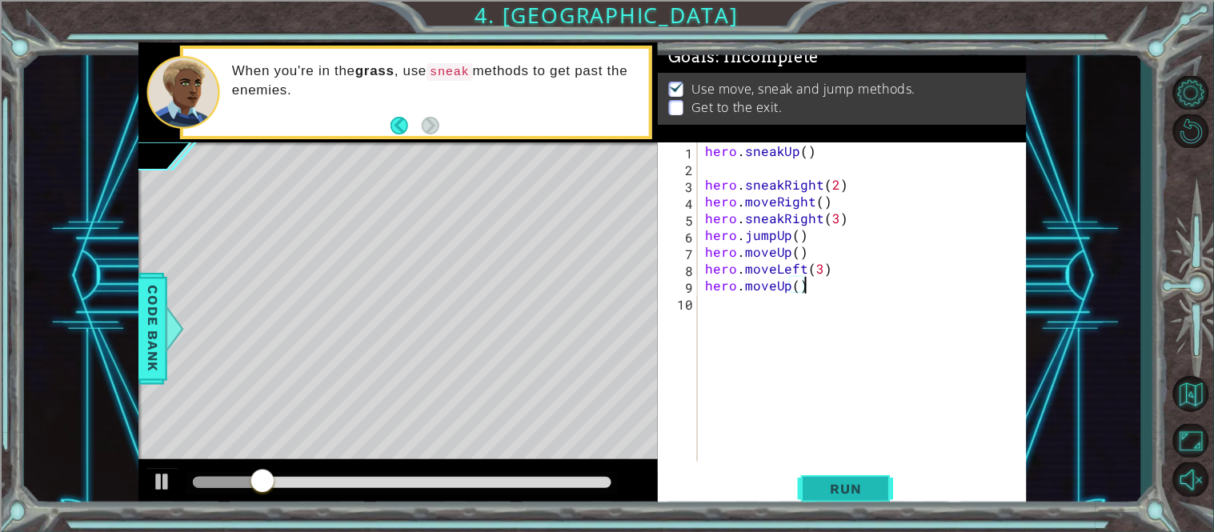
type textarea "hero.moveUp()"
click at [831, 481] on span "Run" at bounding box center [846, 489] width 63 height 16
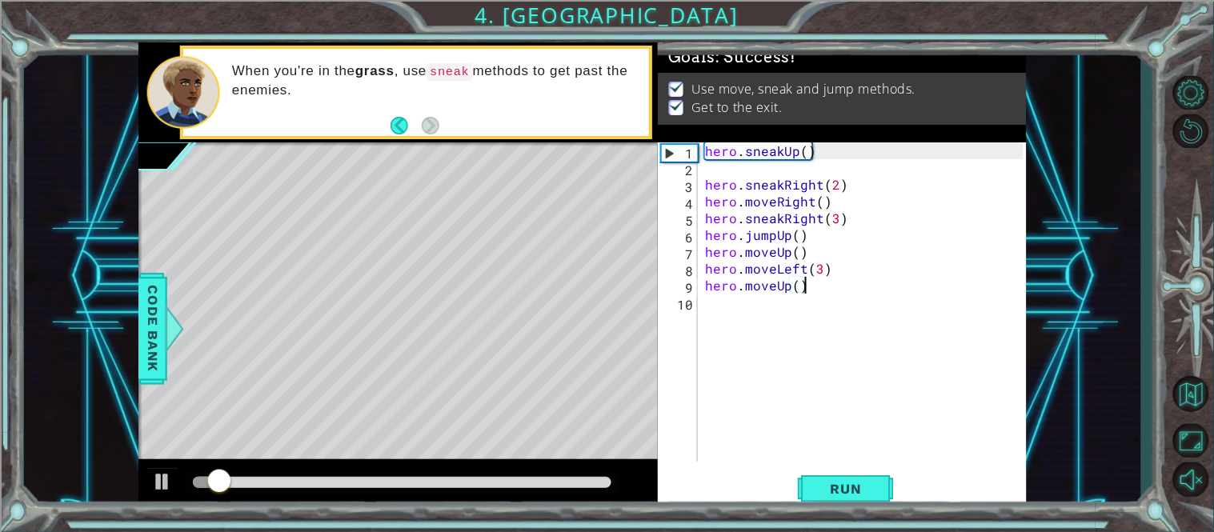
click at [600, 478] on div at bounding box center [402, 482] width 419 height 11
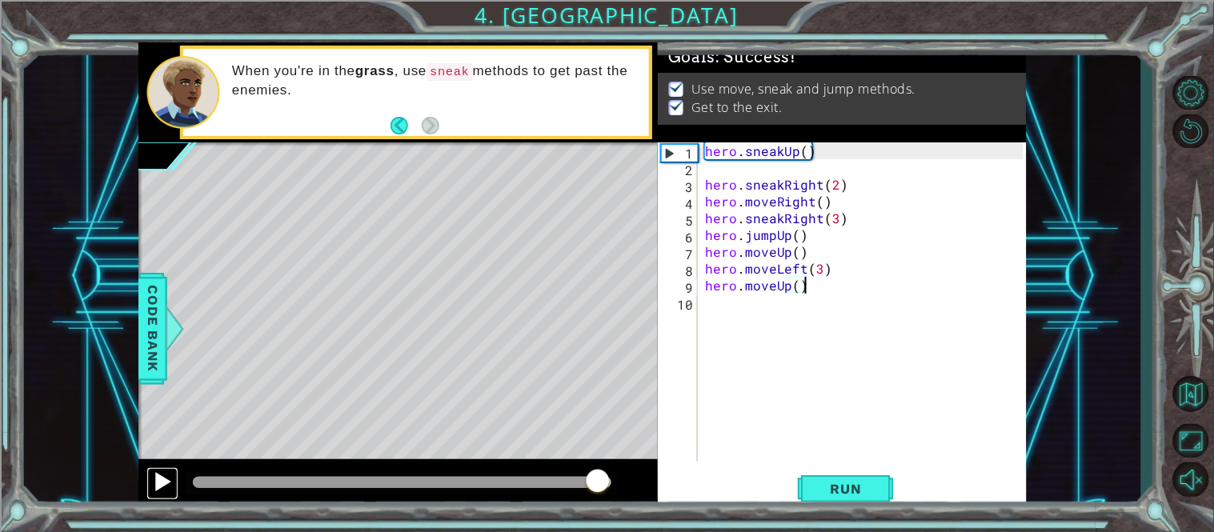
click at [164, 476] on div at bounding box center [162, 481] width 21 height 21
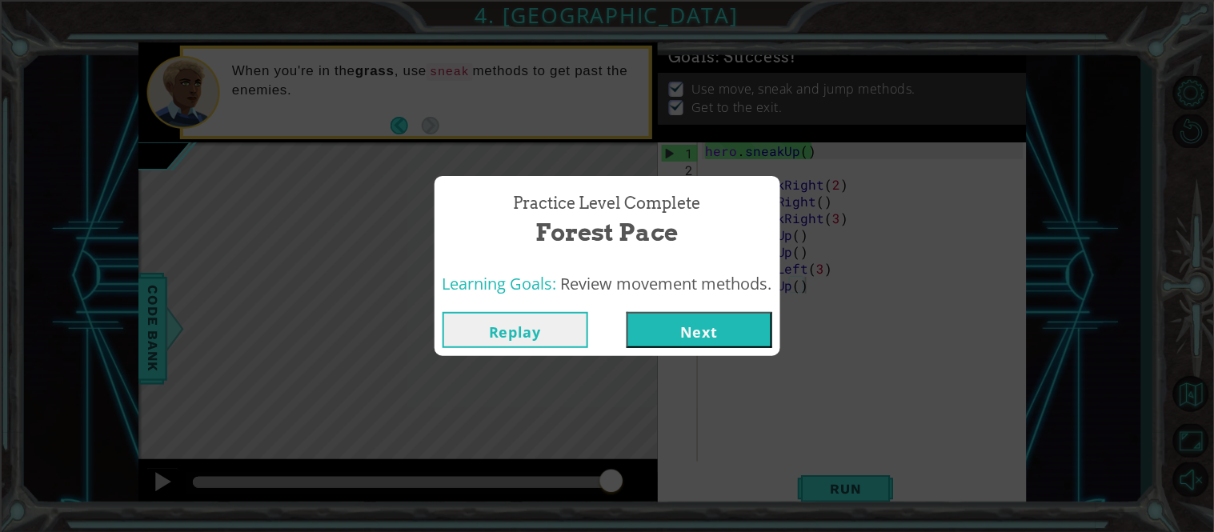
click at [640, 337] on button "Next" at bounding box center [700, 330] width 146 height 36
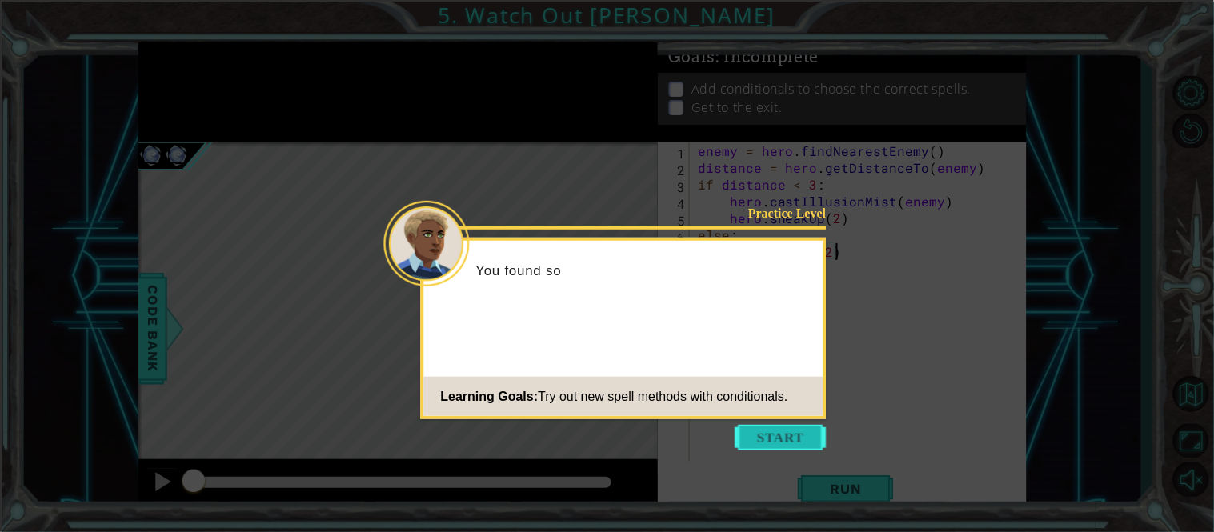
click at [770, 427] on button "Start" at bounding box center [781, 438] width 91 height 26
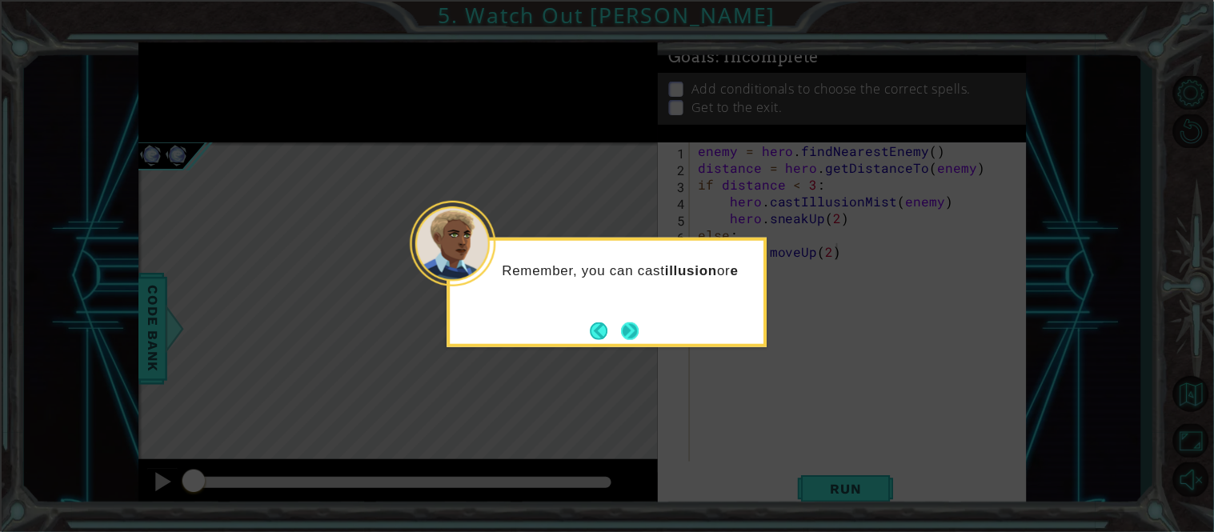
click at [636, 331] on button "Next" at bounding box center [630, 331] width 18 height 18
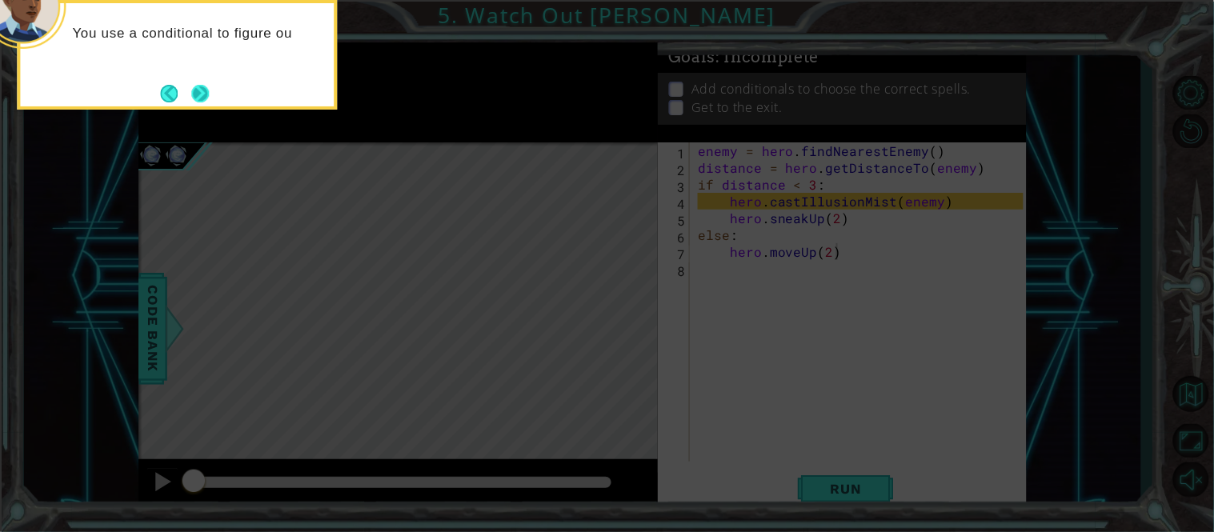
click at [198, 94] on button "Next" at bounding box center [200, 93] width 18 height 18
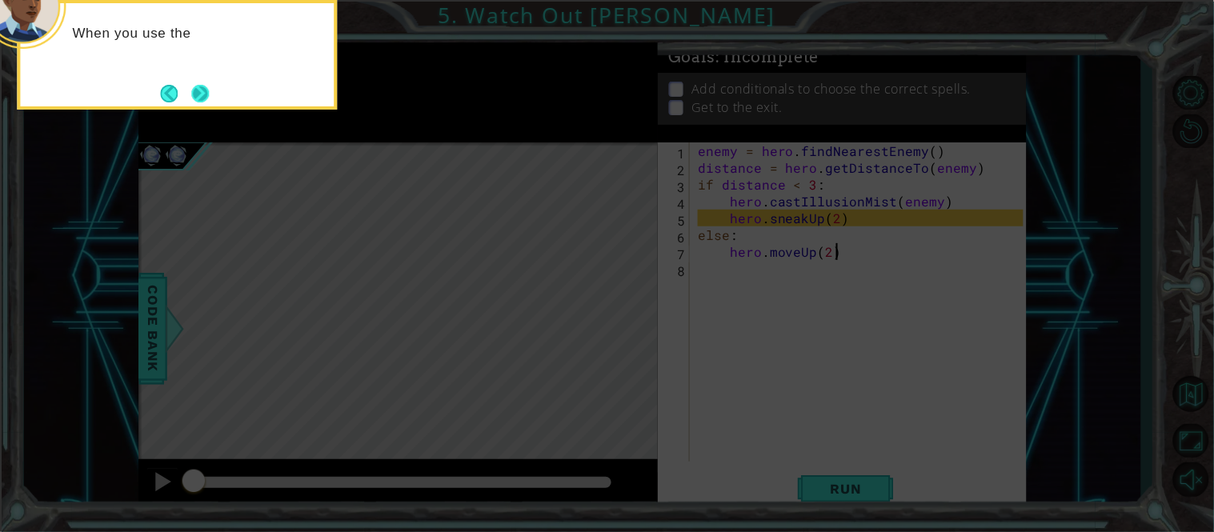
click at [201, 90] on button "Next" at bounding box center [200, 94] width 18 height 18
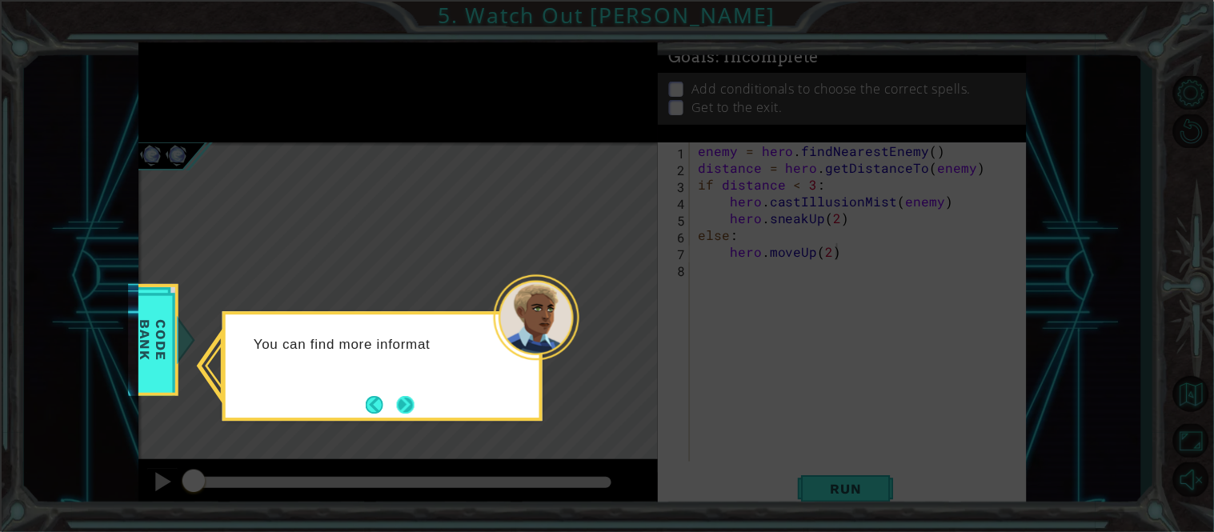
click at [403, 410] on button "Next" at bounding box center [406, 405] width 18 height 18
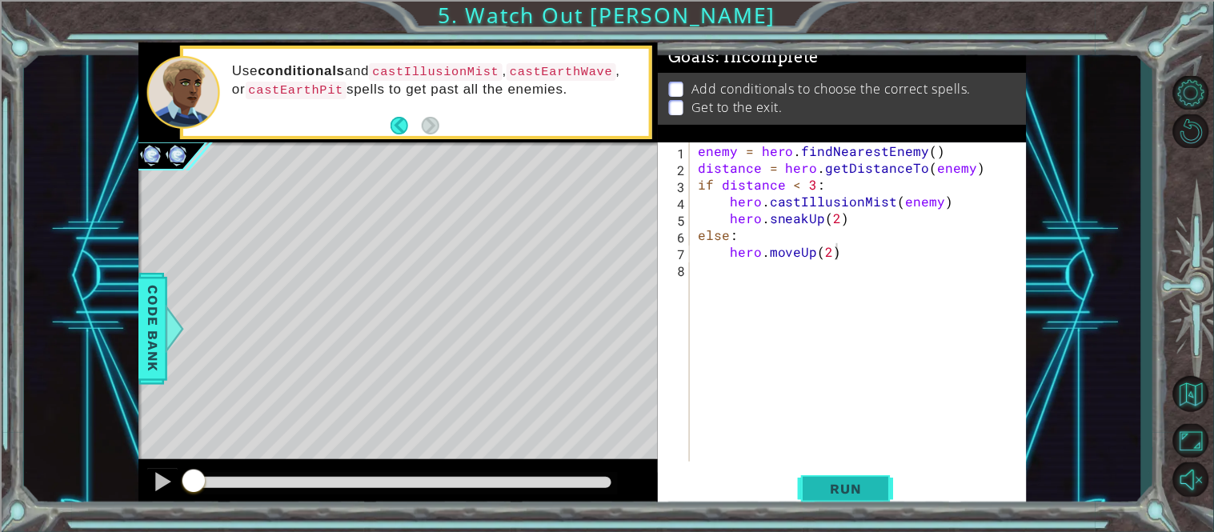
click at [831, 495] on span "Run" at bounding box center [846, 489] width 63 height 16
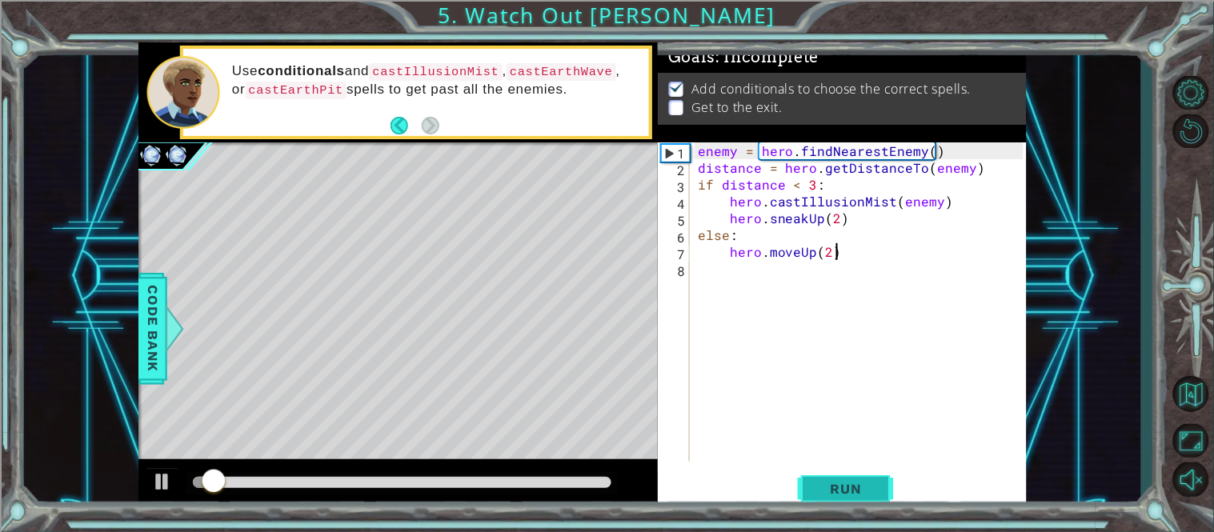
click at [831, 495] on span "Run" at bounding box center [846, 489] width 63 height 16
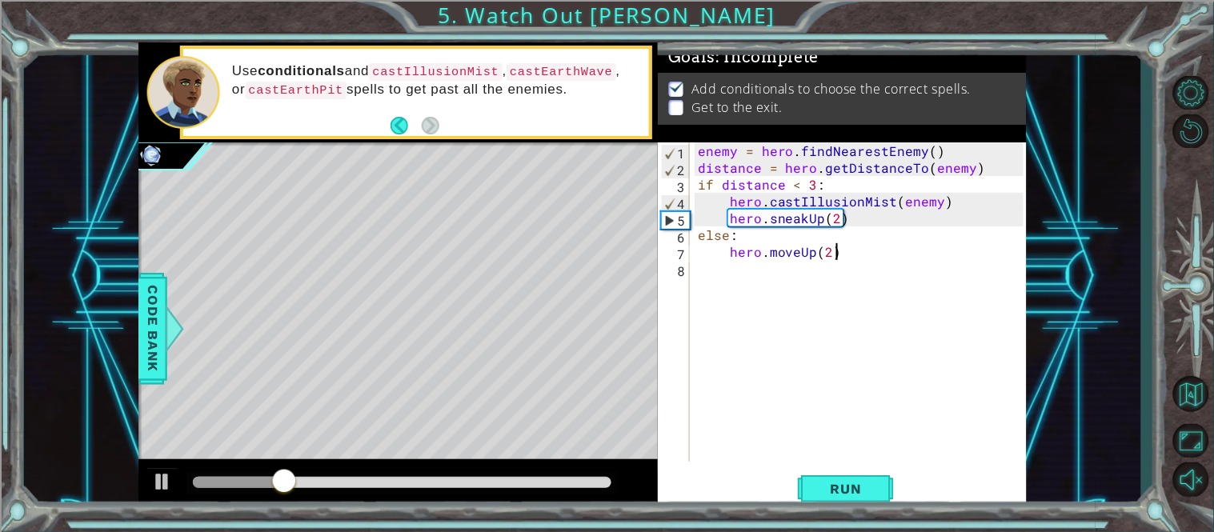
click at [706, 274] on div "enemy = hero . findNearestEnemy ( ) distance = hero . getDistanceTo ( enemy ) i…" at bounding box center [863, 318] width 337 height 353
click at [821, 502] on button "Run" at bounding box center [846, 489] width 96 height 37
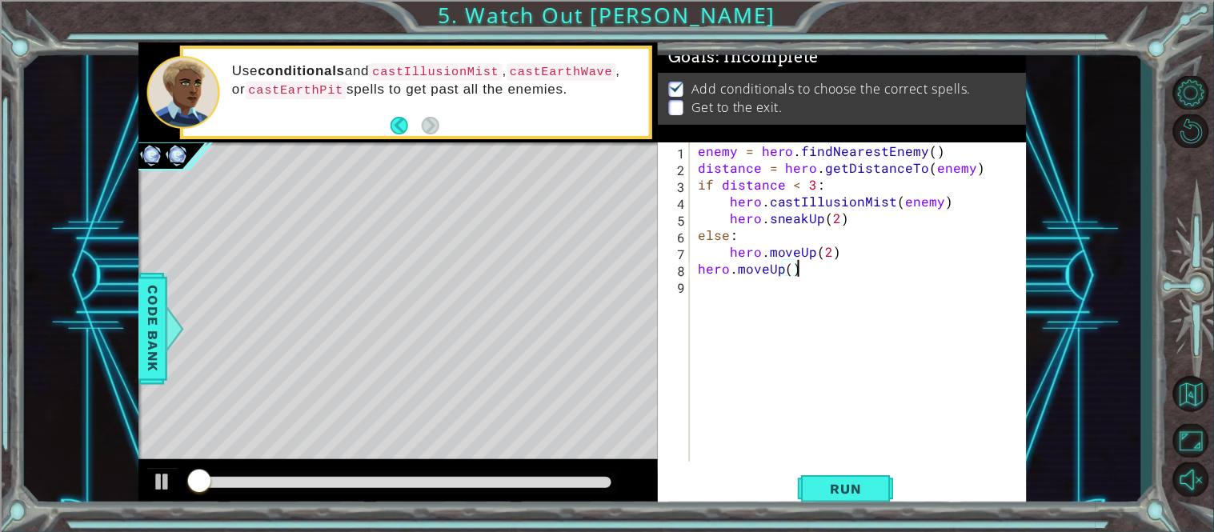
click at [790, 274] on div "enemy = hero . findNearestEnemy ( ) distance = hero . getDistanceTo ( enemy ) i…" at bounding box center [863, 318] width 337 height 353
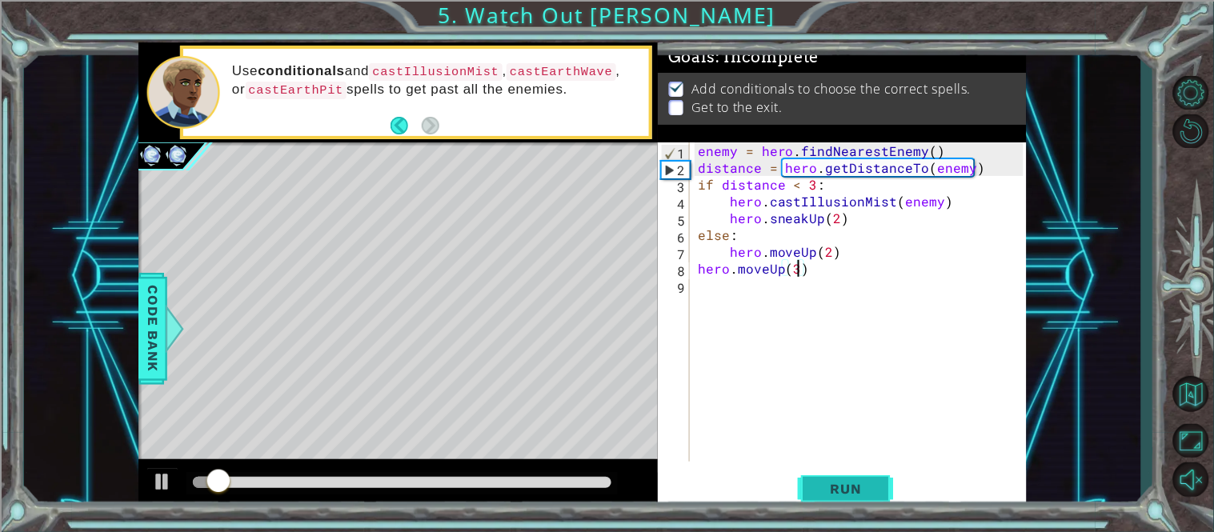
type textarea "hero.moveUp(3)"
click at [827, 489] on span "Run" at bounding box center [846, 489] width 63 height 16
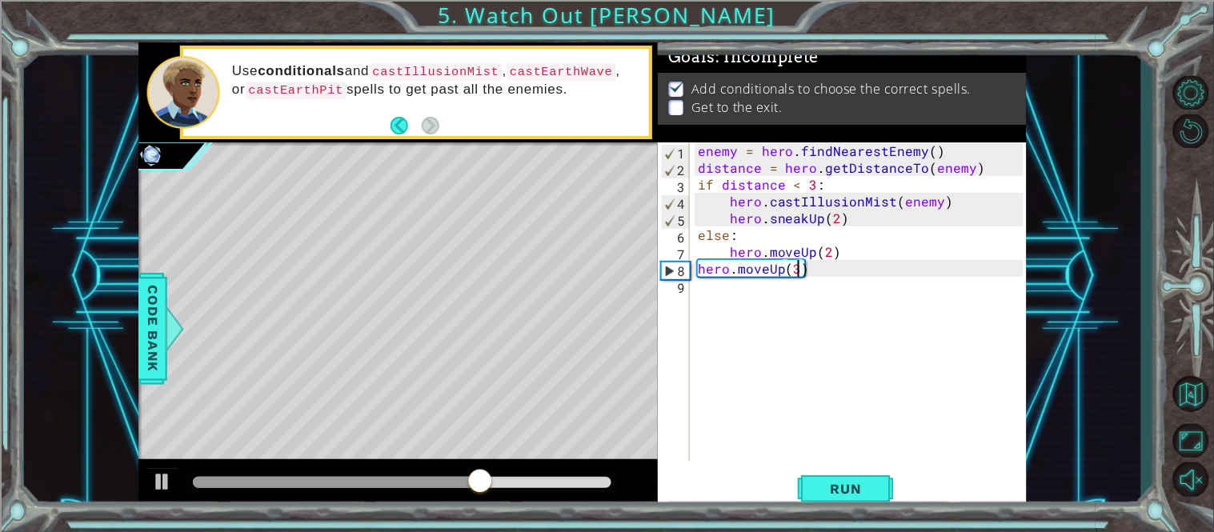
click at [750, 334] on div "enemy = hero . findNearestEnemy ( ) distance = hero . getDistanceTo ( enemy ) i…" at bounding box center [863, 318] width 337 height 353
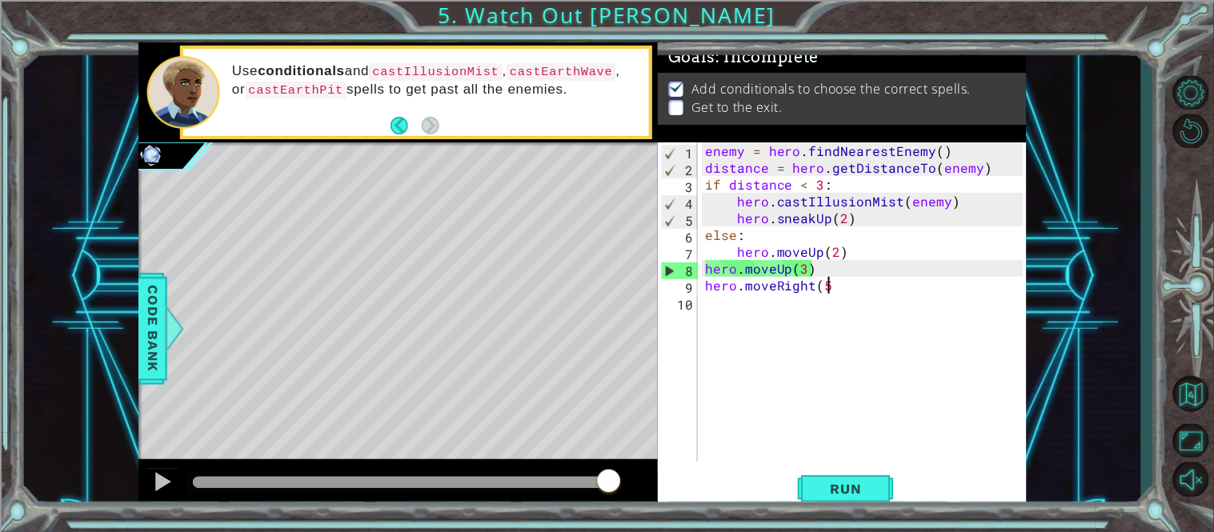
scroll to position [0, 6]
type textarea "hero.moveRight(5)"
click at [815, 493] on span "Run" at bounding box center [846, 489] width 63 height 16
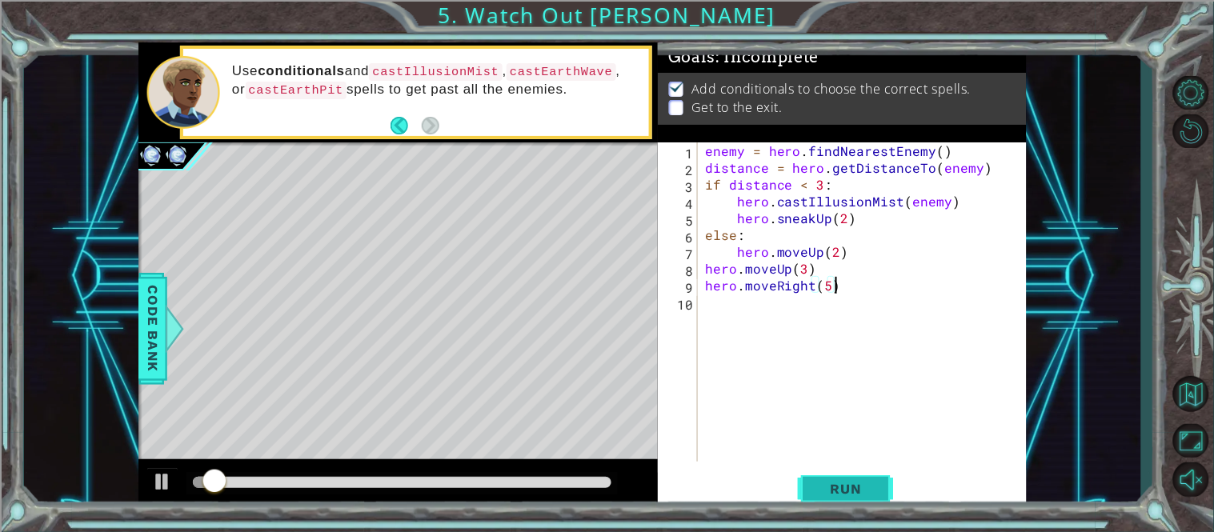
click at [815, 493] on span "Run" at bounding box center [846, 489] width 63 height 16
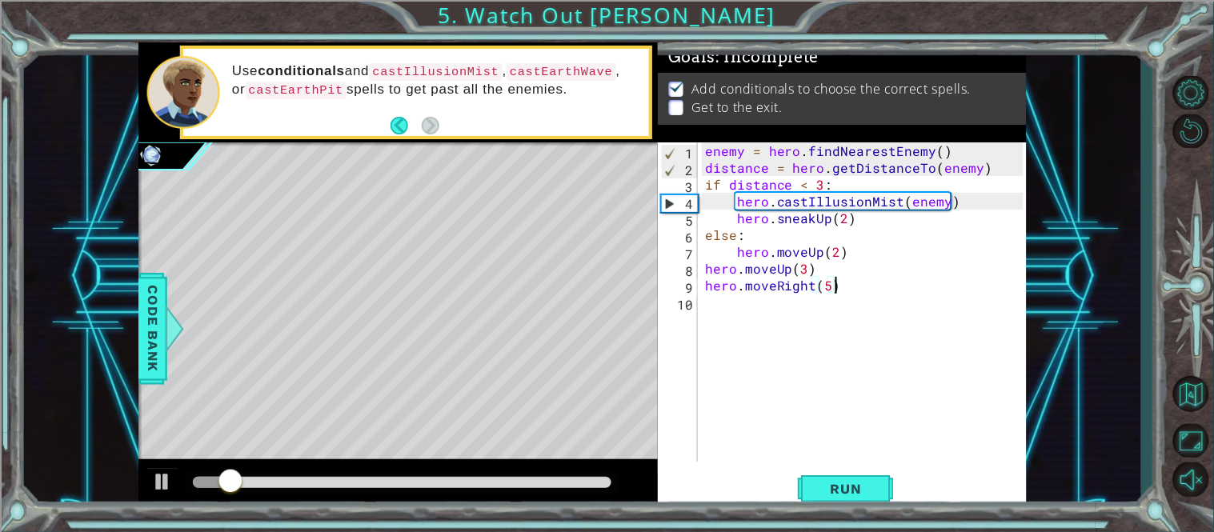
click at [766, 308] on div "enemy = hero . findNearestEnemy ( ) distance = hero . getDistanceTo ( enemy ) i…" at bounding box center [867, 318] width 330 height 353
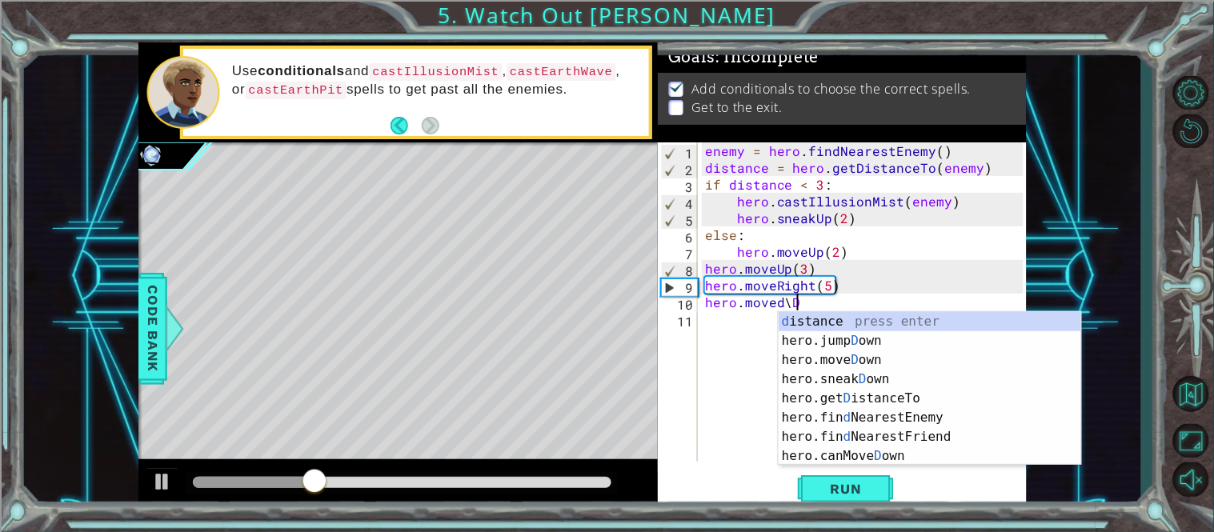
scroll to position [0, 4]
click at [861, 355] on div "d istance press enter hero.jump D own press enter hero.move D own press enter h…" at bounding box center [930, 408] width 303 height 192
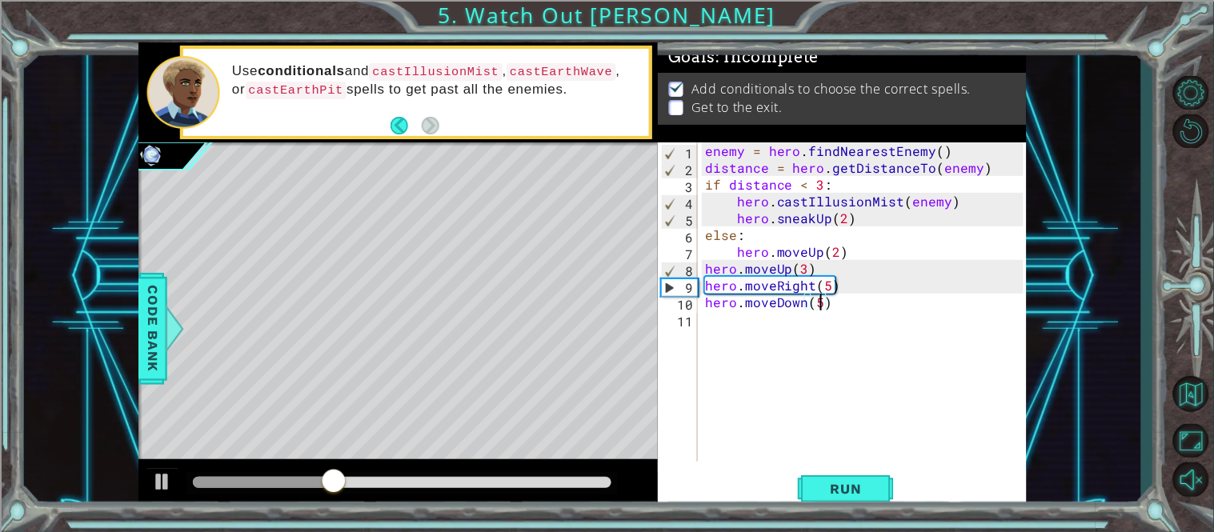
scroll to position [0, 6]
type textarea "hero.moveDown(5)"
click at [828, 483] on span "Run" at bounding box center [846, 489] width 63 height 16
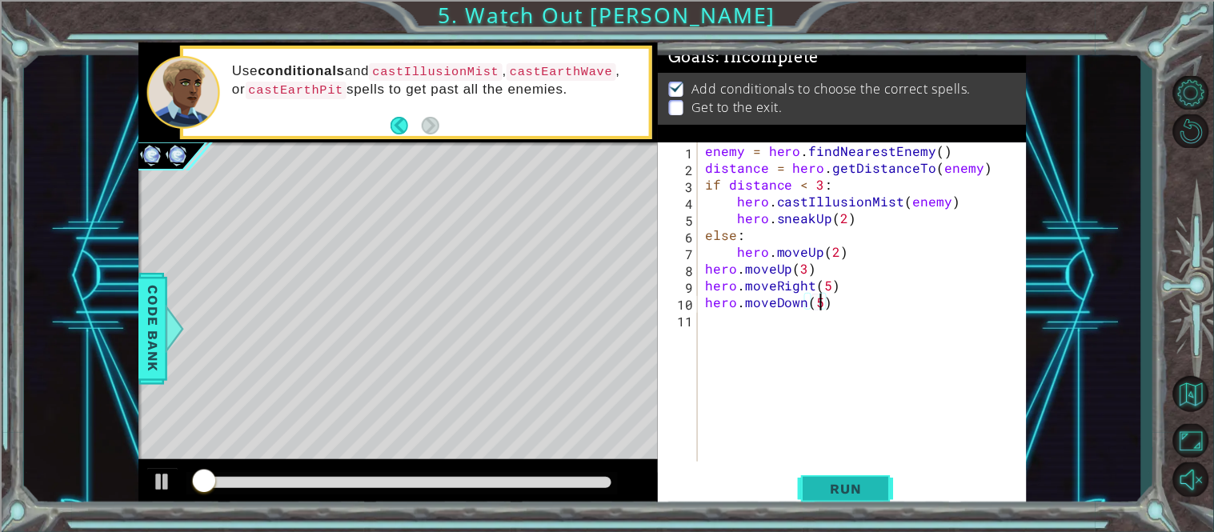
click at [828, 483] on span "Run" at bounding box center [846, 489] width 63 height 16
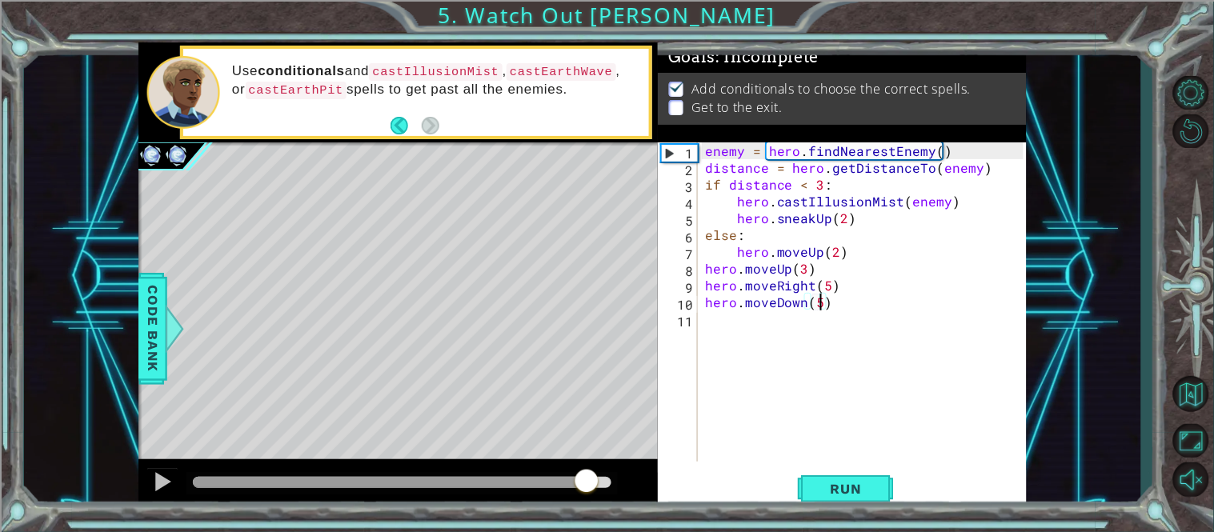
click at [588, 482] on div at bounding box center [402, 482] width 419 height 11
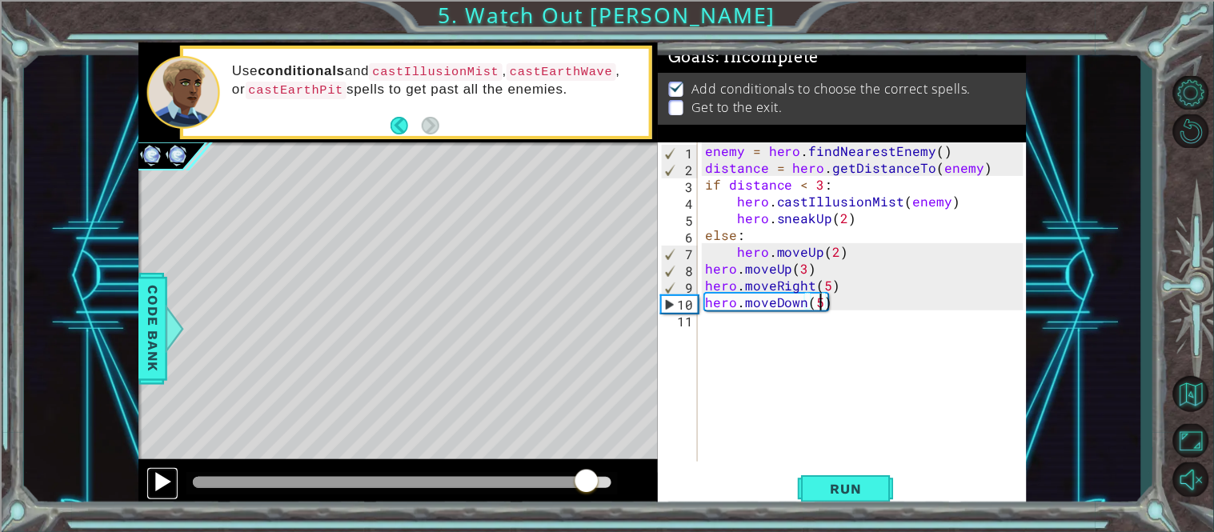
click at [164, 479] on div at bounding box center [162, 481] width 21 height 21
click at [588, 482] on div at bounding box center [402, 482] width 419 height 11
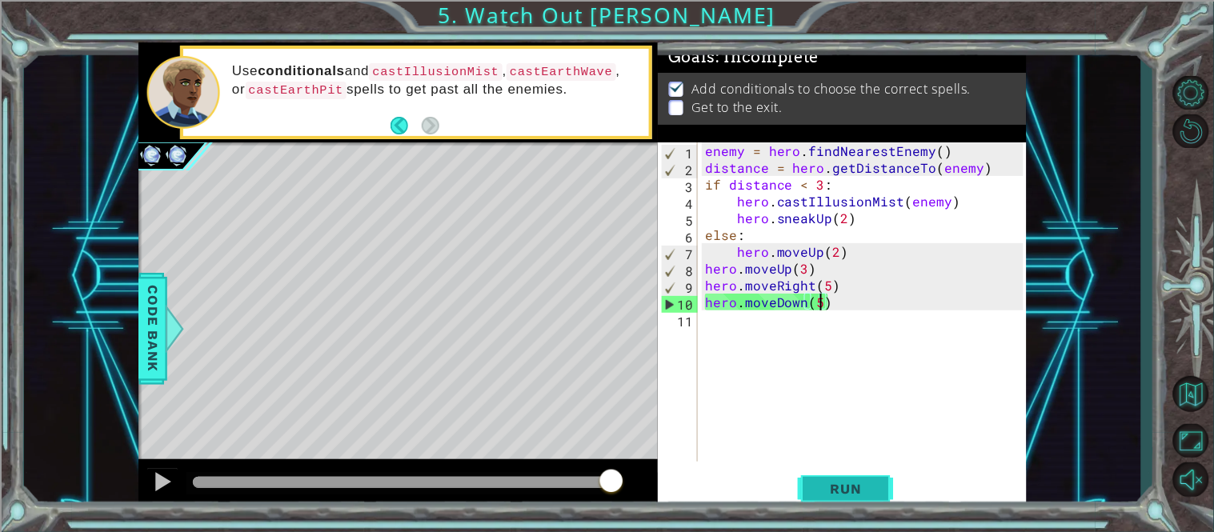
click at [816, 482] on span "Run" at bounding box center [846, 489] width 63 height 16
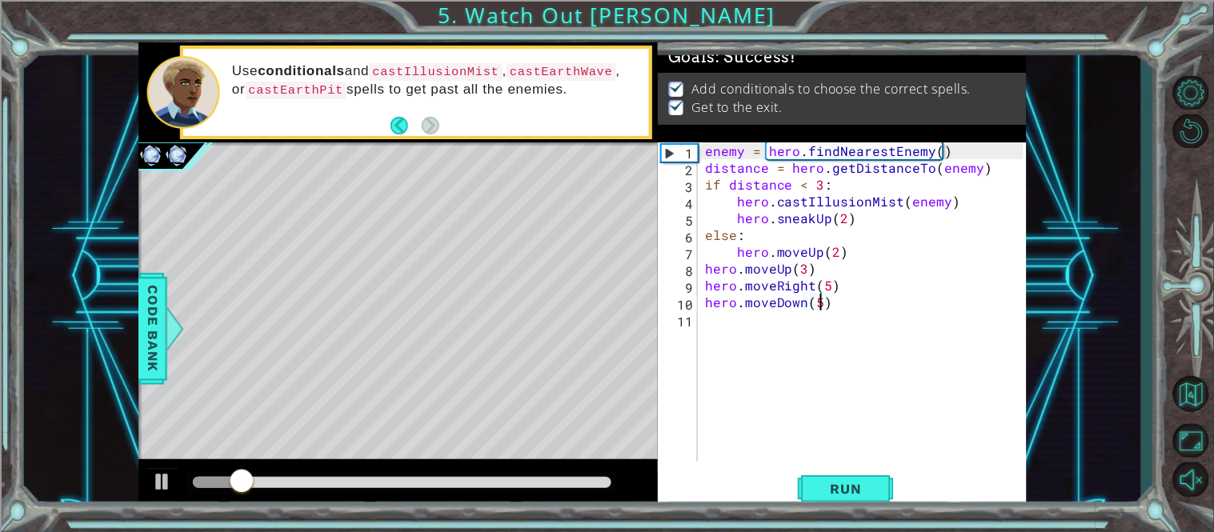
click at [568, 482] on div at bounding box center [402, 482] width 419 height 11
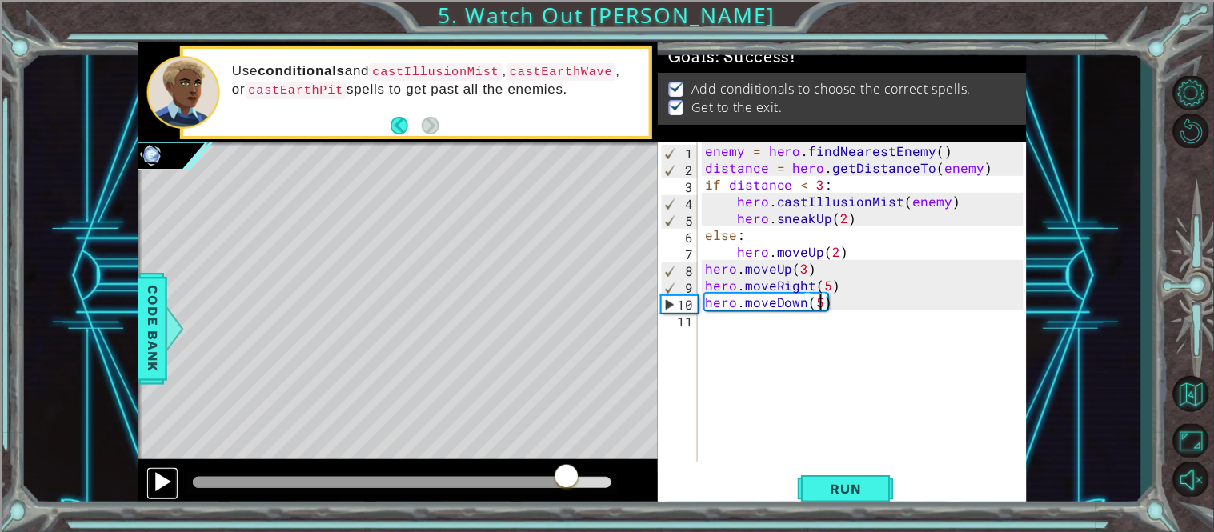
click at [156, 475] on div at bounding box center [162, 481] width 21 height 21
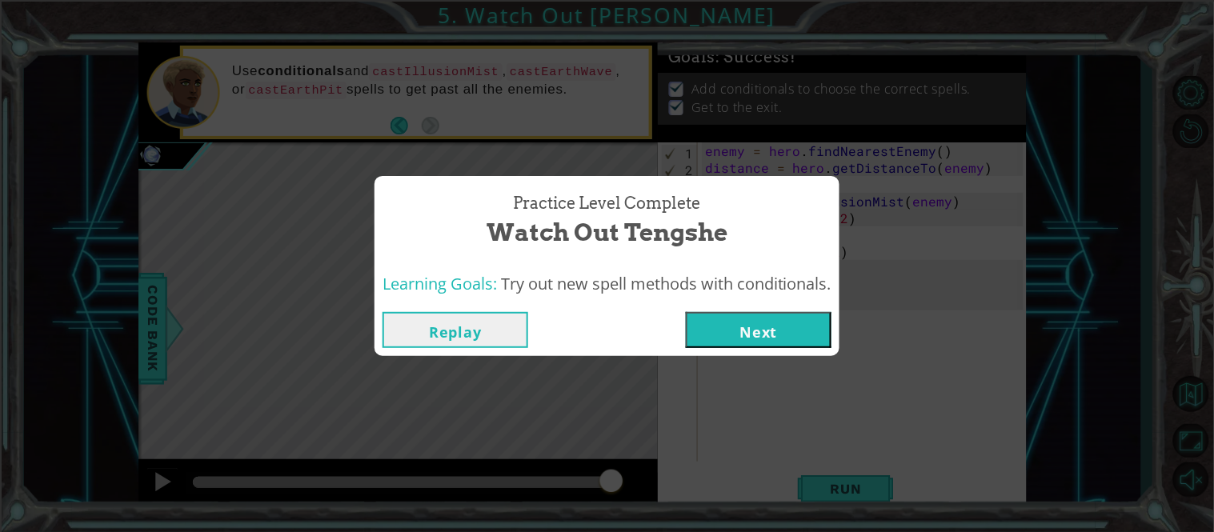
click at [749, 333] on button "Next" at bounding box center [759, 330] width 146 height 36
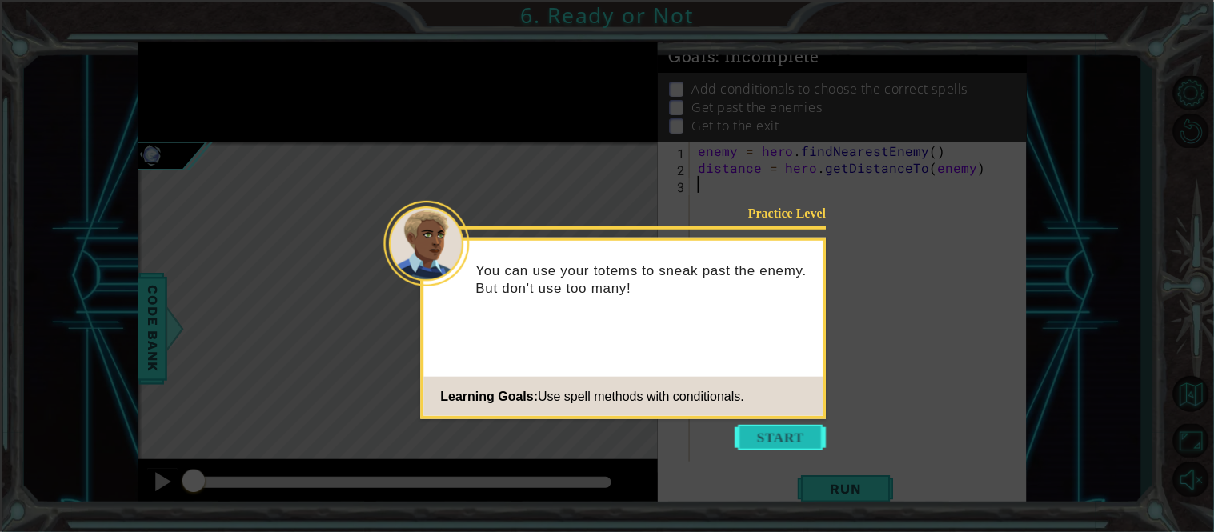
click at [799, 431] on button "Start" at bounding box center [781, 438] width 91 height 26
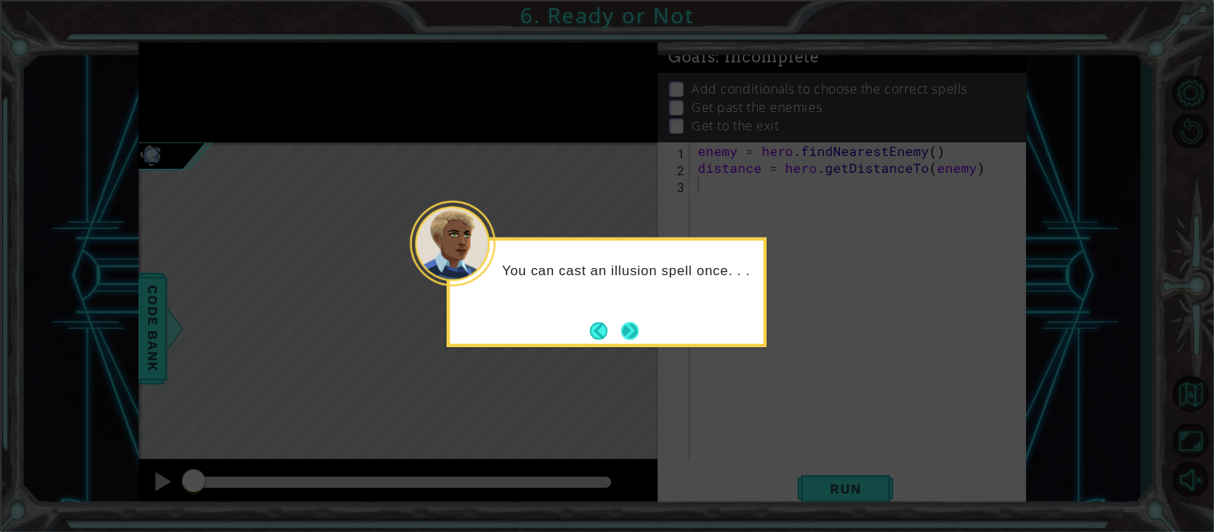
click at [632, 339] on button "Next" at bounding box center [630, 331] width 18 height 18
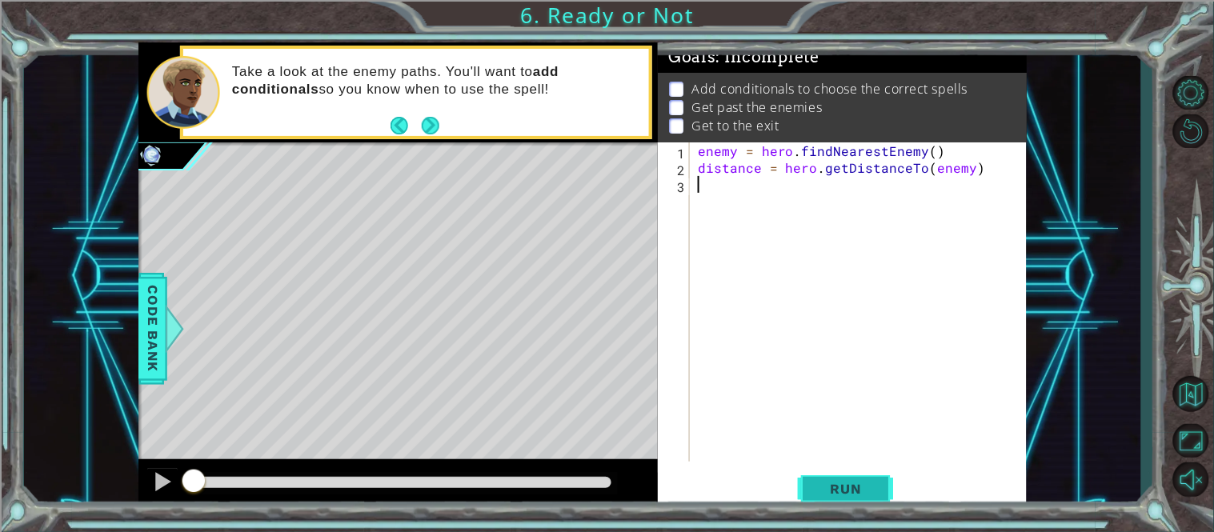
click at [808, 478] on button "Run" at bounding box center [846, 489] width 96 height 37
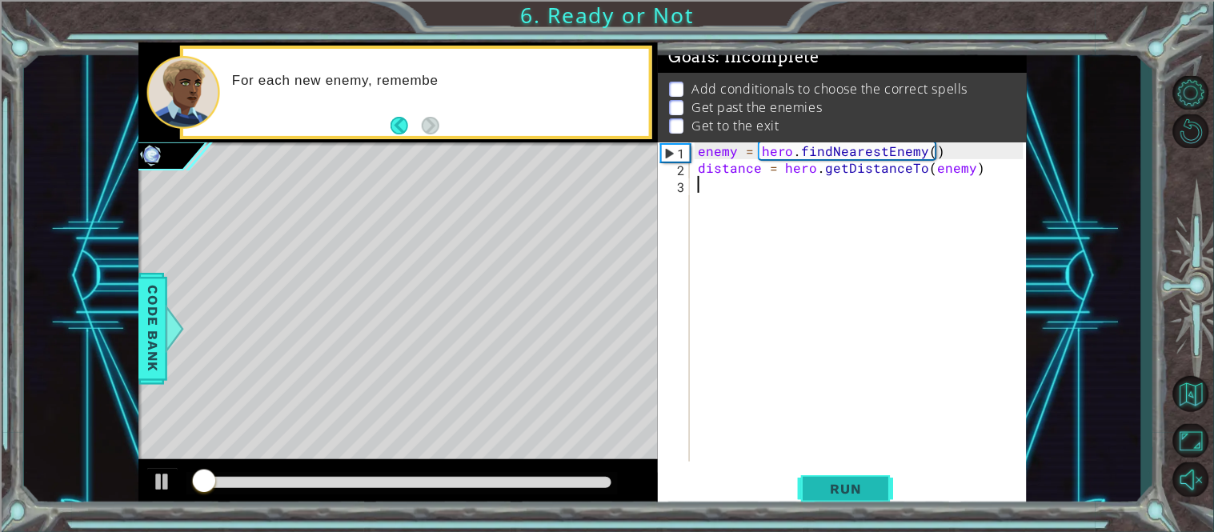
click at [808, 478] on button "Run" at bounding box center [846, 489] width 96 height 37
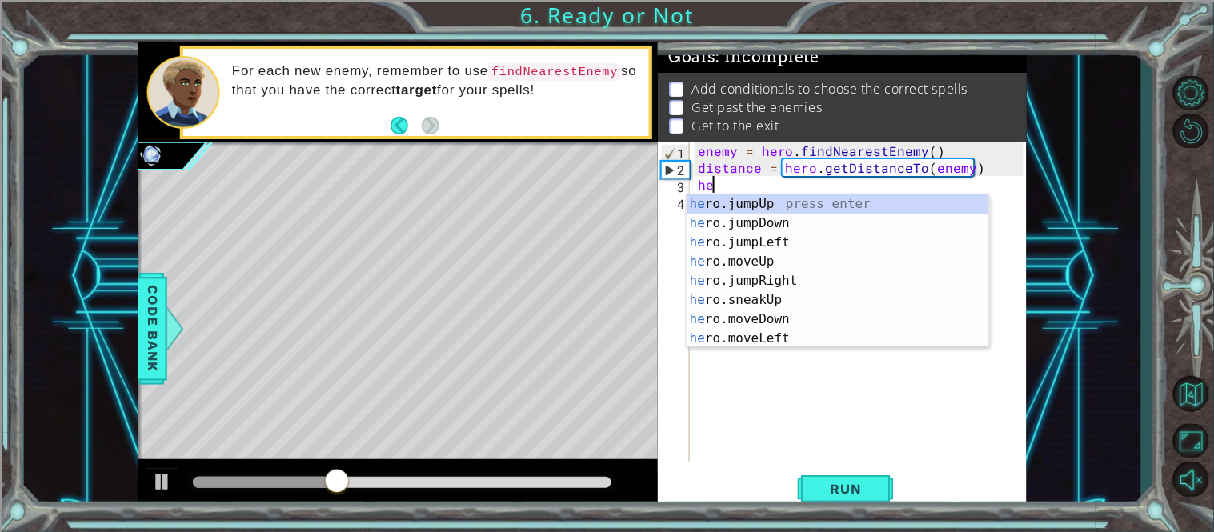
scroll to position [0, 1]
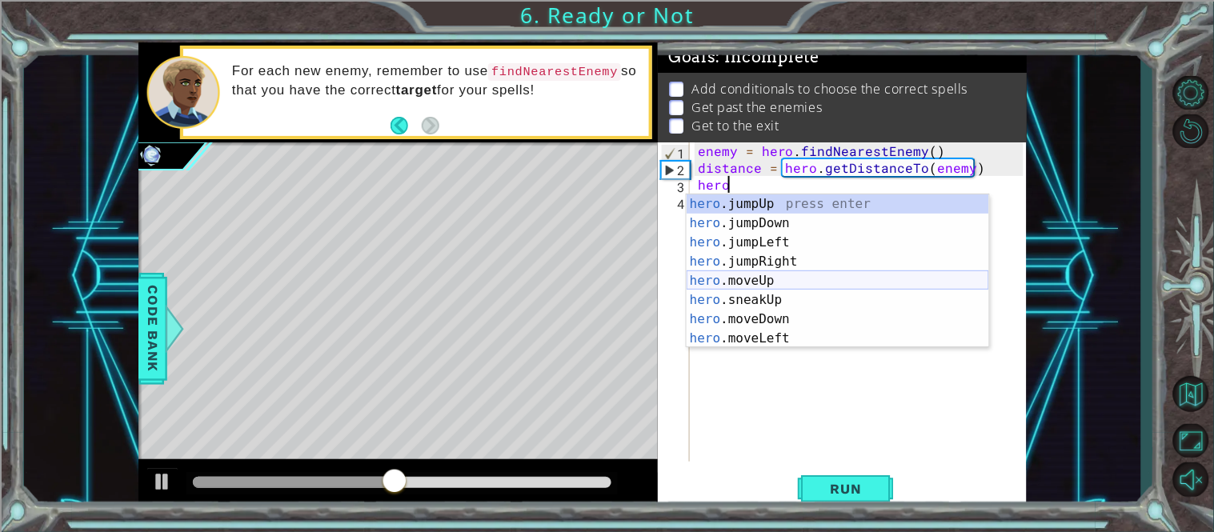
click at [766, 286] on div "hero .jumpUp press enter hero .jumpDown press enter hero .jumpLeft press enter …" at bounding box center [838, 291] width 303 height 192
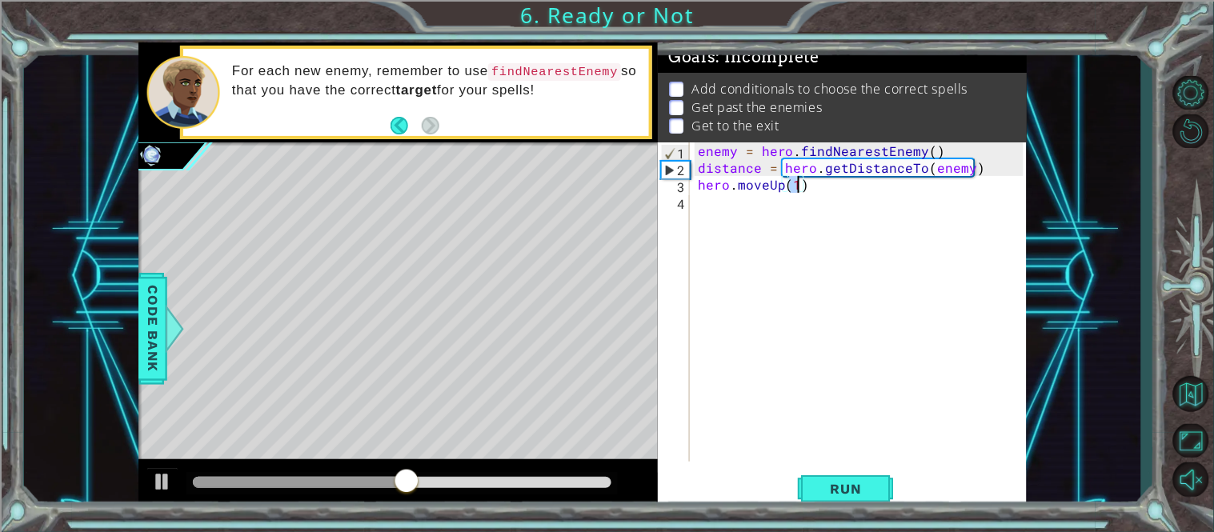
click at [767, 183] on div "enemy = hero . findNearestEnemy ( ) distance = hero . getDistanceTo ( enemy ) h…" at bounding box center [863, 318] width 337 height 353
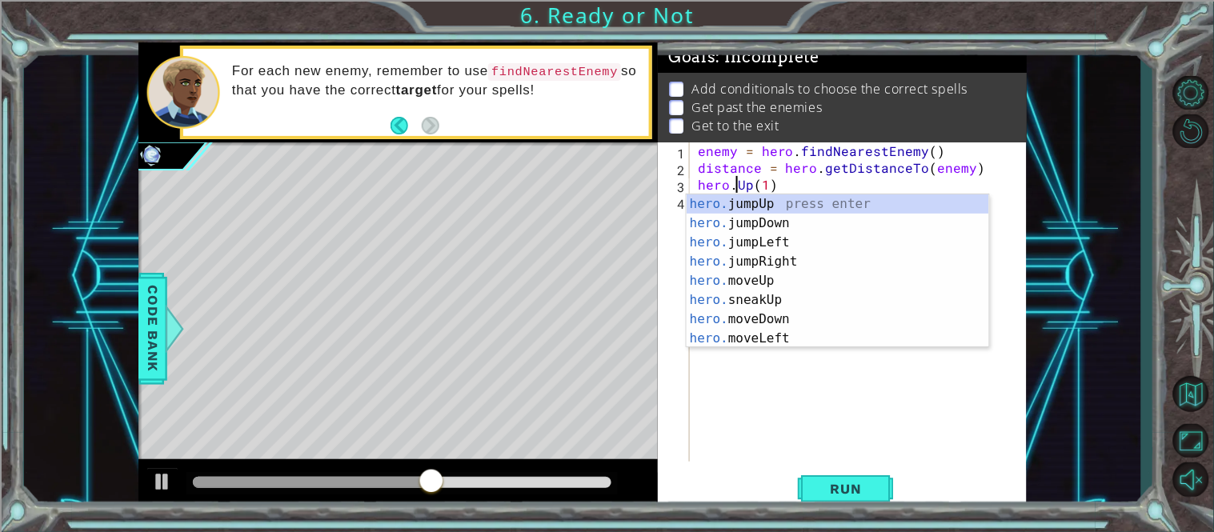
scroll to position [0, 3]
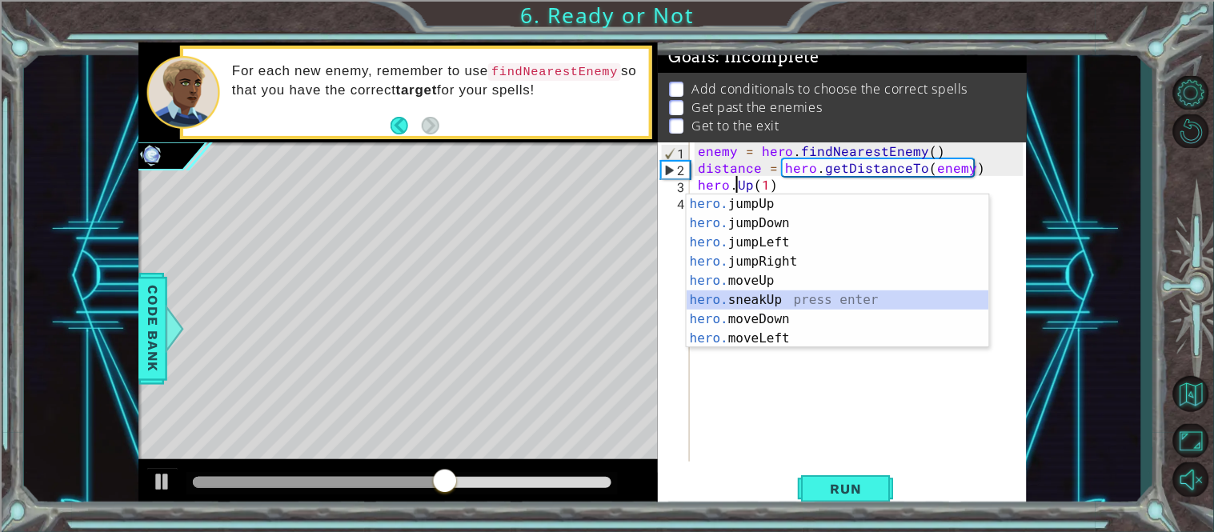
click at [760, 296] on div "hero. jumpUp press enter hero. jumpDown press enter hero. jumpLeft press enter …" at bounding box center [838, 291] width 303 height 192
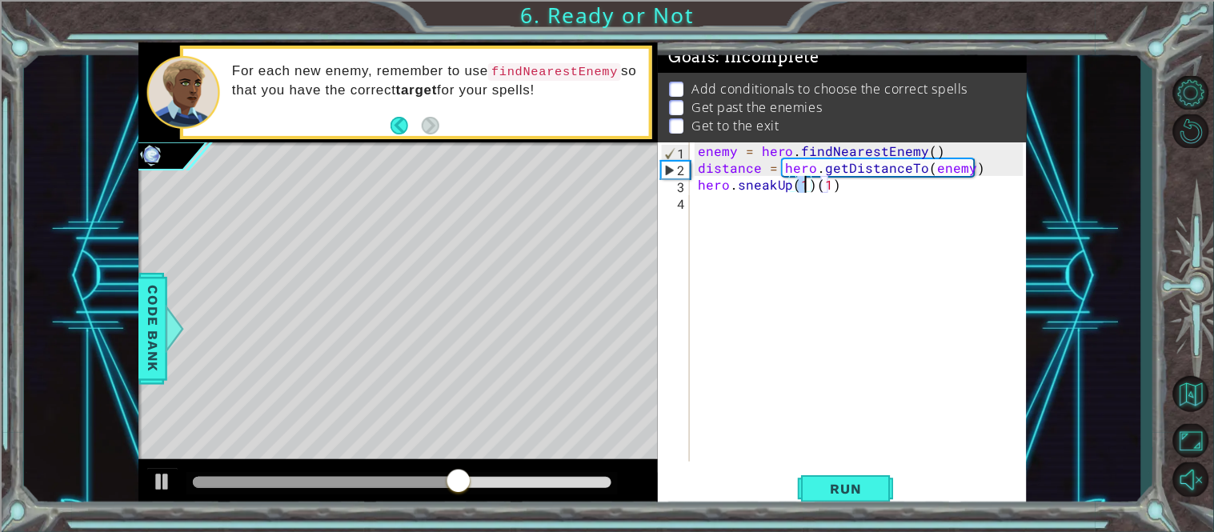
click at [812, 181] on div "enemy = hero . findNearestEnemy ( ) distance = hero . getDistanceTo ( enemy ) h…" at bounding box center [863, 318] width 337 height 353
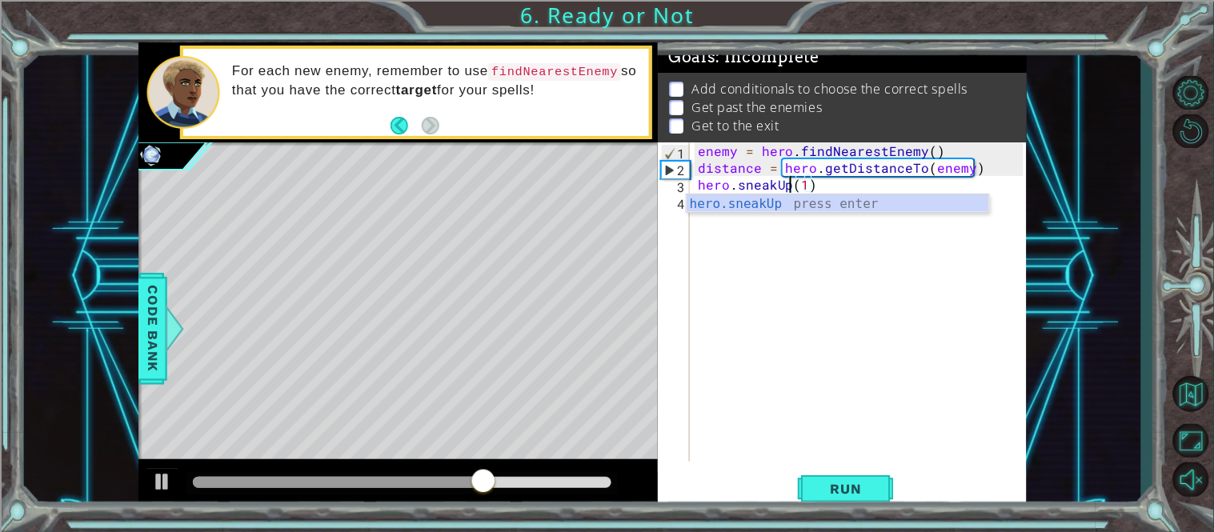
click at [808, 181] on div "enemy = hero . findNearestEnemy ( ) distance = hero . getDistanceTo ( enemy ) h…" at bounding box center [863, 318] width 337 height 353
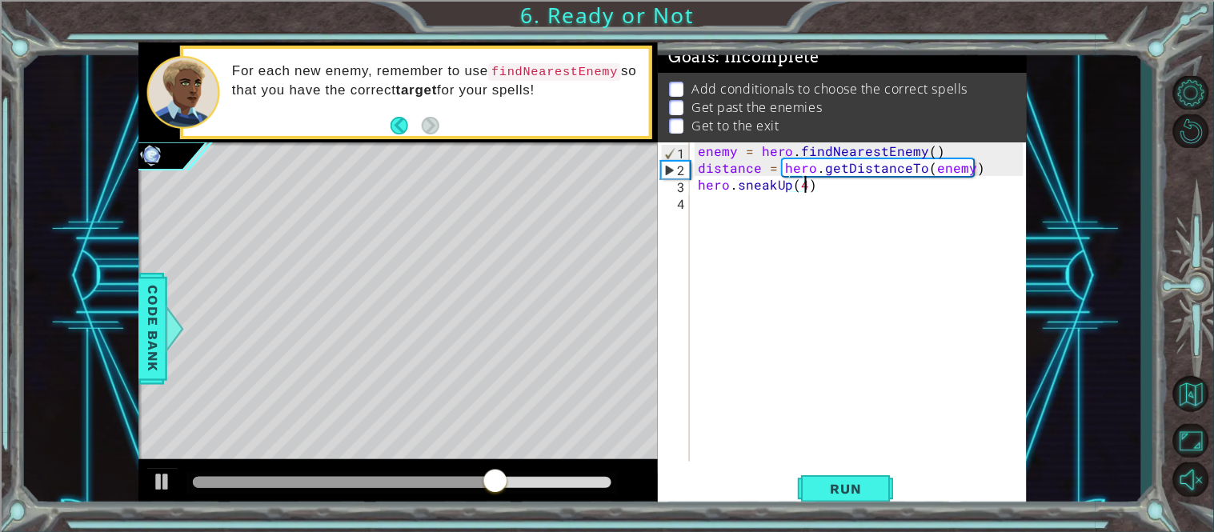
scroll to position [0, 6]
click at [825, 487] on span "Run" at bounding box center [846, 489] width 63 height 16
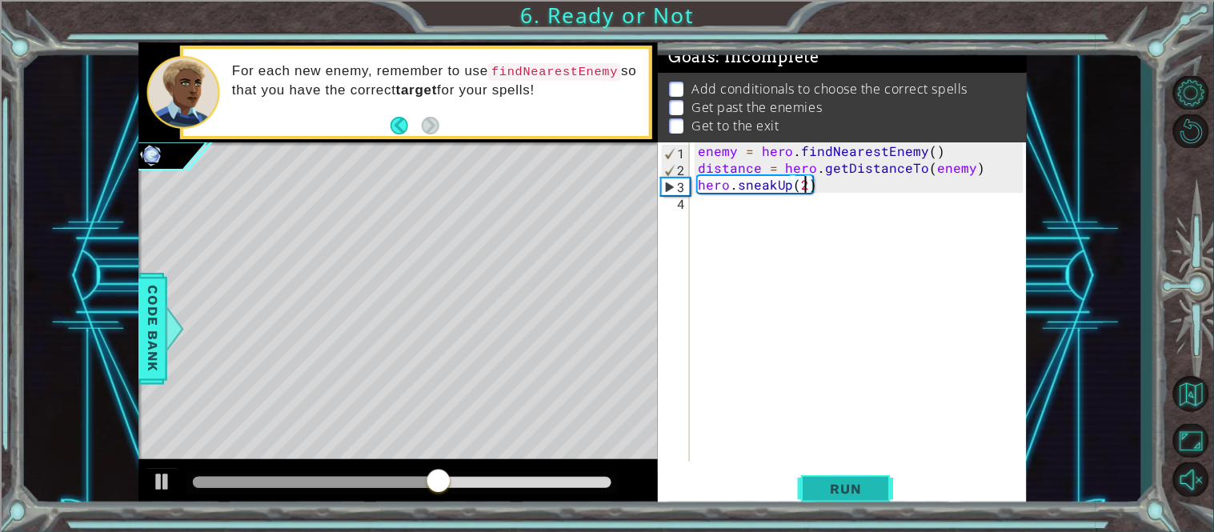
type textarea "hero.sneakUp(2)"
click at [830, 487] on span "Run" at bounding box center [846, 489] width 63 height 16
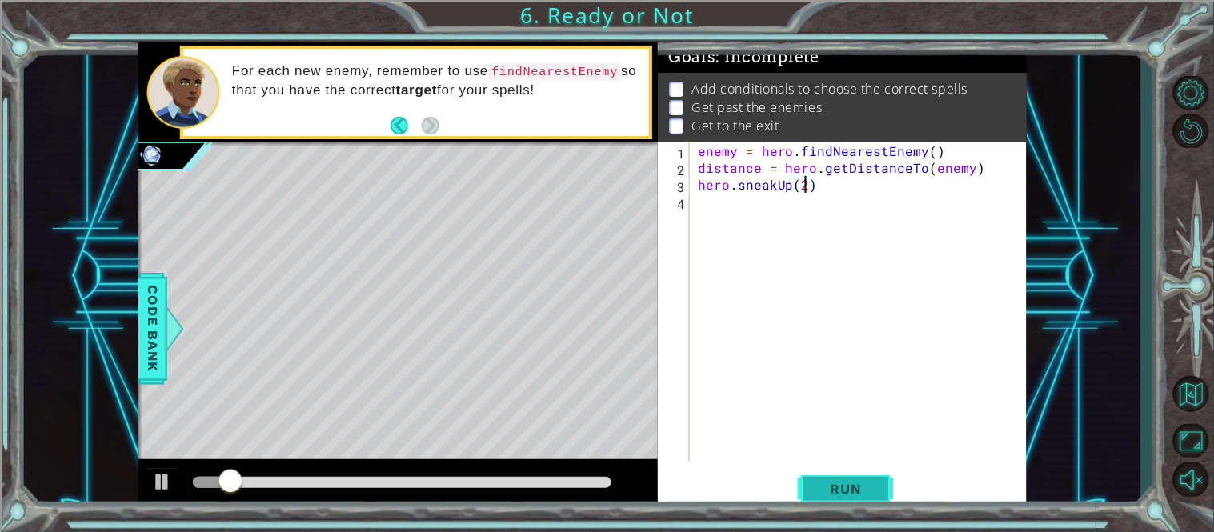
click at [830, 487] on span "Run" at bounding box center [846, 489] width 63 height 16
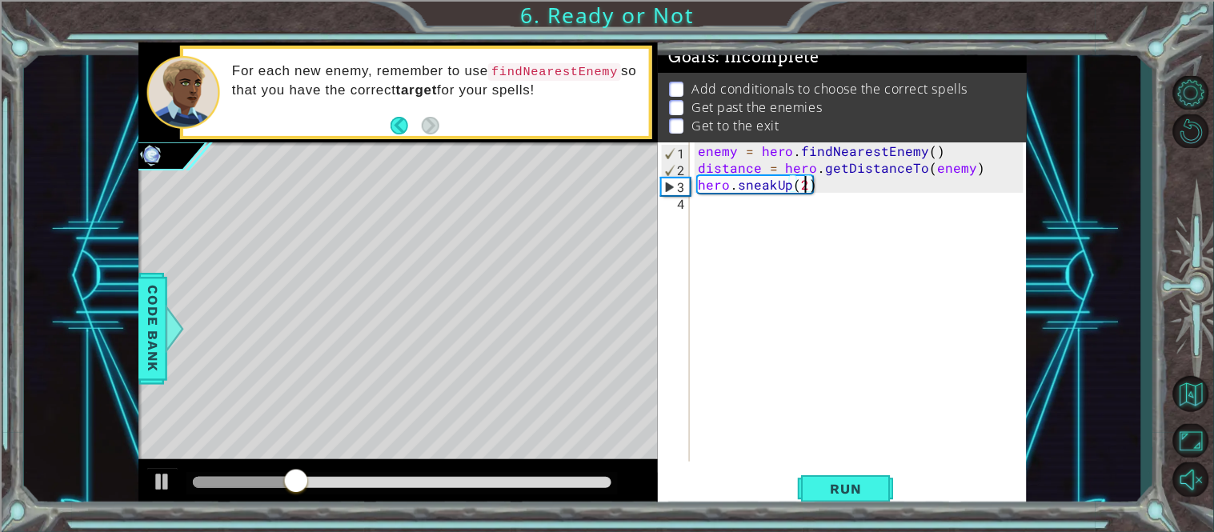
click at [775, 215] on div "enemy = hero . findNearestEnemy ( ) distance = hero . getDistanceTo ( enemy ) h…" at bounding box center [863, 318] width 337 height 353
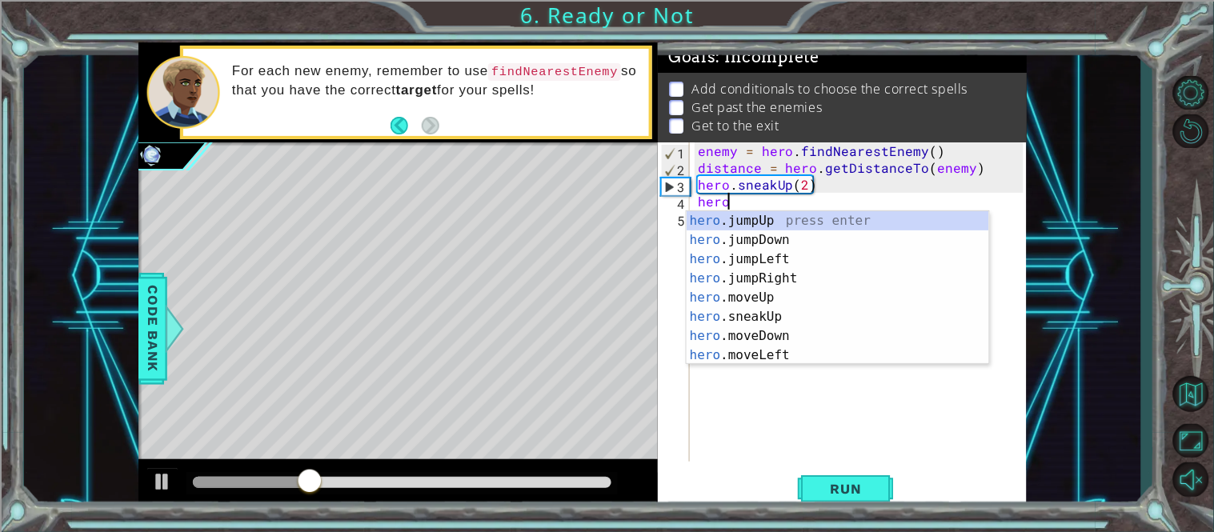
scroll to position [0, 2]
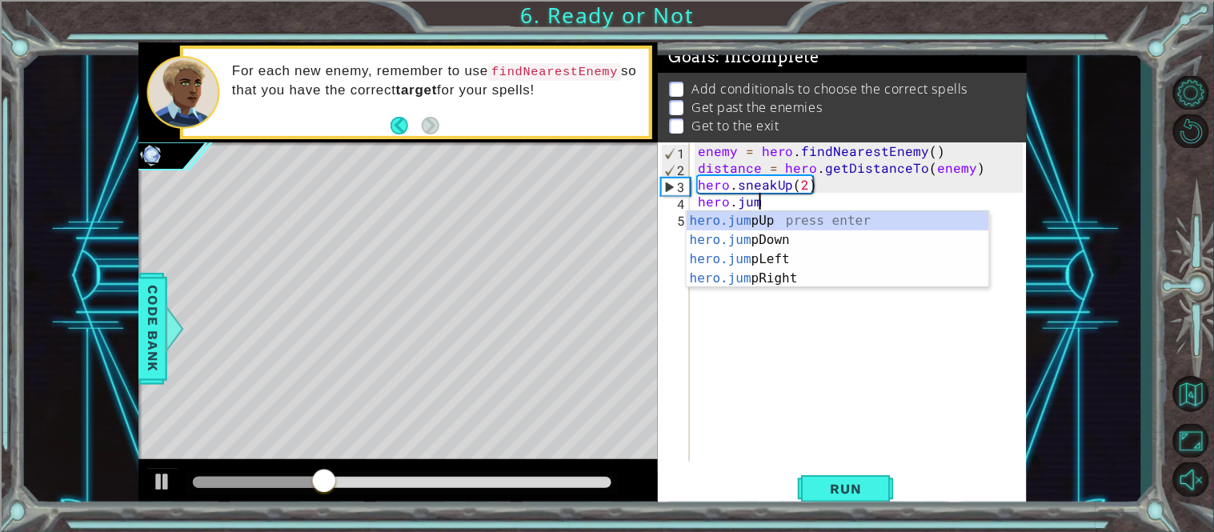
type textarea "hero.jump"
click at [756, 219] on div "hero.jump Up press enter hero.jump Down press enter hero.jump Left press enter …" at bounding box center [838, 268] width 303 height 115
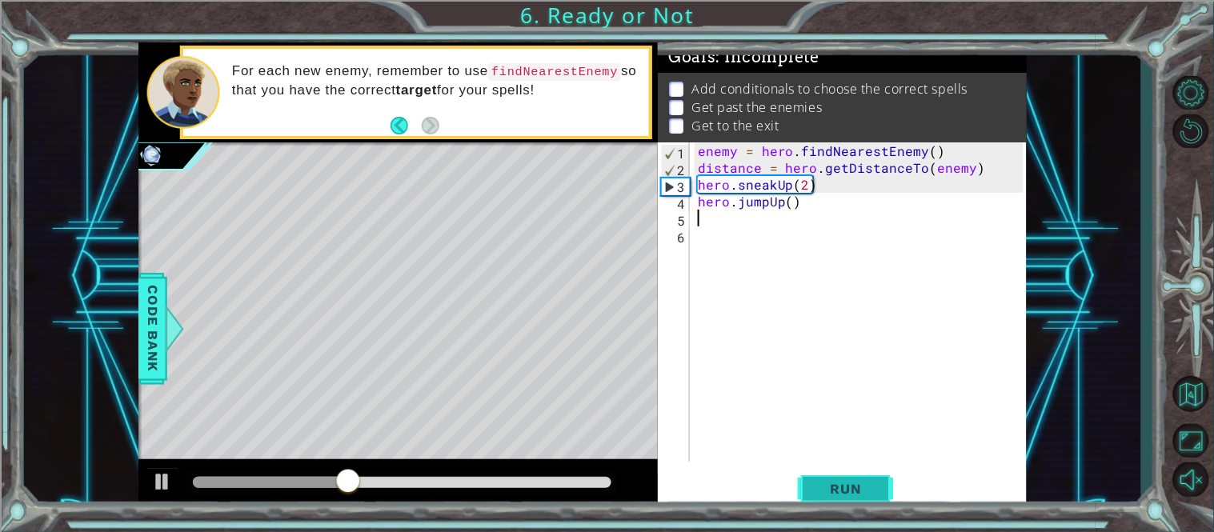
click at [835, 489] on span "Run" at bounding box center [846, 489] width 63 height 16
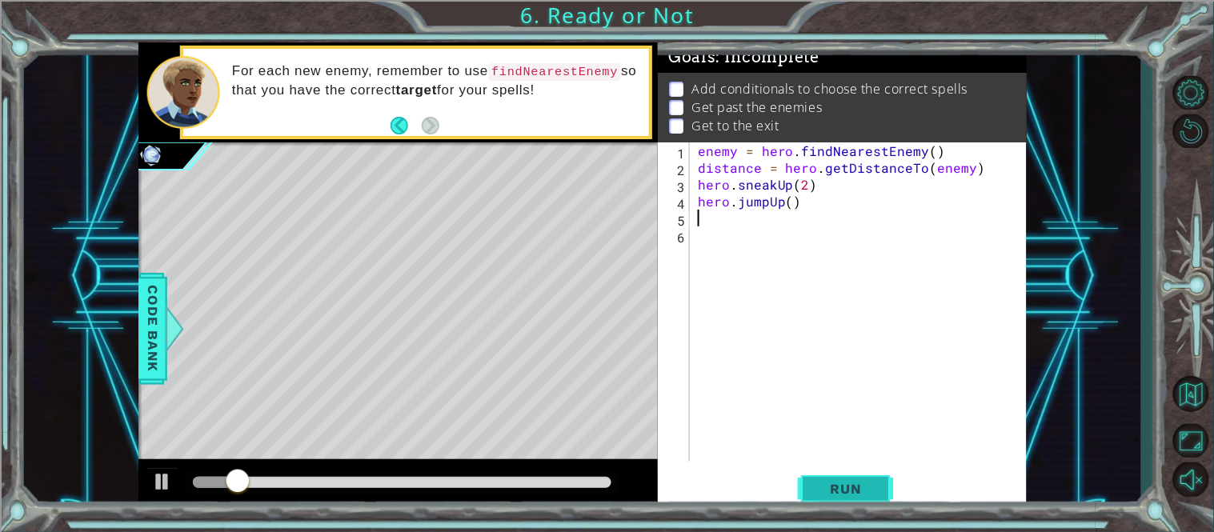
click at [835, 489] on span "Run" at bounding box center [846, 489] width 63 height 16
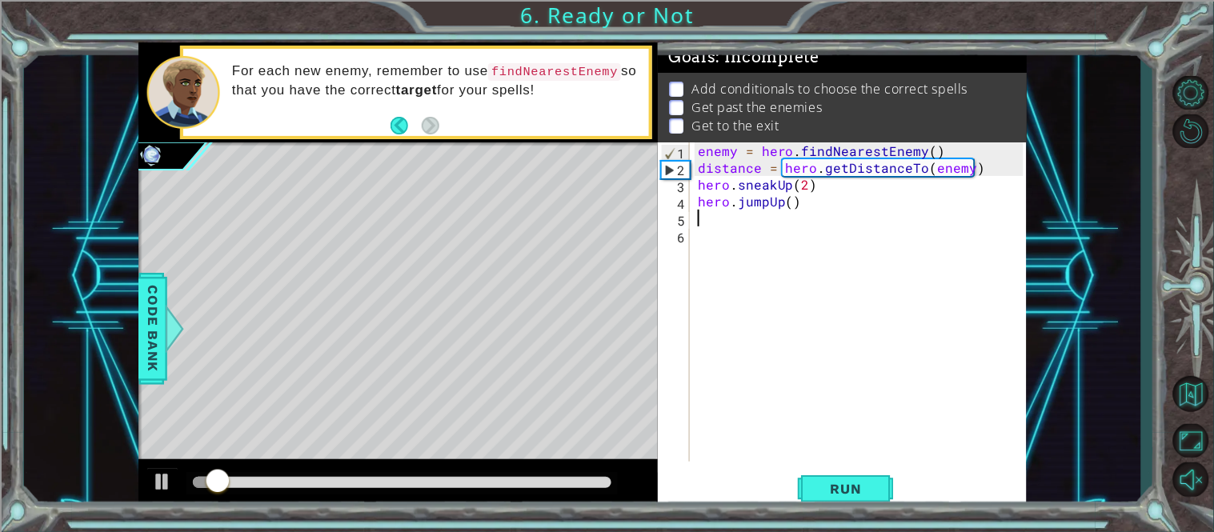
click at [751, 217] on div "enemy = hero . findNearestEnemy ( ) distance = hero . getDistanceTo ( enemy ) h…" at bounding box center [863, 318] width 337 height 353
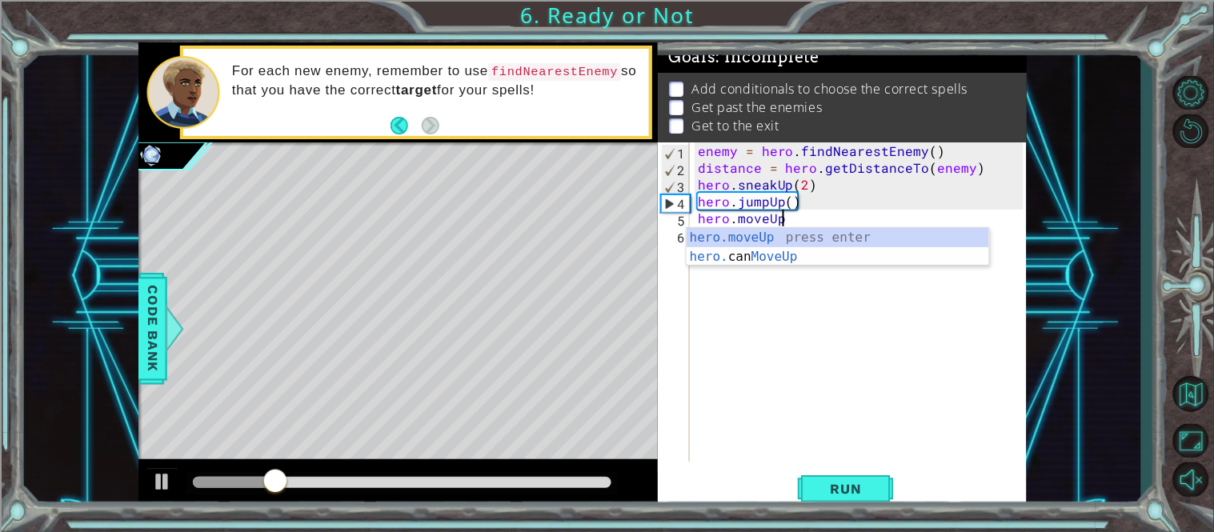
scroll to position [0, 4]
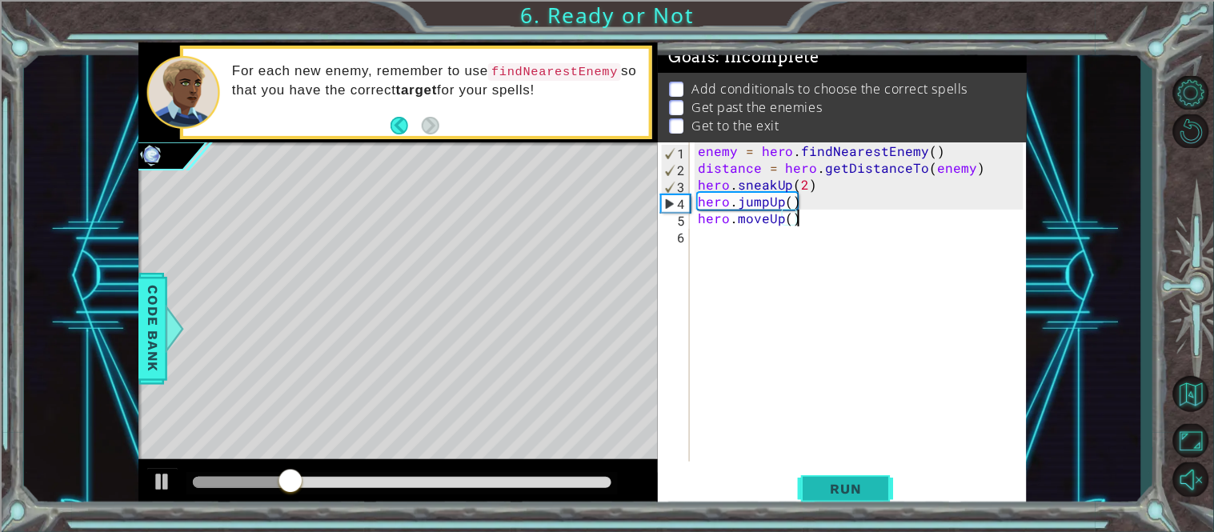
click at [831, 491] on span "Run" at bounding box center [846, 489] width 63 height 16
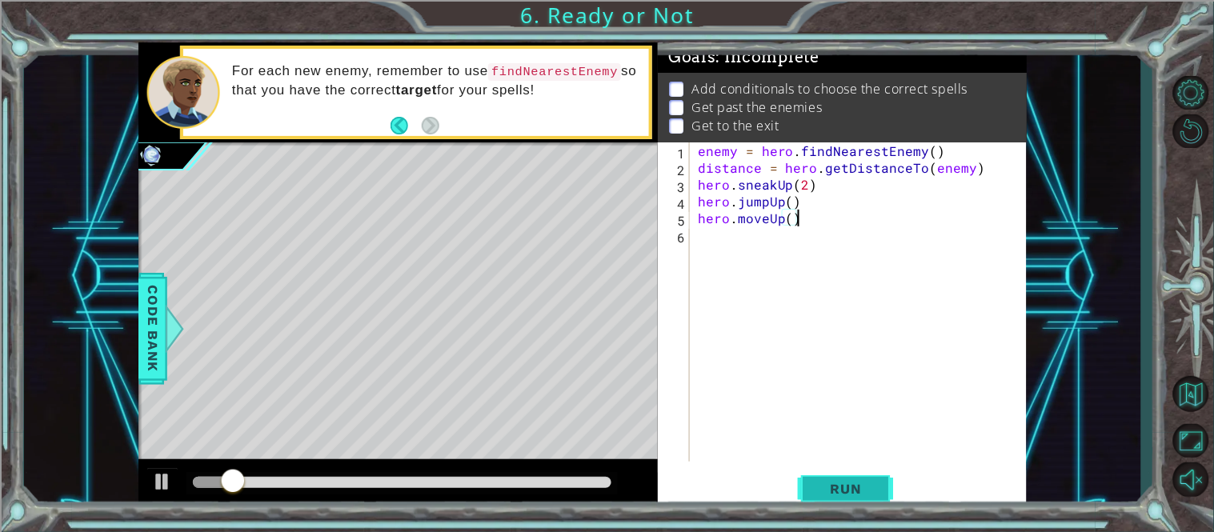
click at [831, 491] on span "Run" at bounding box center [846, 489] width 63 height 16
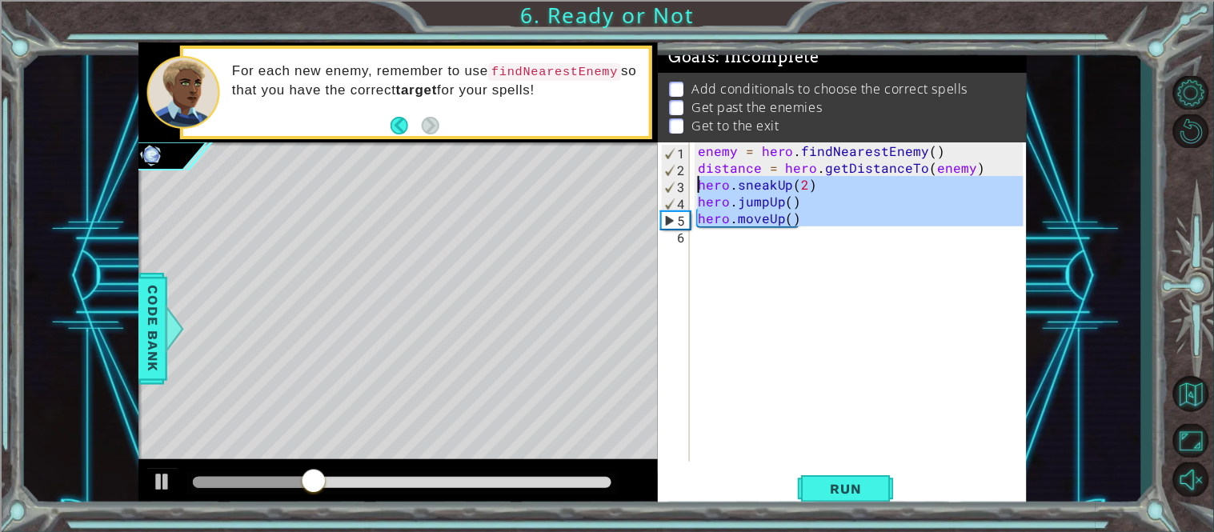
drag, startPoint x: 927, startPoint y: 259, endPoint x: 698, endPoint y: 181, distance: 241.7
click at [698, 181] on div "enemy = hero . findNearestEnemy ( ) distance = hero . getDistanceTo ( enemy ) h…" at bounding box center [863, 318] width 337 height 353
type textarea "hero.sneakUp(2) hero.jumpUp()"
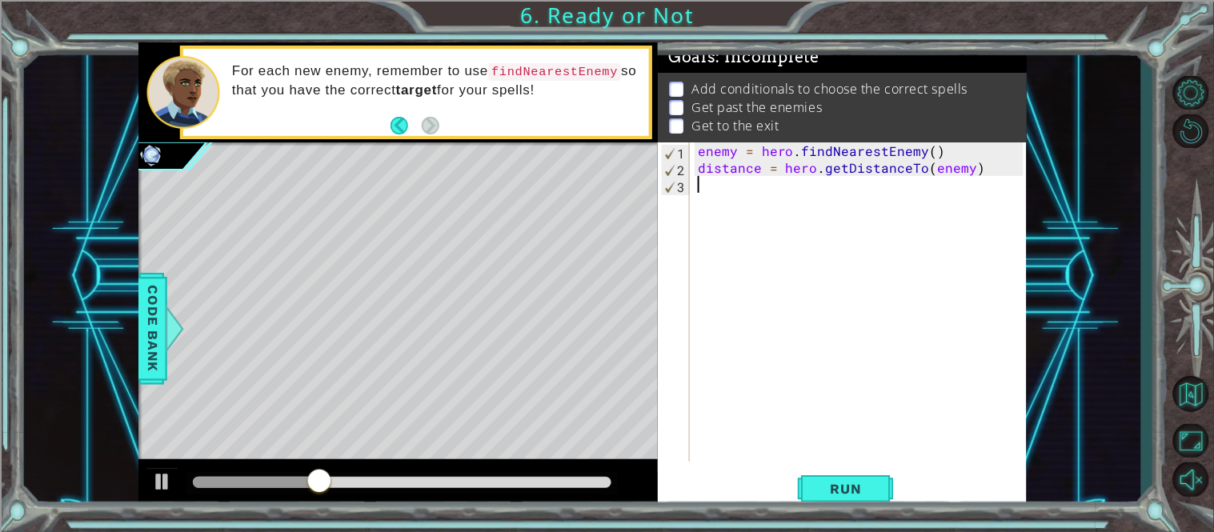
scroll to position [0, 0]
click at [1210, 451] on button "Maximize Browser" at bounding box center [1191, 441] width 46 height 34
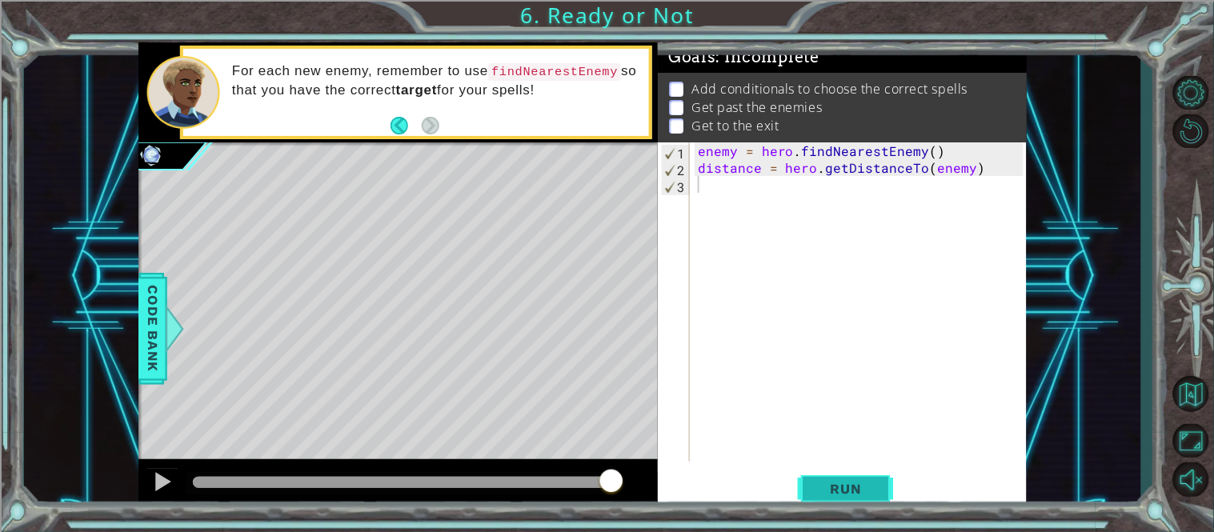
click at [836, 489] on span "Run" at bounding box center [846, 489] width 63 height 16
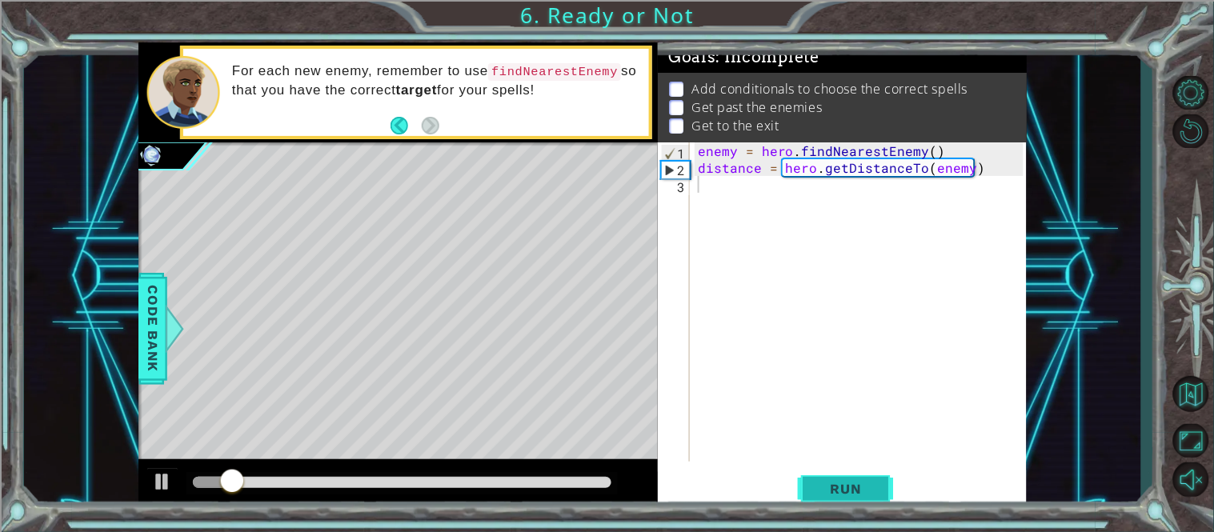
click at [836, 489] on span "Run" at bounding box center [846, 489] width 63 height 16
